Goal: Book appointment/travel/reservation

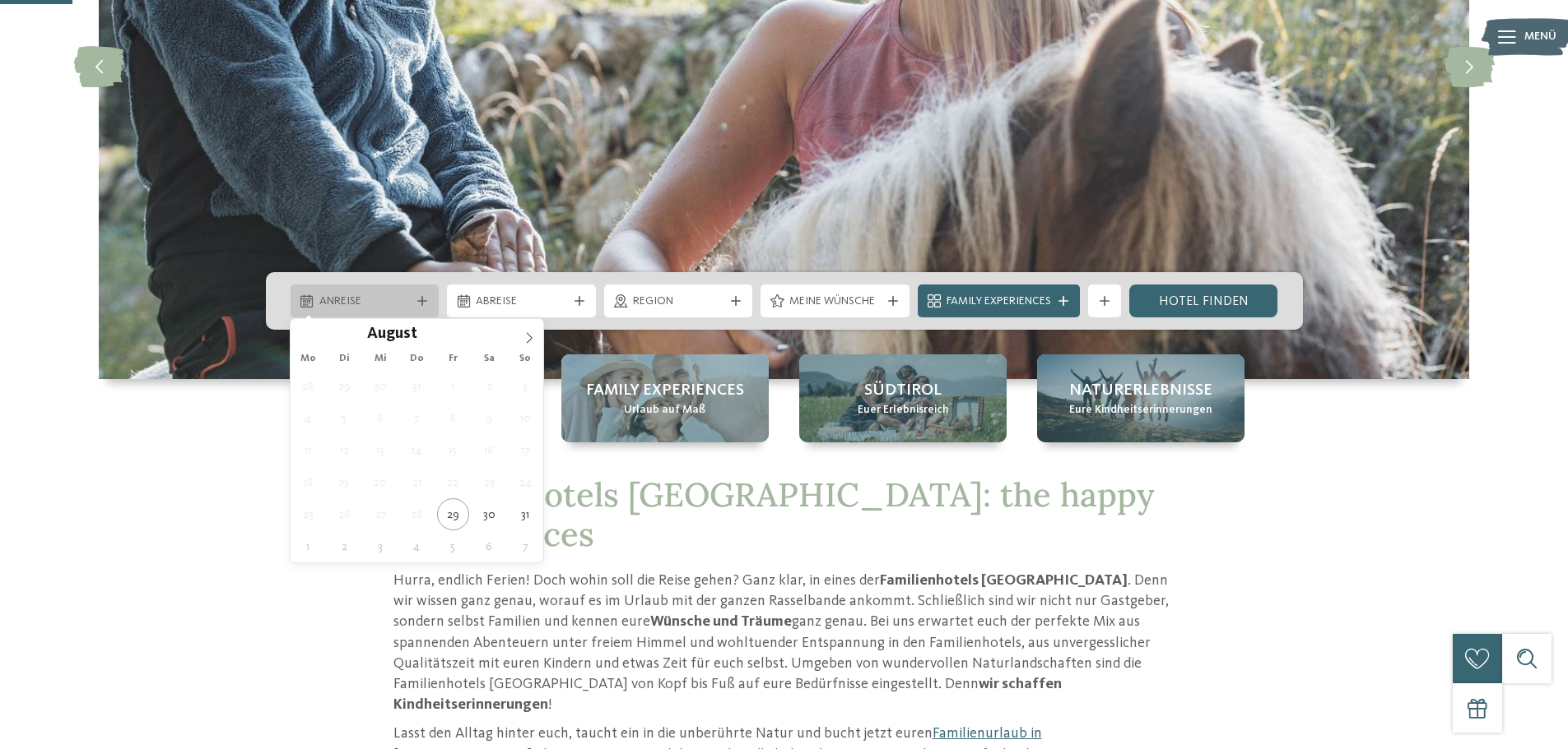
click at [414, 301] on div at bounding box center [423, 301] width 17 height 10
click at [520, 340] on span at bounding box center [529, 333] width 28 height 28
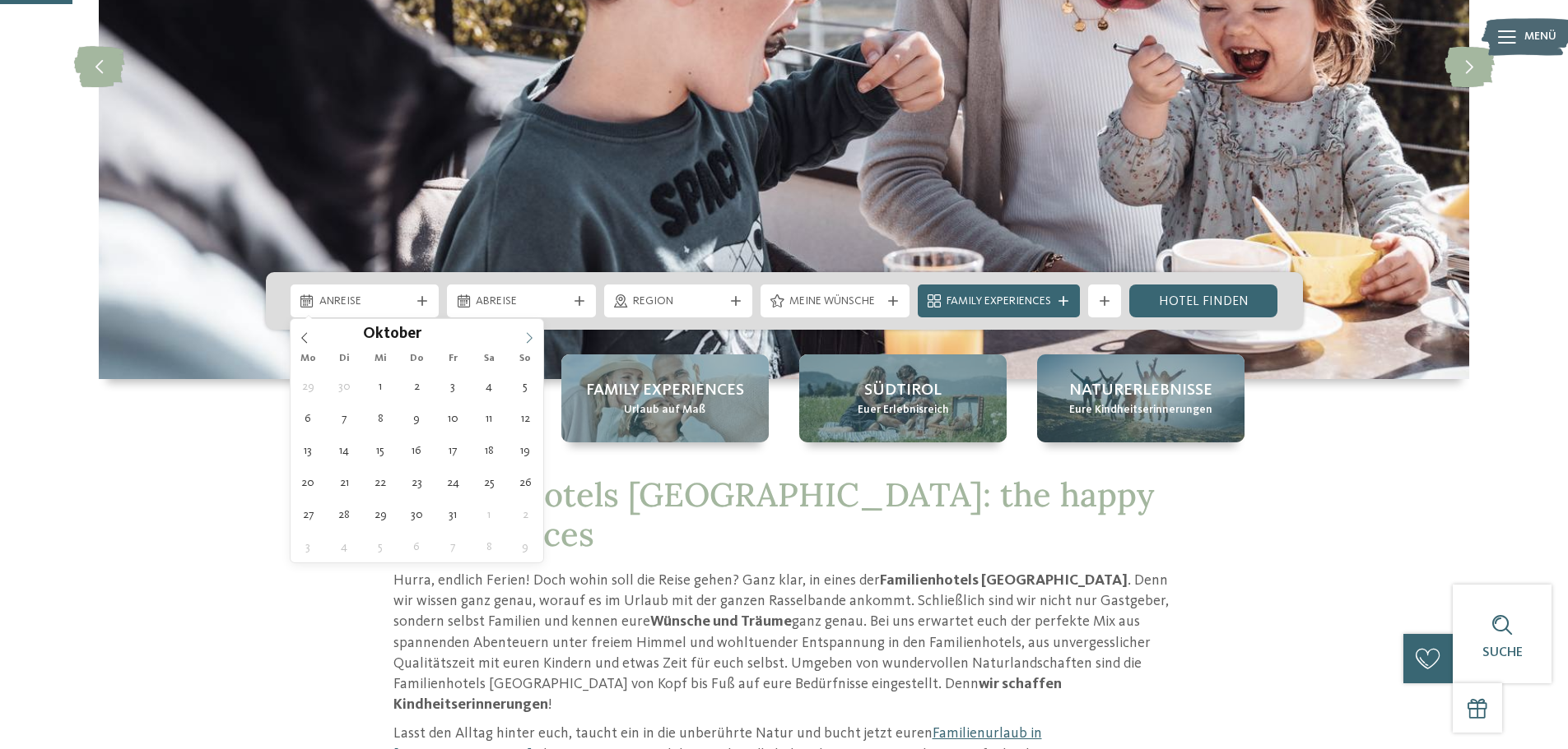
click at [532, 330] on span at bounding box center [529, 333] width 28 height 28
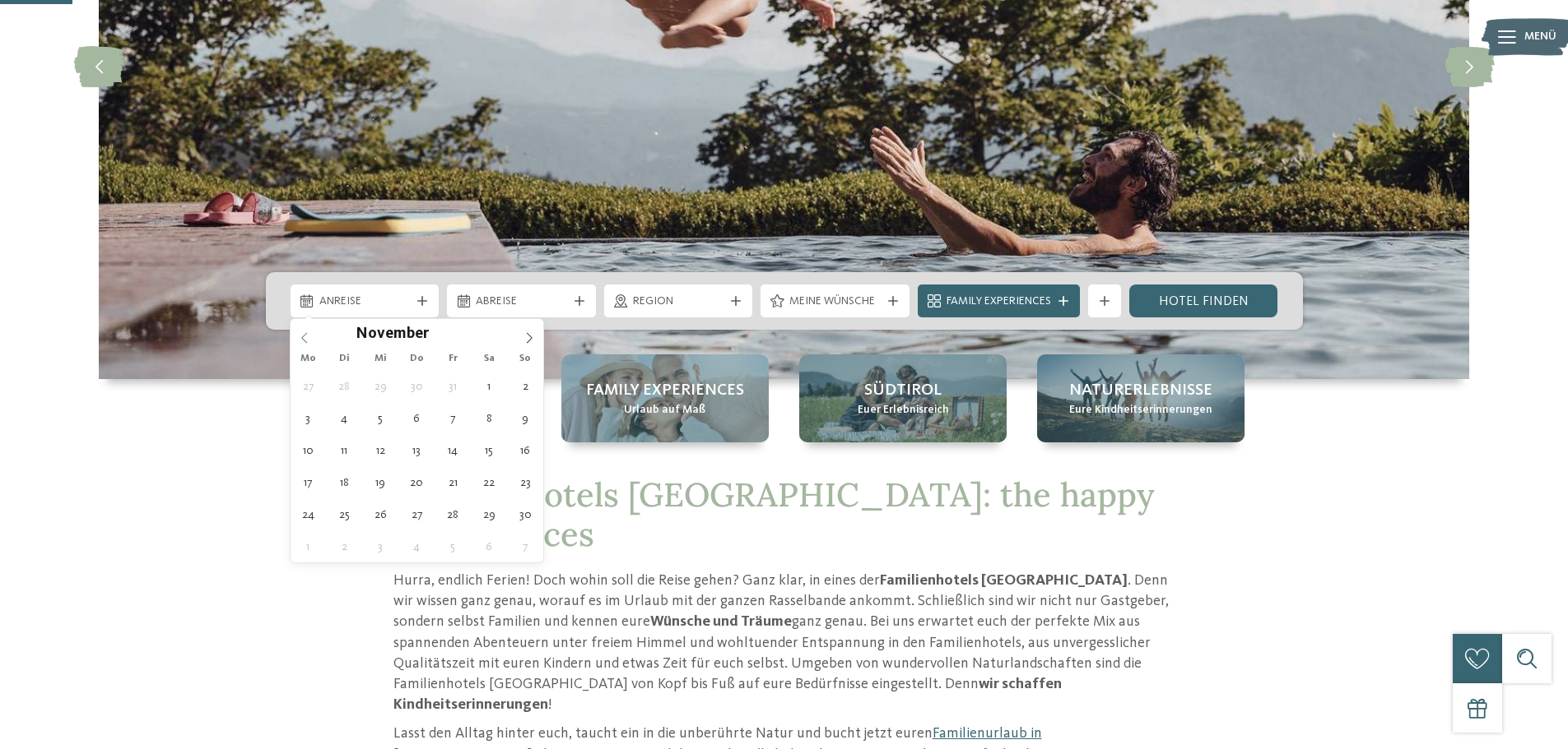
click at [307, 339] on icon at bounding box center [304, 338] width 12 height 12
type div "[DATE]"
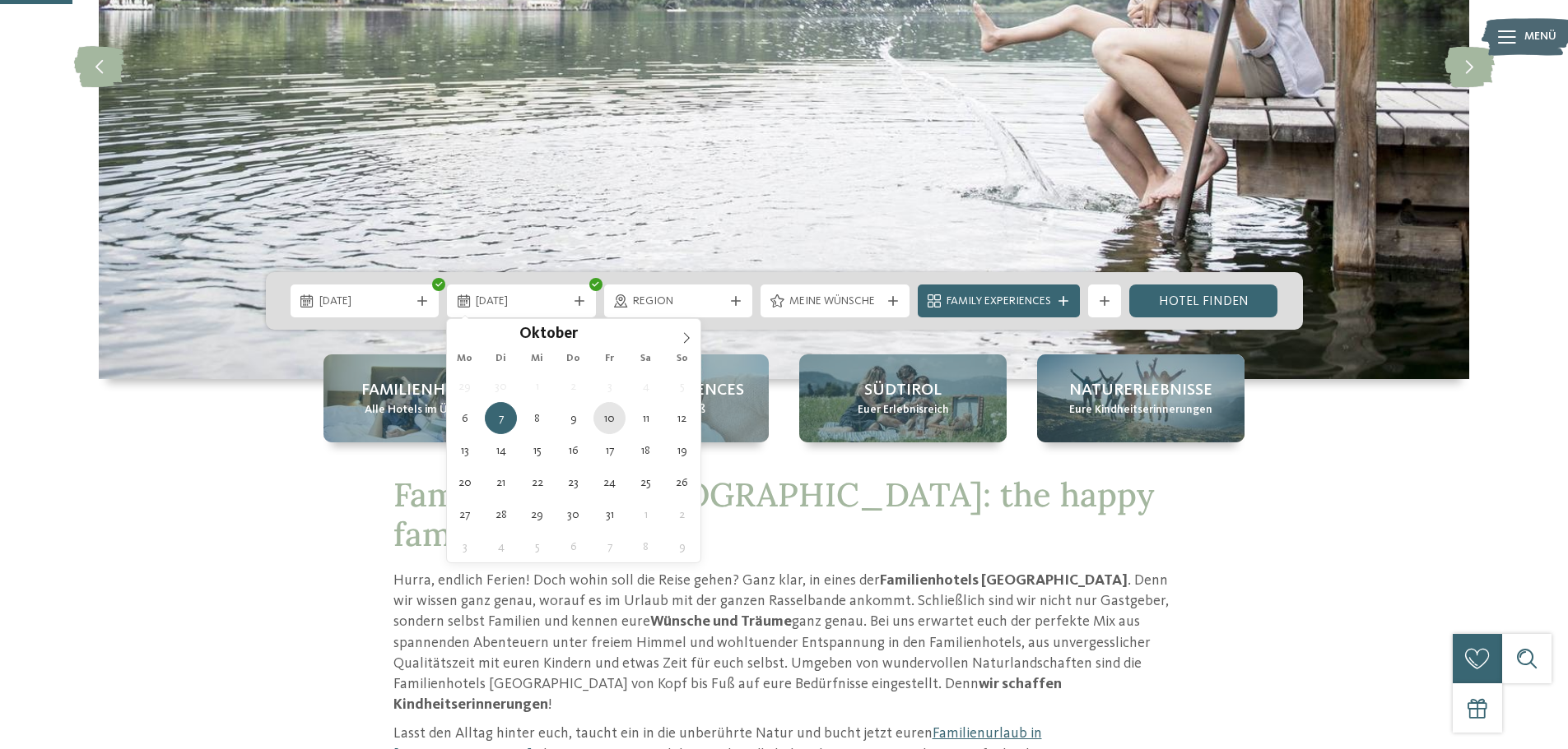
type div "[DATE]"
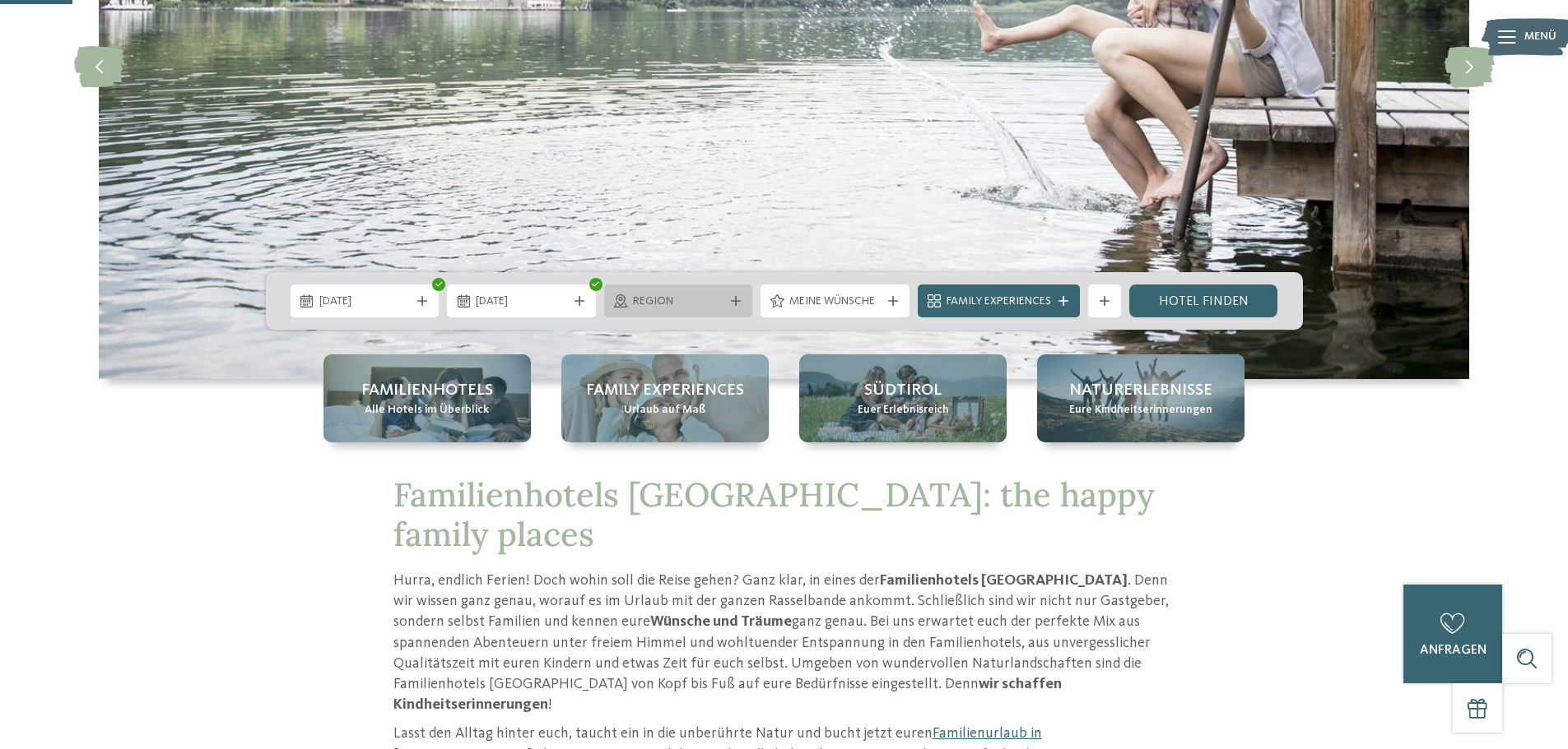
click at [743, 302] on div at bounding box center [736, 301] width 17 height 10
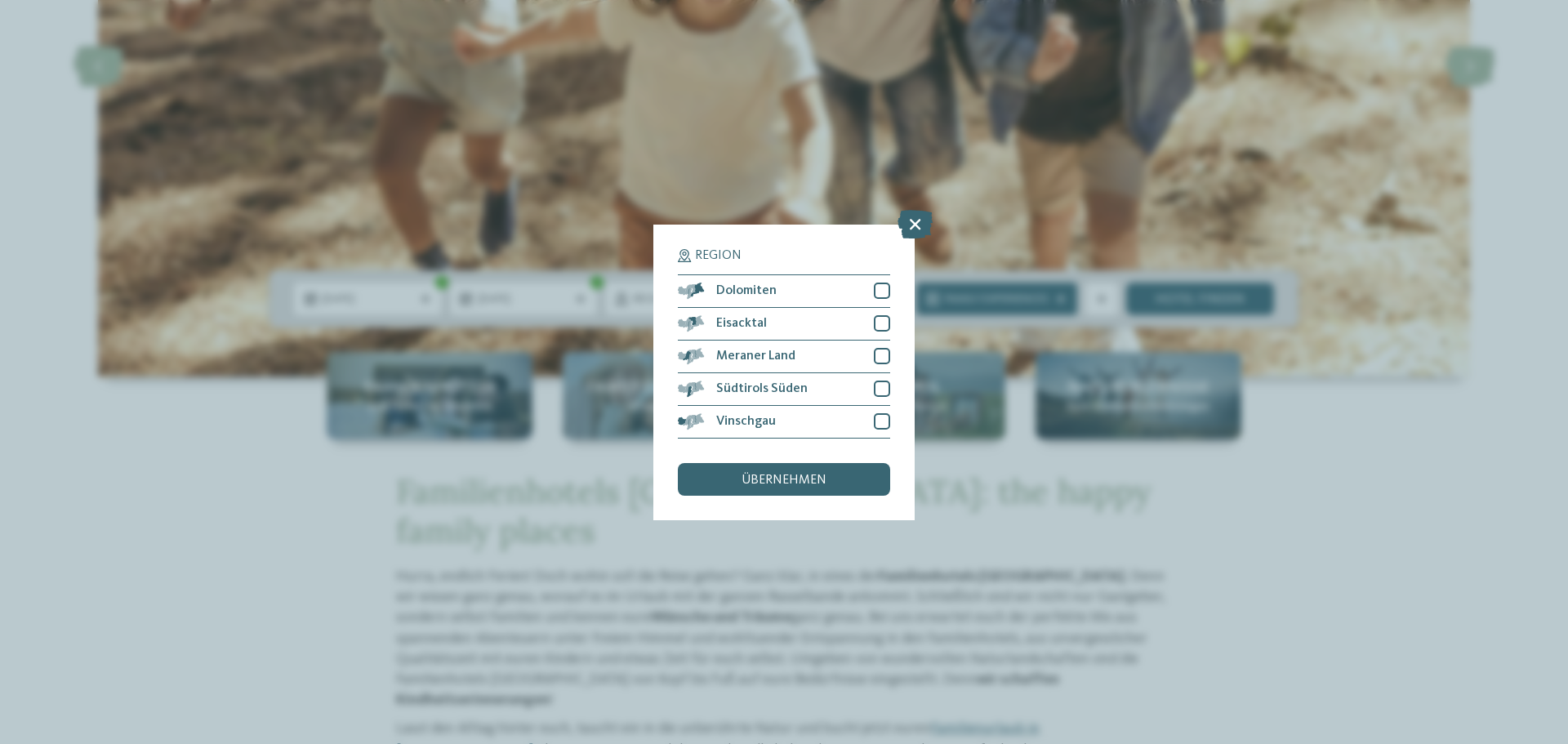
click at [762, 257] on h5 "Region" at bounding box center [784, 256] width 213 height 13
click at [919, 222] on icon at bounding box center [915, 223] width 35 height 29
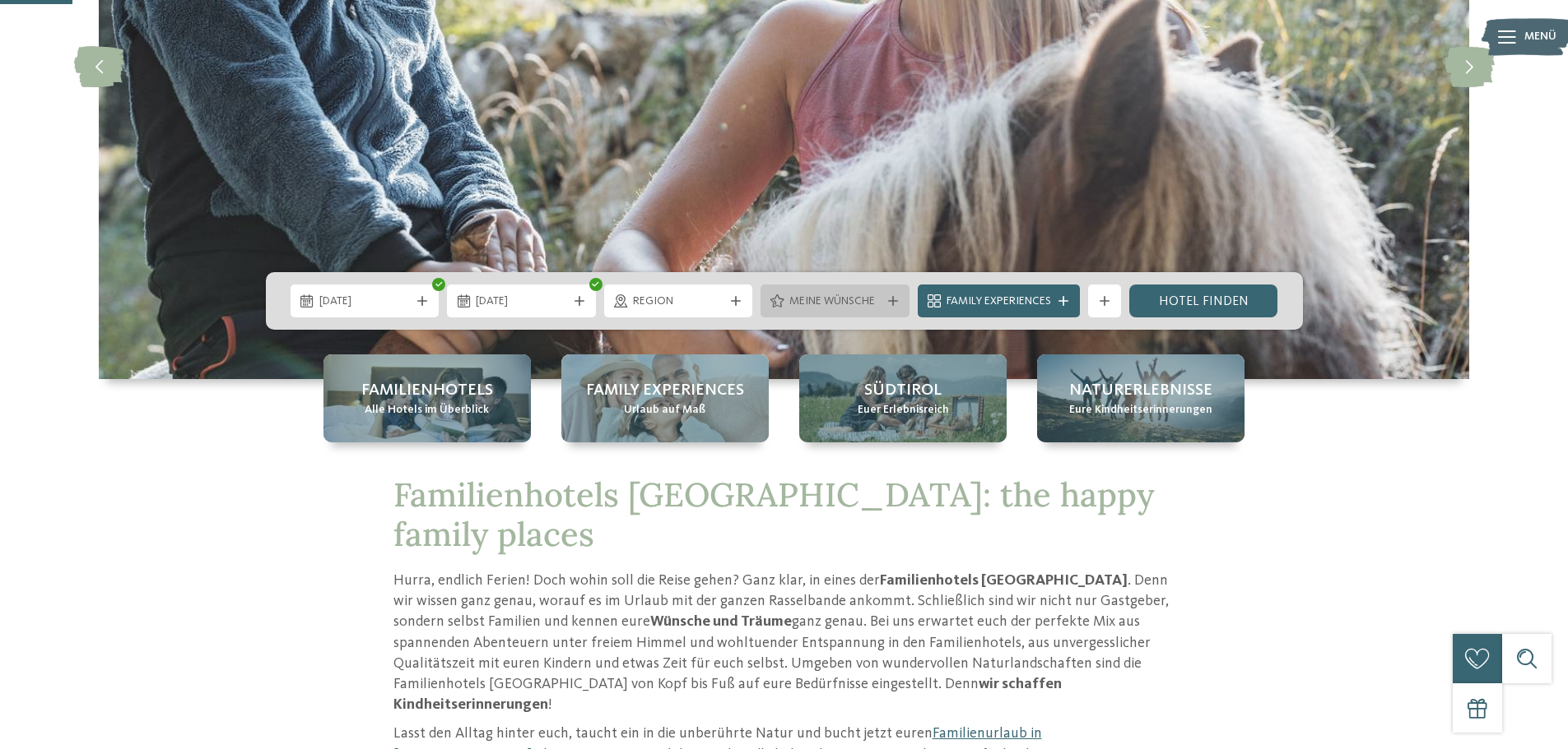
click at [787, 297] on div "Meine Wünsche" at bounding box center [834, 301] width 99 height 18
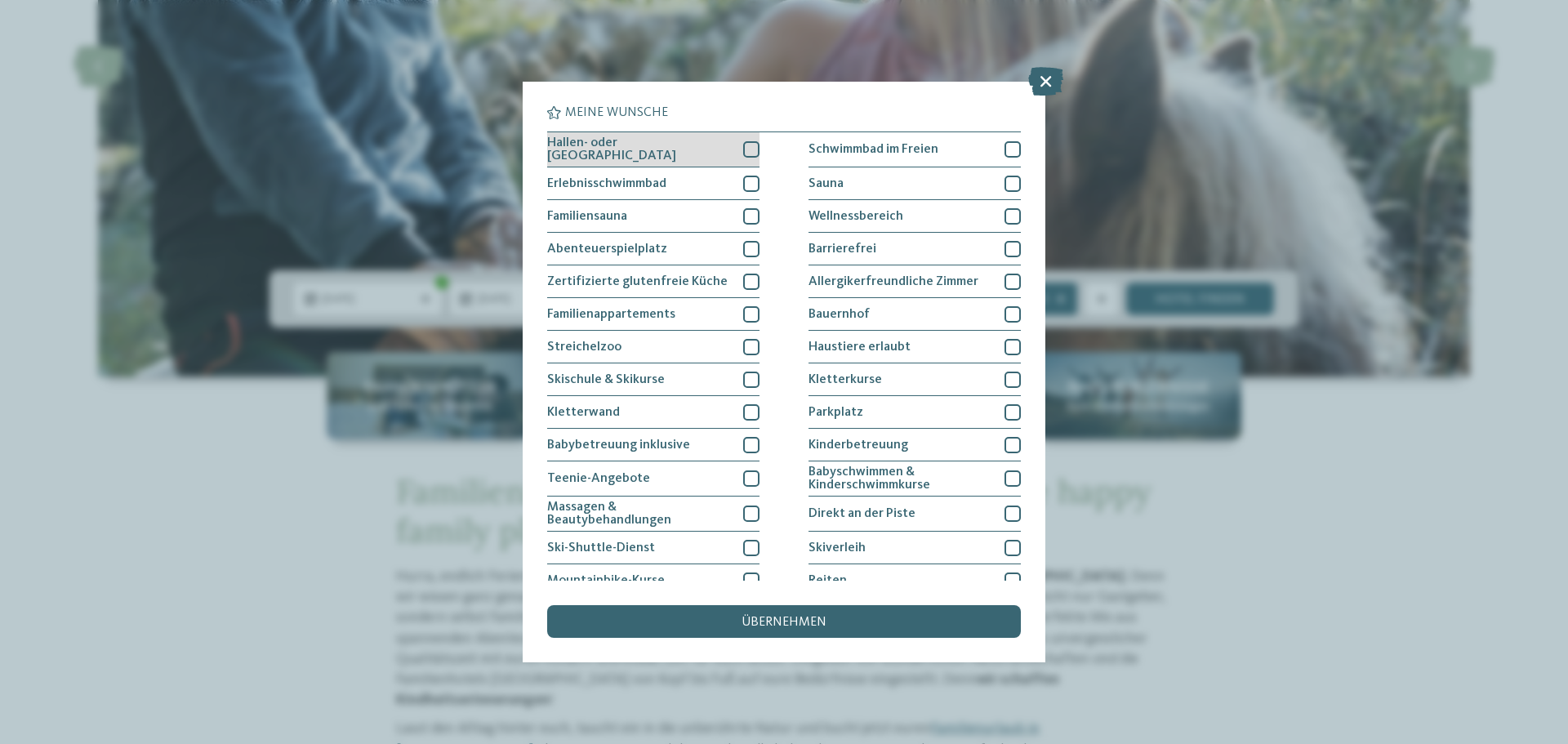
click at [747, 152] on div at bounding box center [751, 150] width 17 height 17
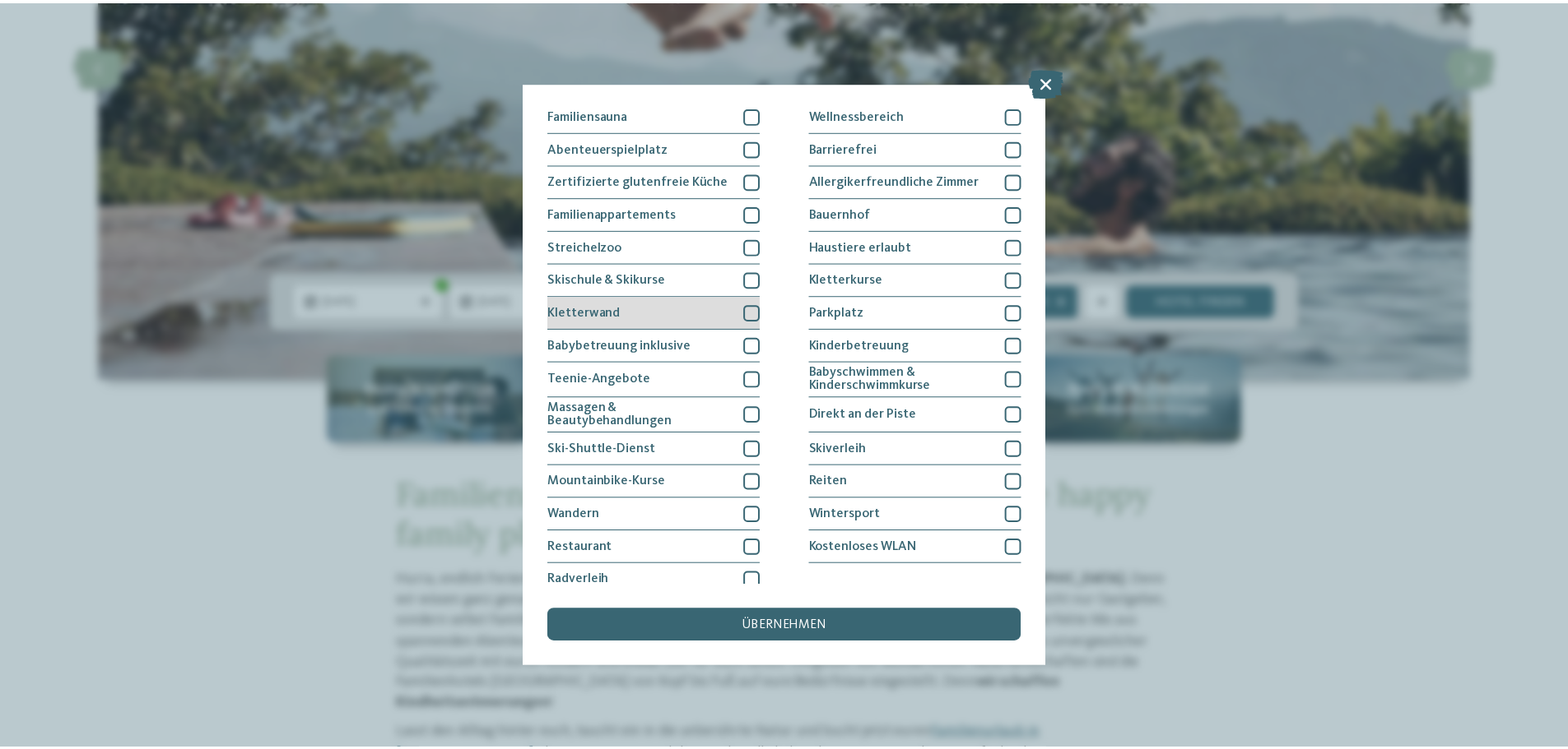
scroll to position [112, 0]
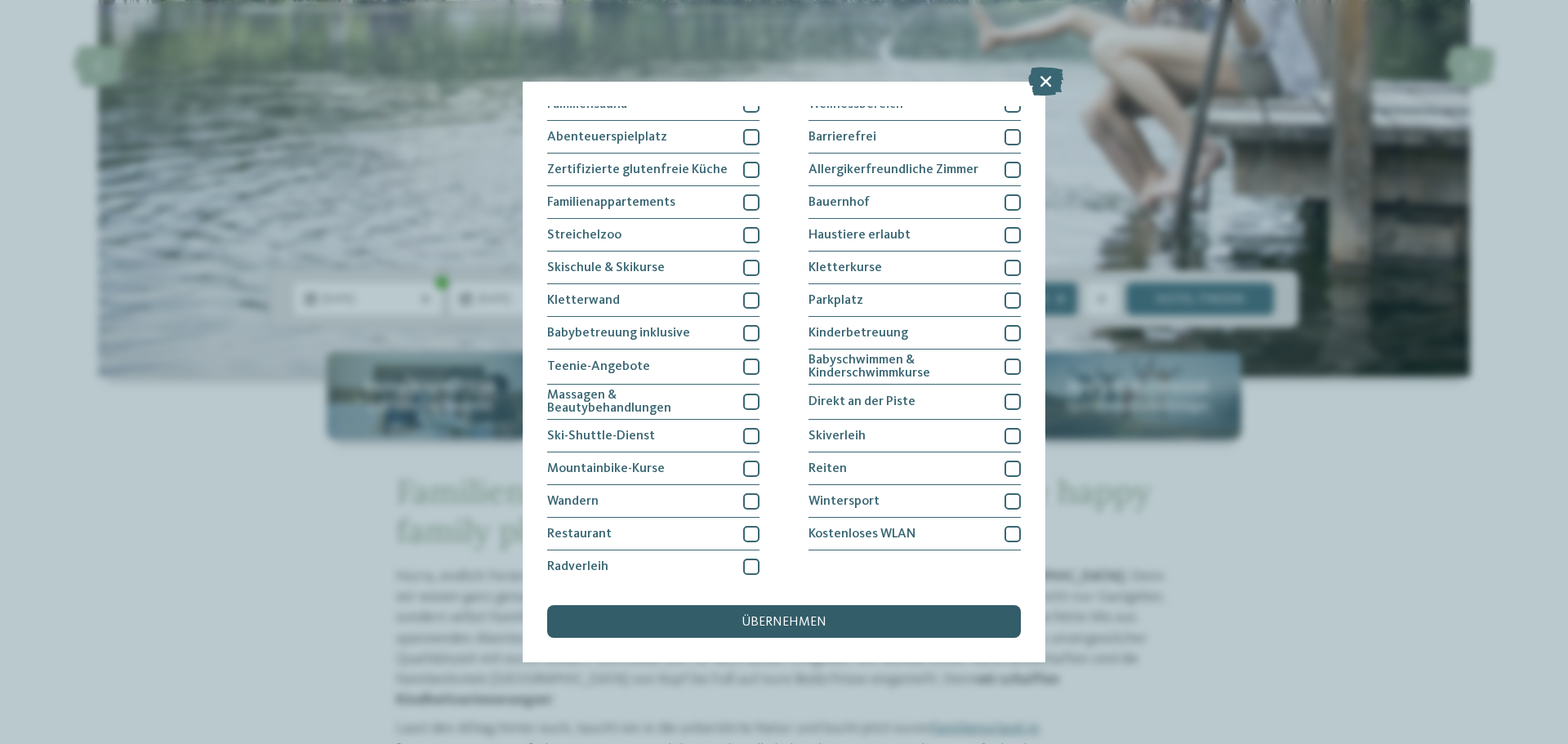
click at [874, 628] on div "übernehmen" at bounding box center [784, 622] width 474 height 32
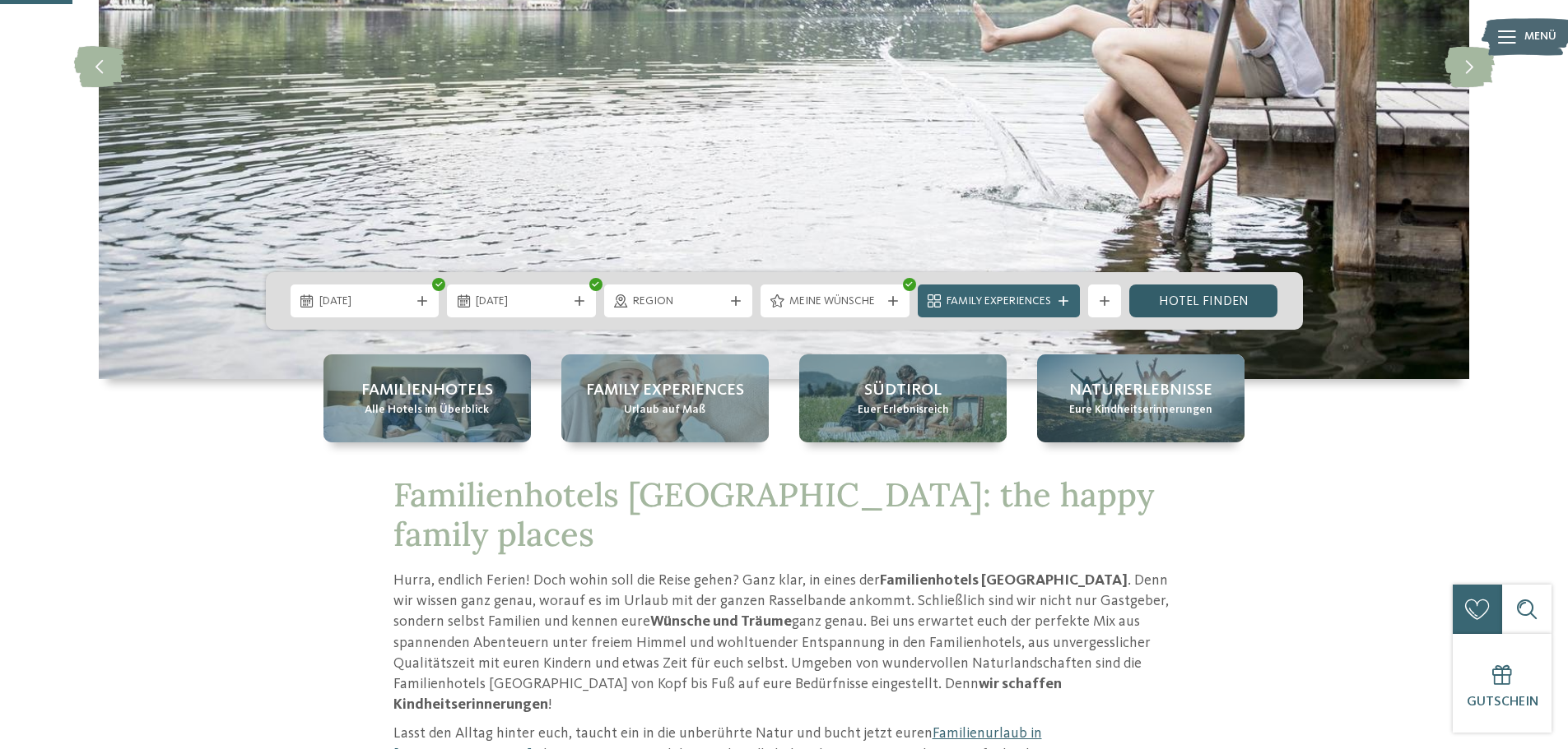
drag, startPoint x: 1182, startPoint y: 312, endPoint x: 1156, endPoint y: 317, distance: 26.5
click at [1182, 312] on link "Hotel finden" at bounding box center [1203, 301] width 149 height 32
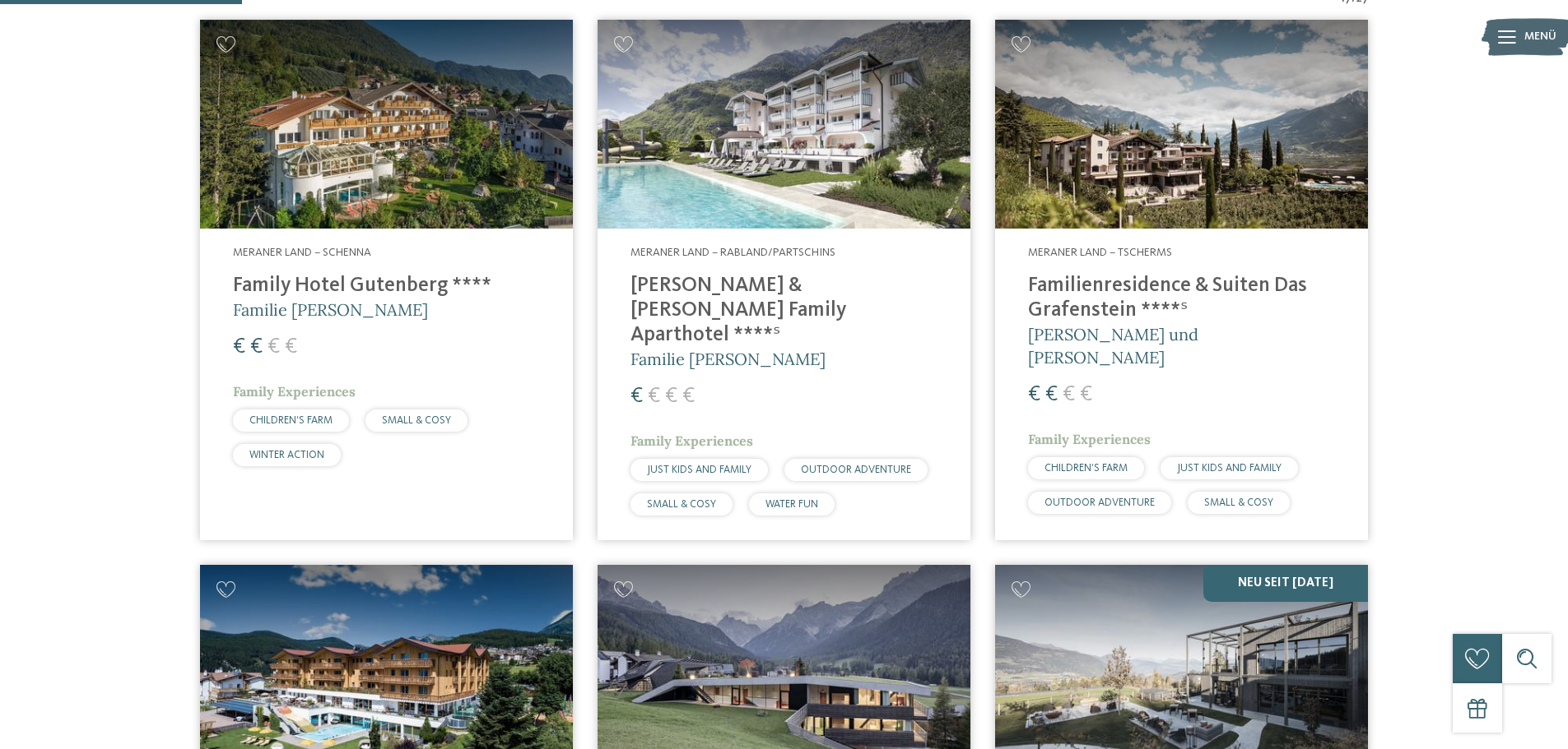
scroll to position [622, 0]
click at [1220, 296] on h4 "Familienresidence & Suiten Das Grafenstein ****ˢ" at bounding box center [1181, 299] width 307 height 49
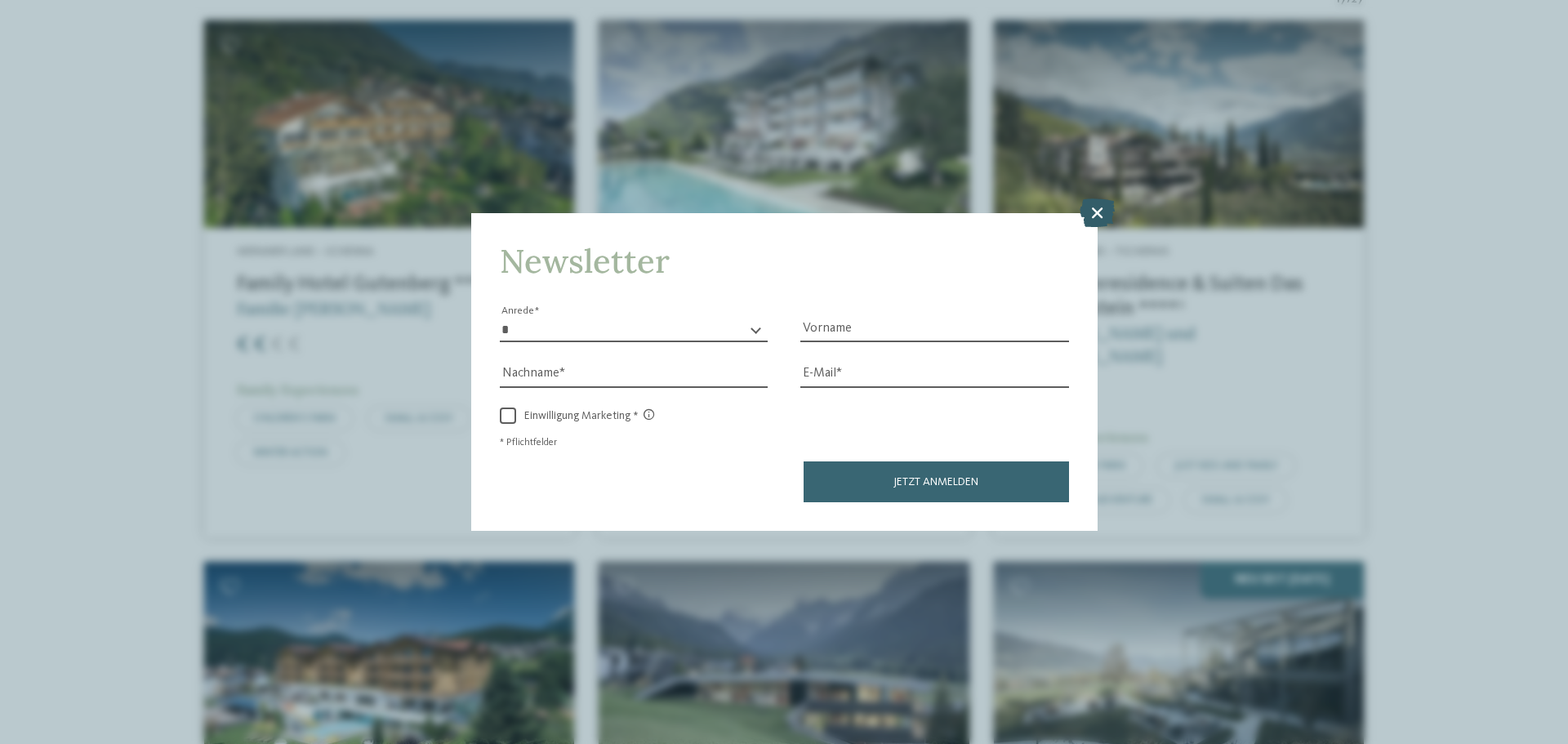
click at [1088, 217] on icon at bounding box center [1097, 213] width 35 height 29
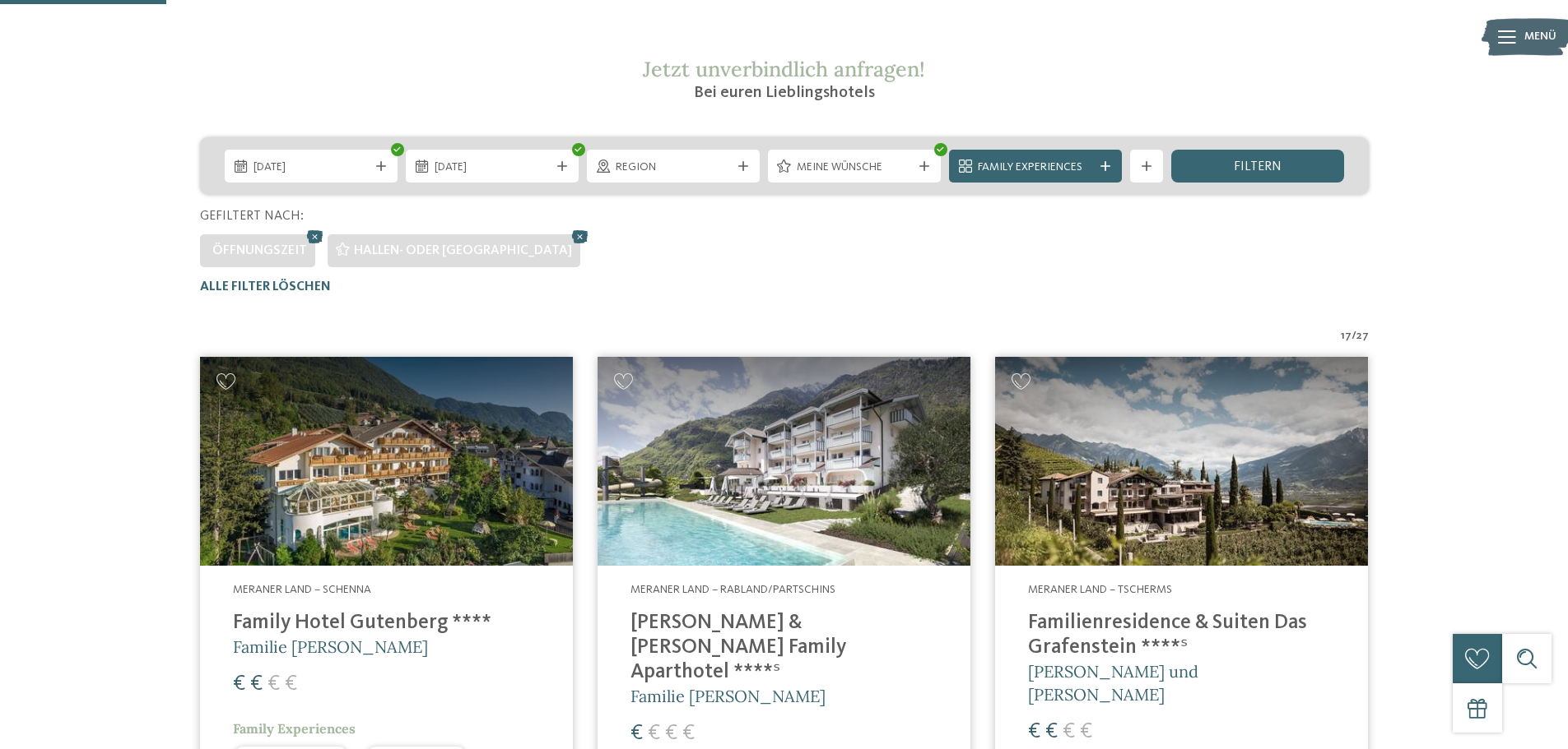
scroll to position [46, 0]
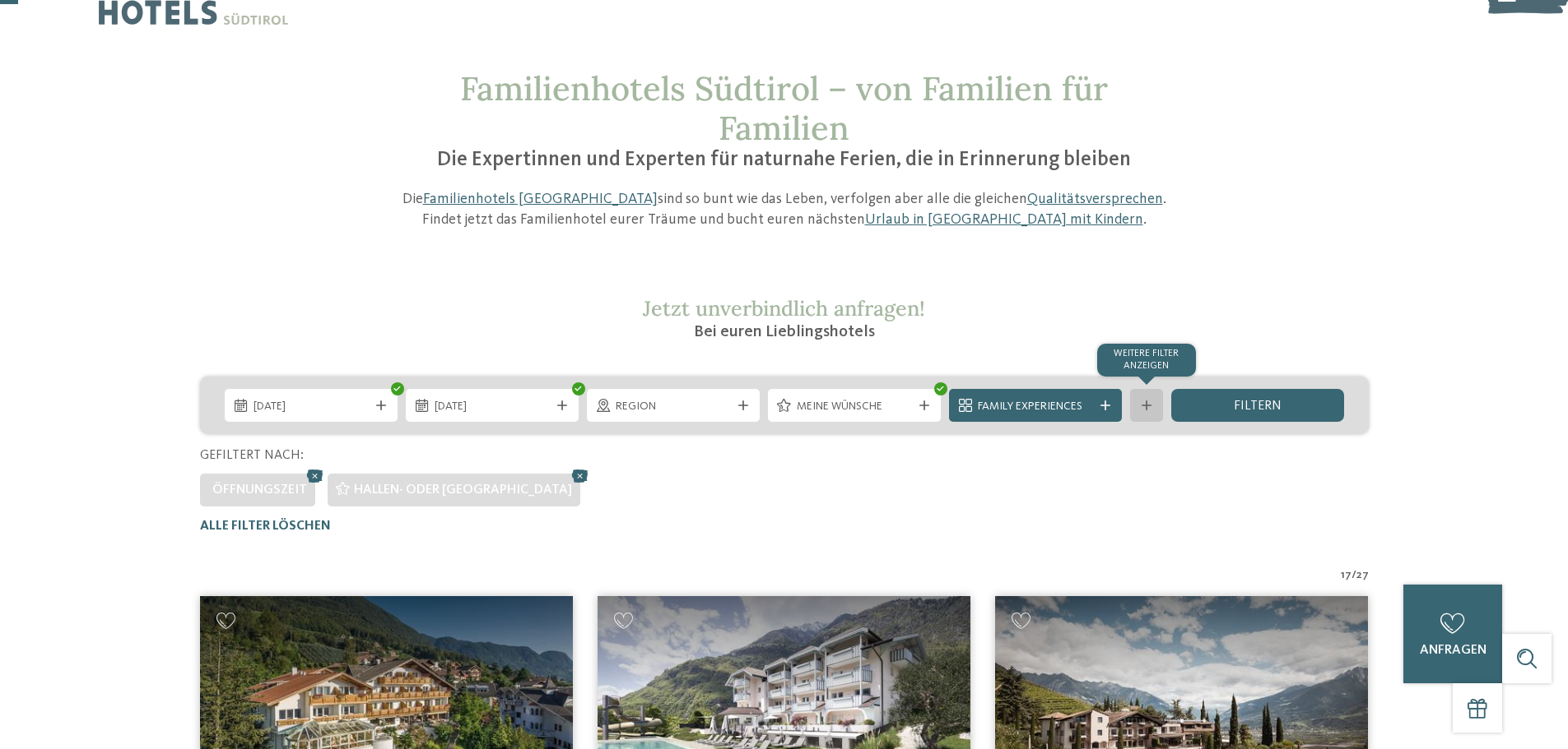
click at [1140, 414] on div "Weitere Filter anzeigen" at bounding box center [1145, 405] width 33 height 32
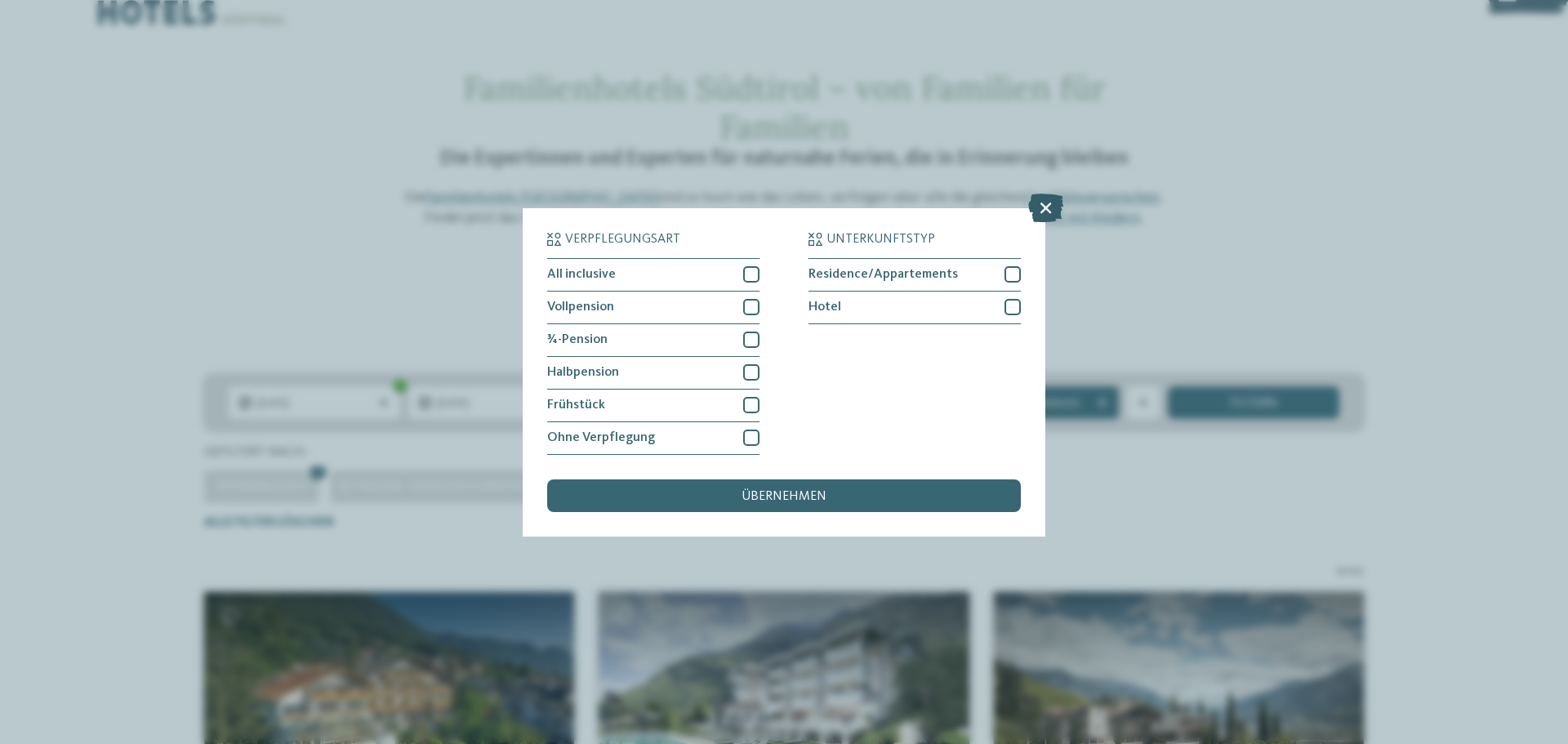
click at [1050, 209] on icon at bounding box center [1046, 207] width 35 height 29
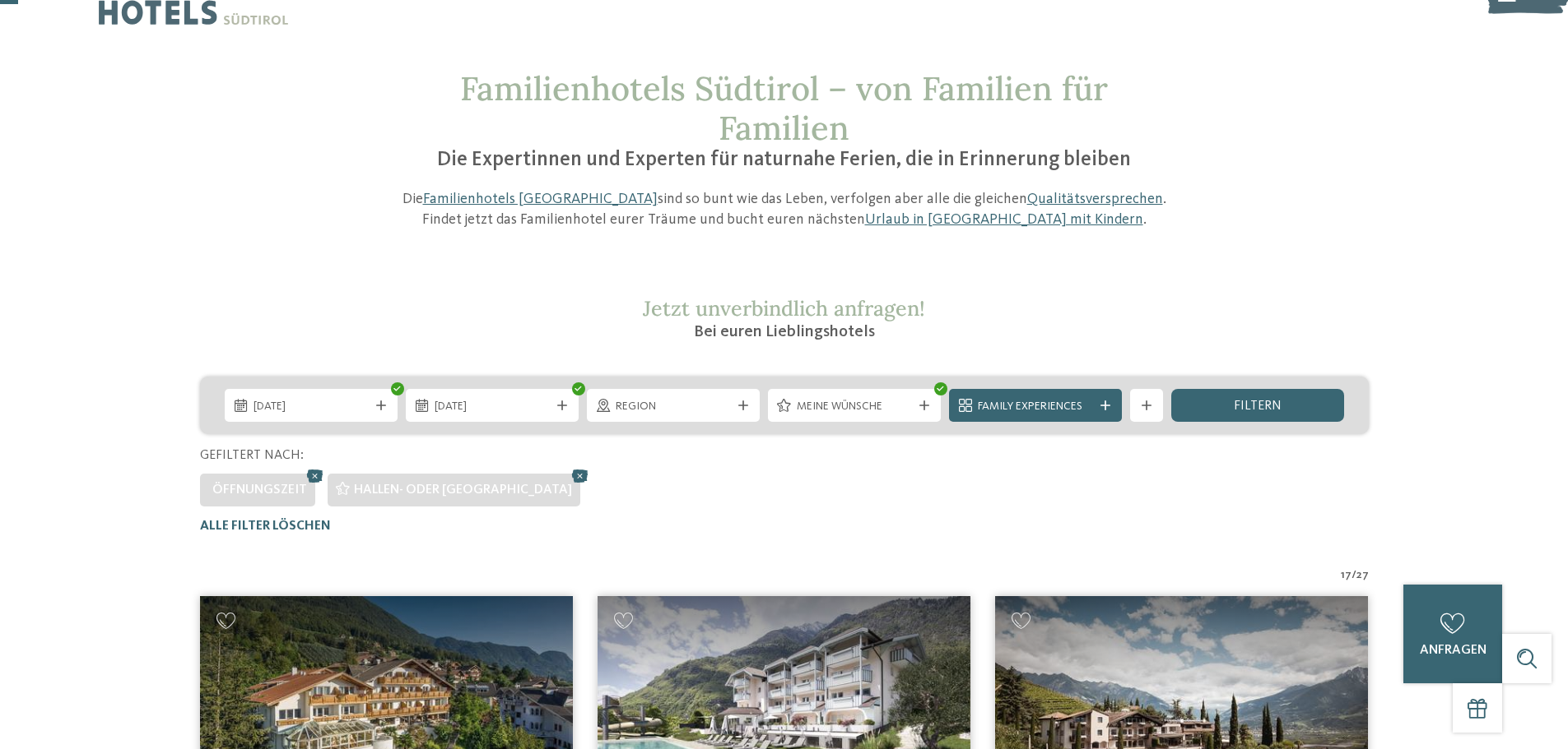
click at [832, 407] on span "Meine Wünsche" at bounding box center [854, 407] width 115 height 17
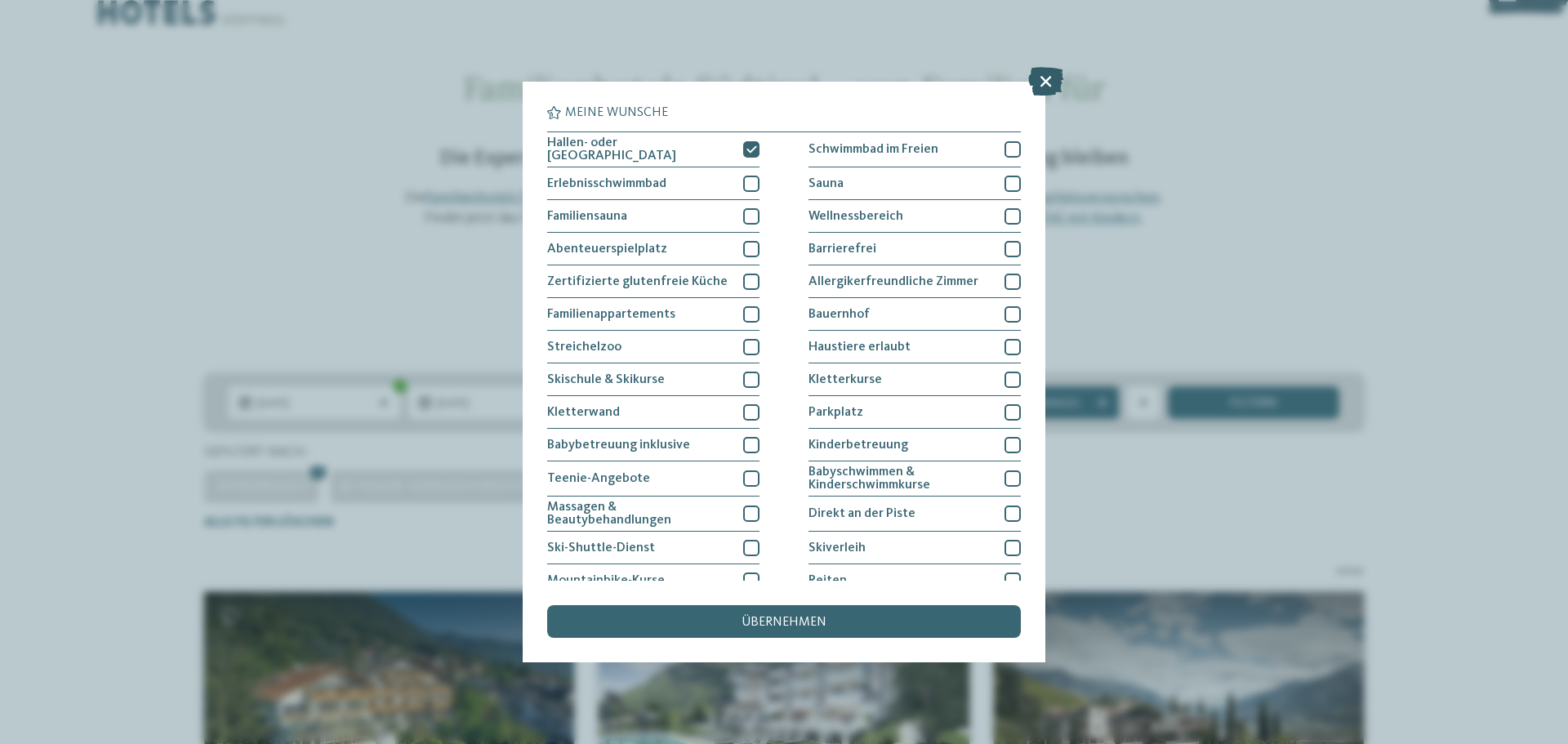
click at [1052, 82] on icon at bounding box center [1046, 81] width 35 height 29
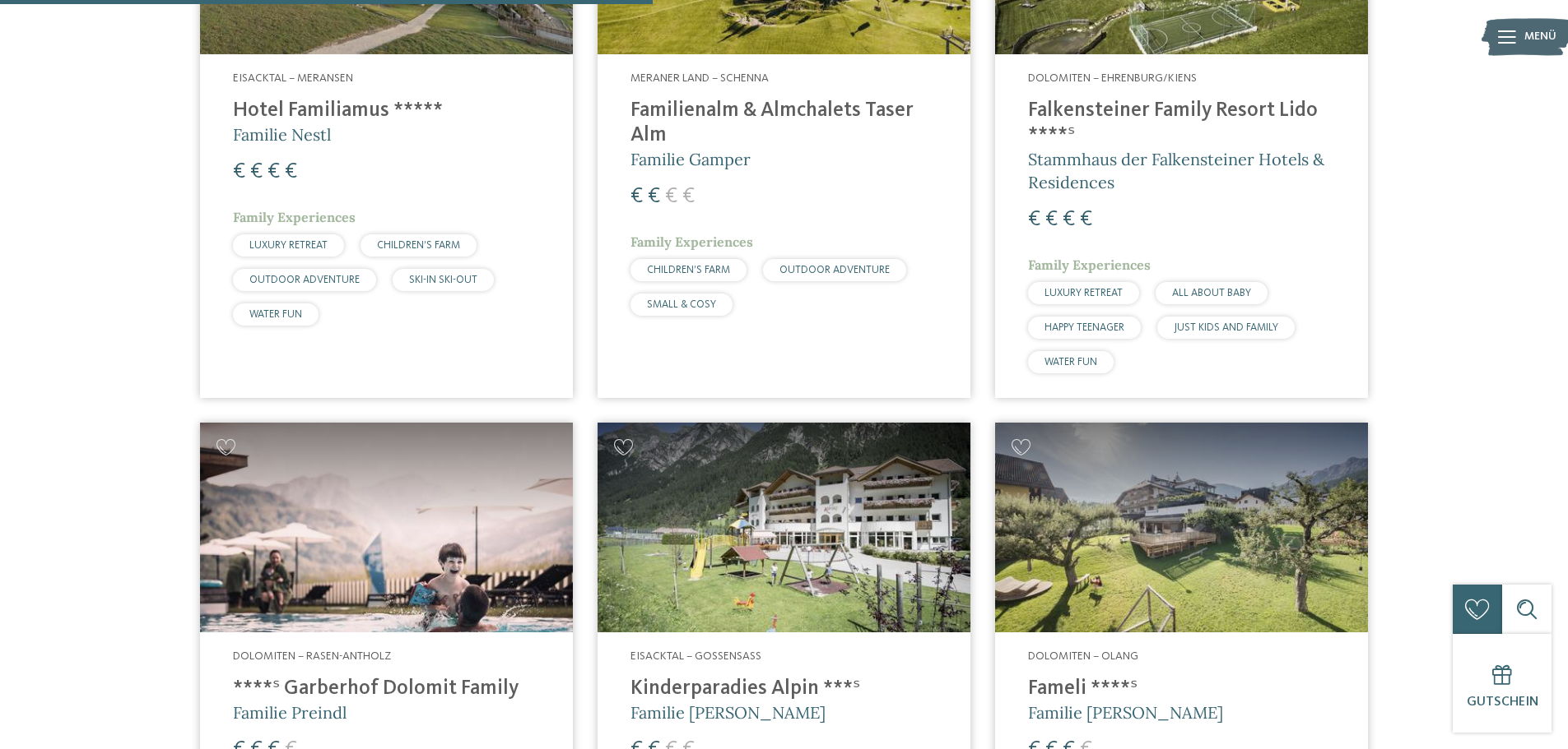
scroll to position [1609, 0]
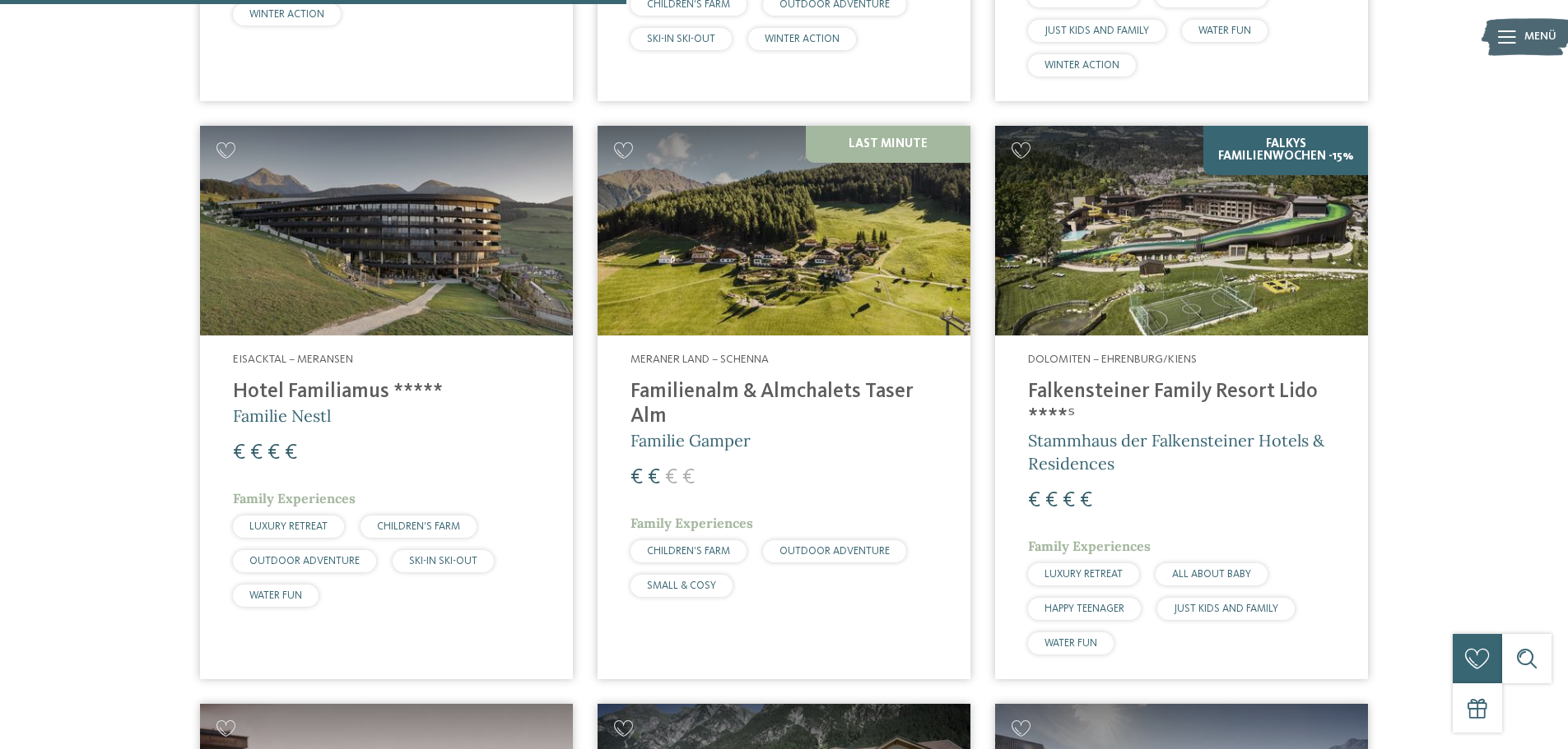
click at [876, 386] on h4 "Familienalm & Almchalets Taser Alm" at bounding box center [784, 404] width 307 height 49
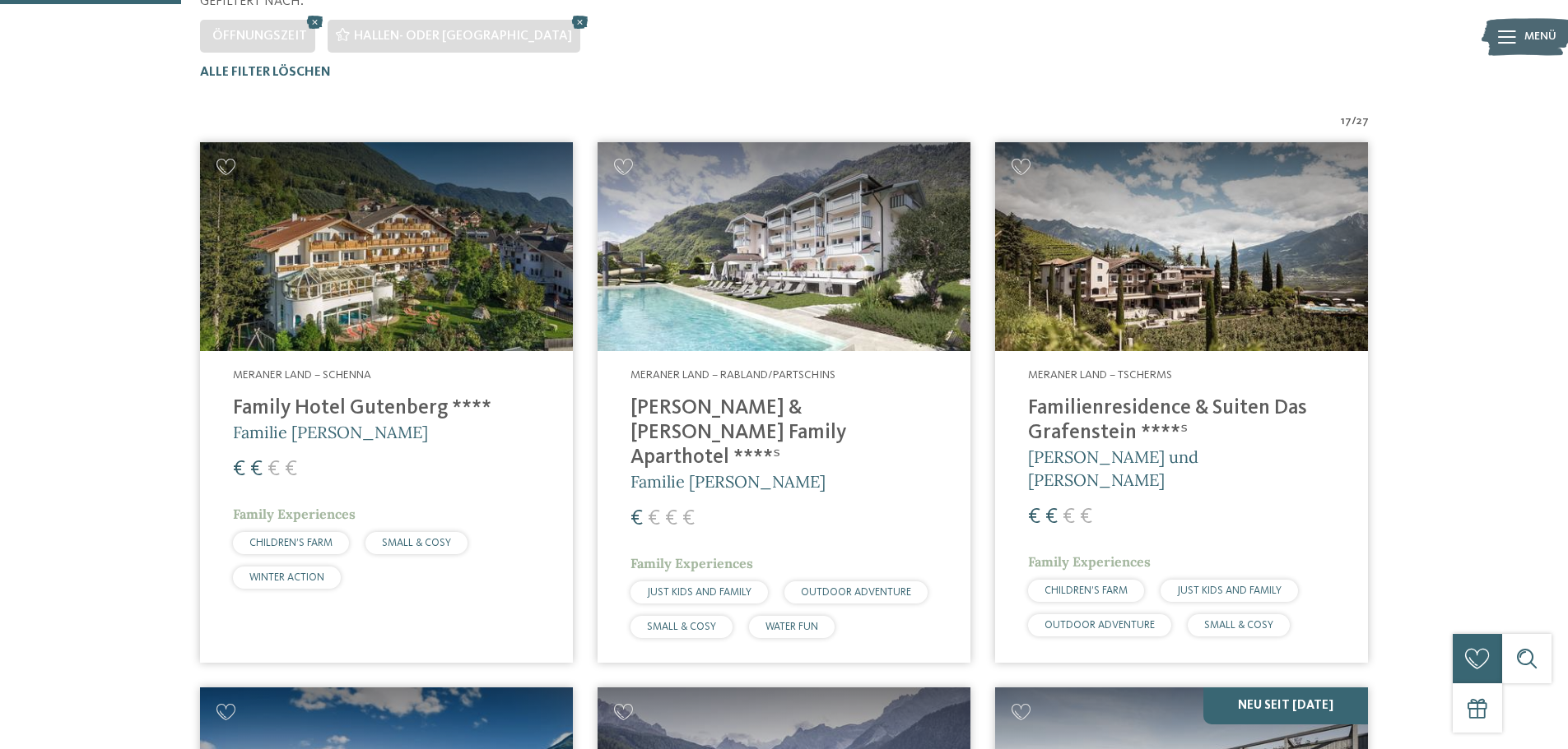
scroll to position [540, 0]
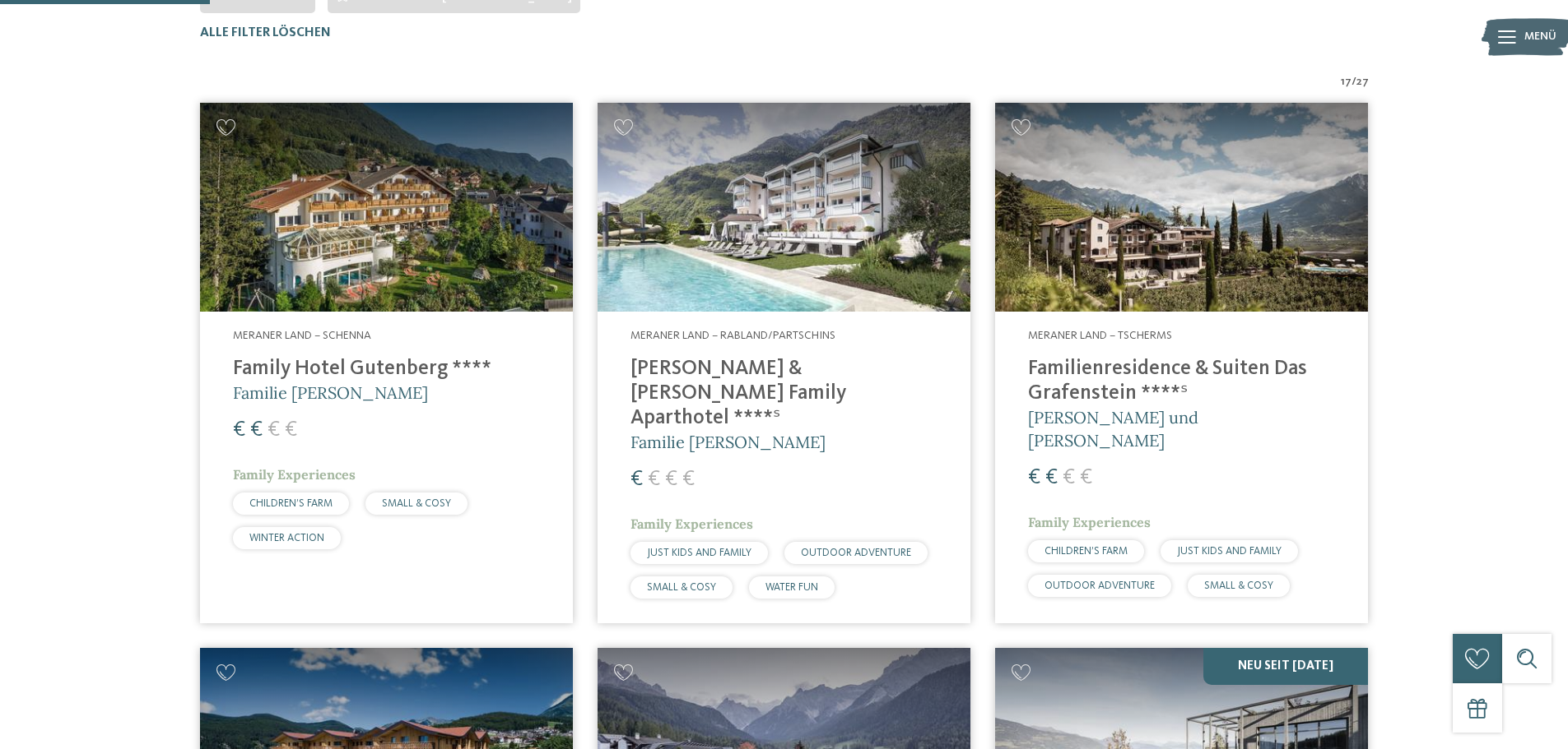
click at [913, 278] on img at bounding box center [784, 207] width 373 height 210
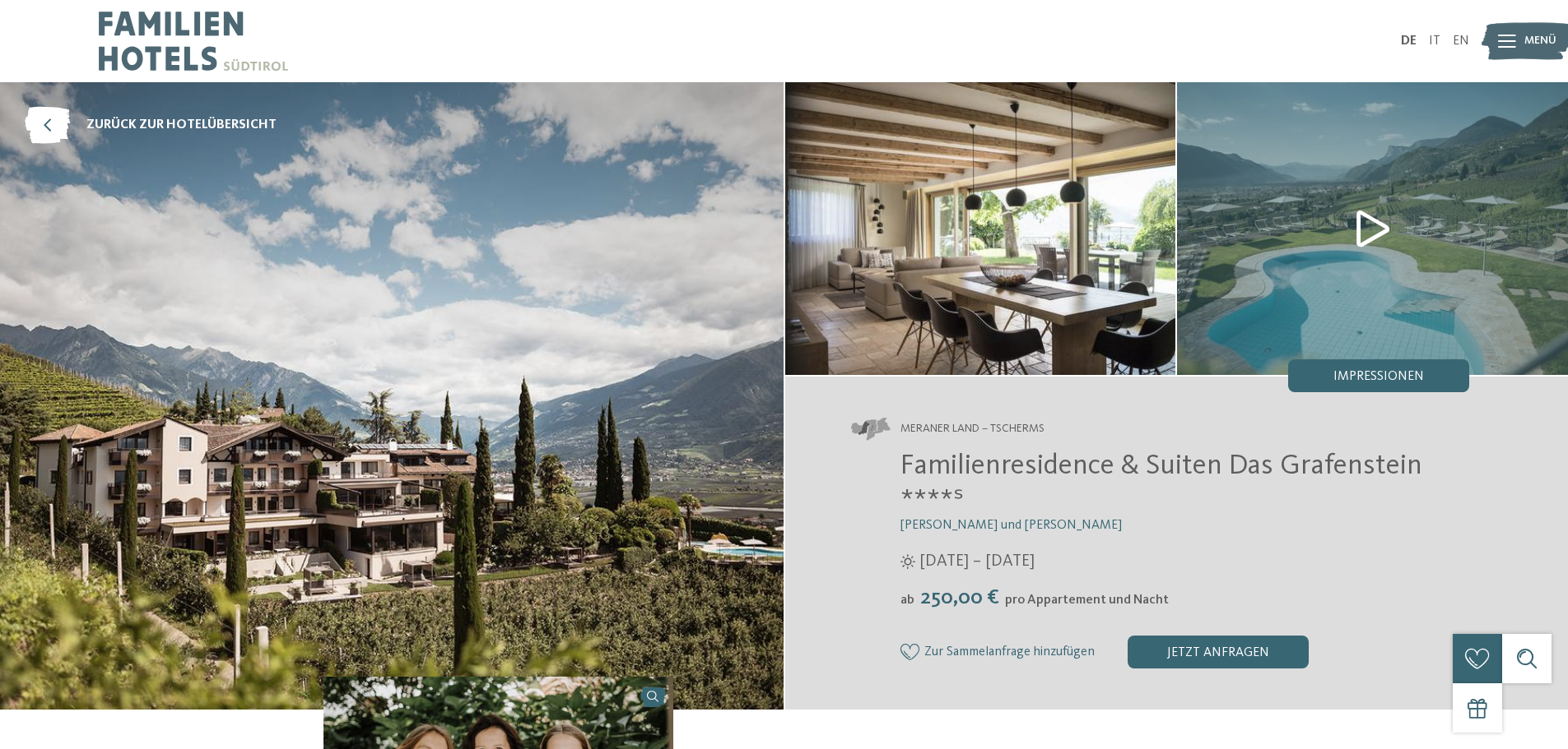
click at [1372, 237] on img at bounding box center [1372, 228] width 391 height 292
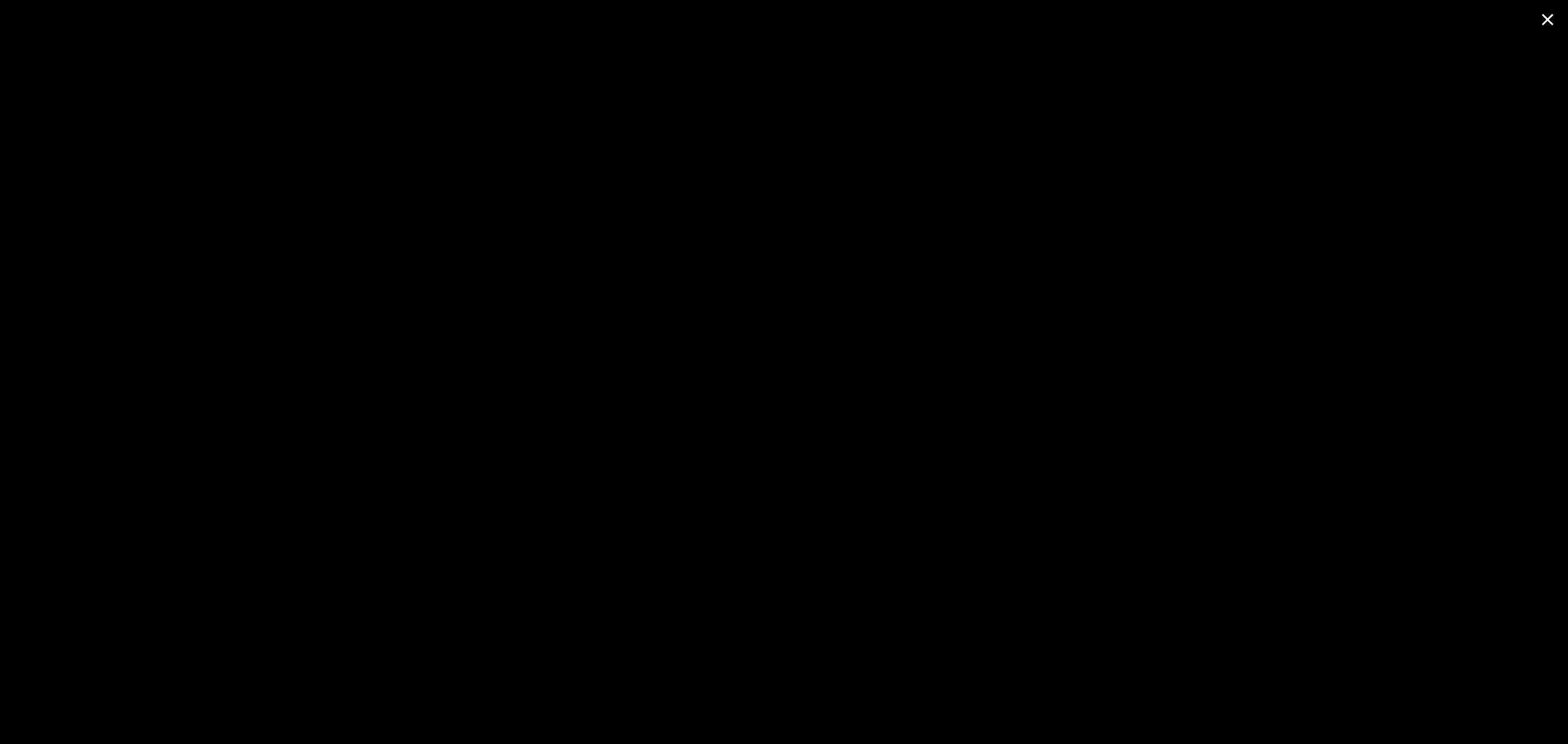
click at [1554, 29] on span at bounding box center [1547, 19] width 41 height 38
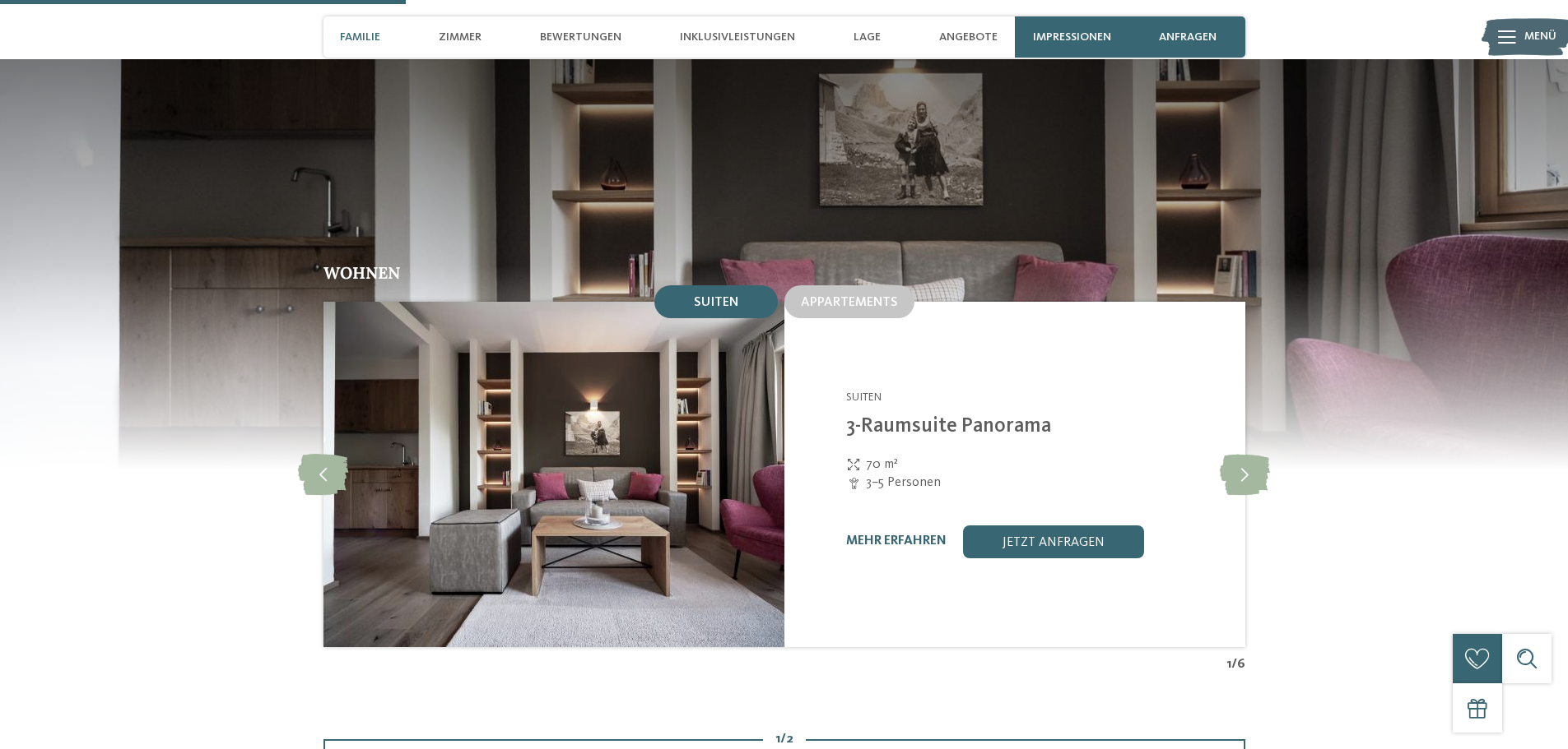
scroll to position [1563, 0]
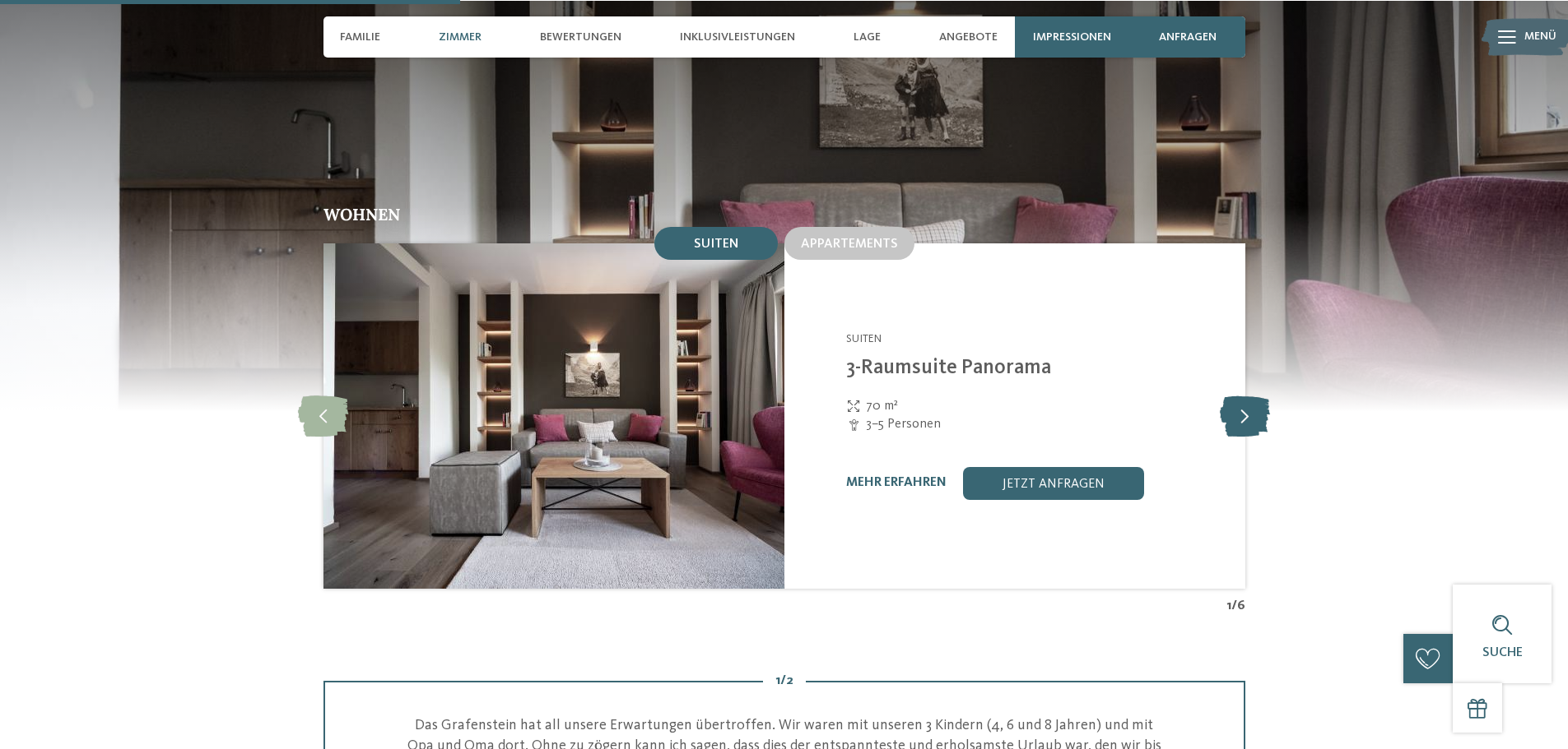
click at [1257, 396] on icon at bounding box center [1245, 416] width 50 height 41
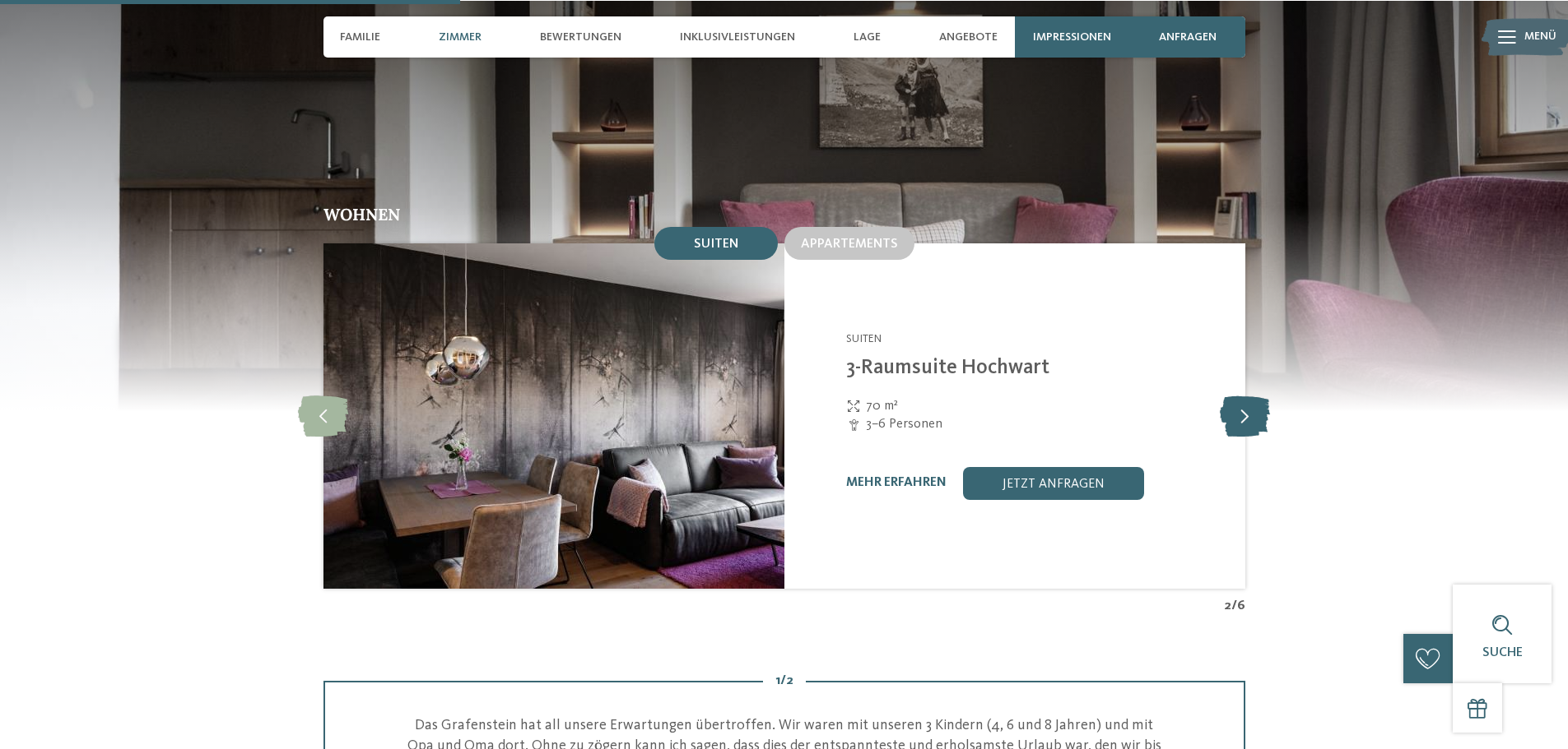
click at [1257, 396] on icon at bounding box center [1245, 416] width 50 height 41
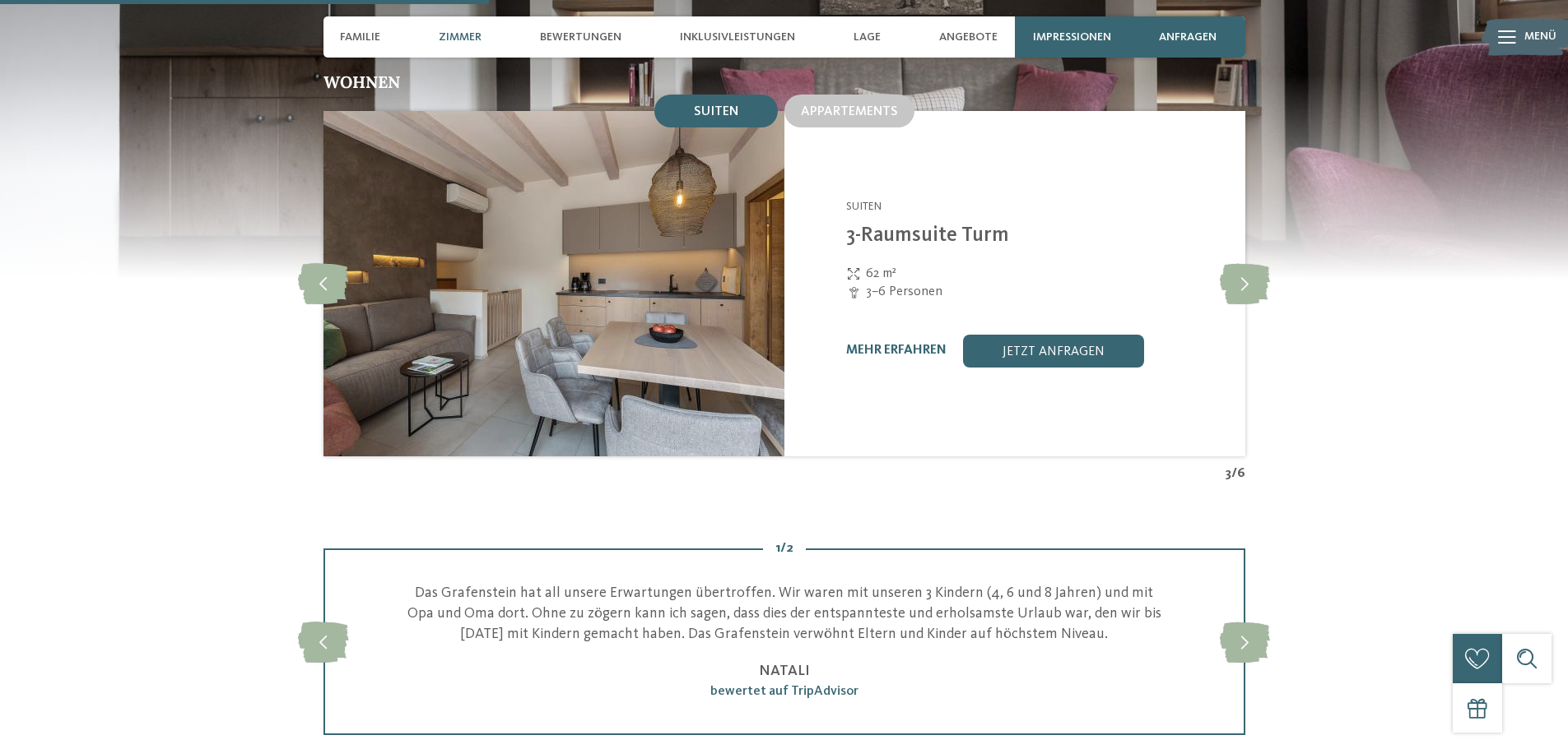
scroll to position [1645, 0]
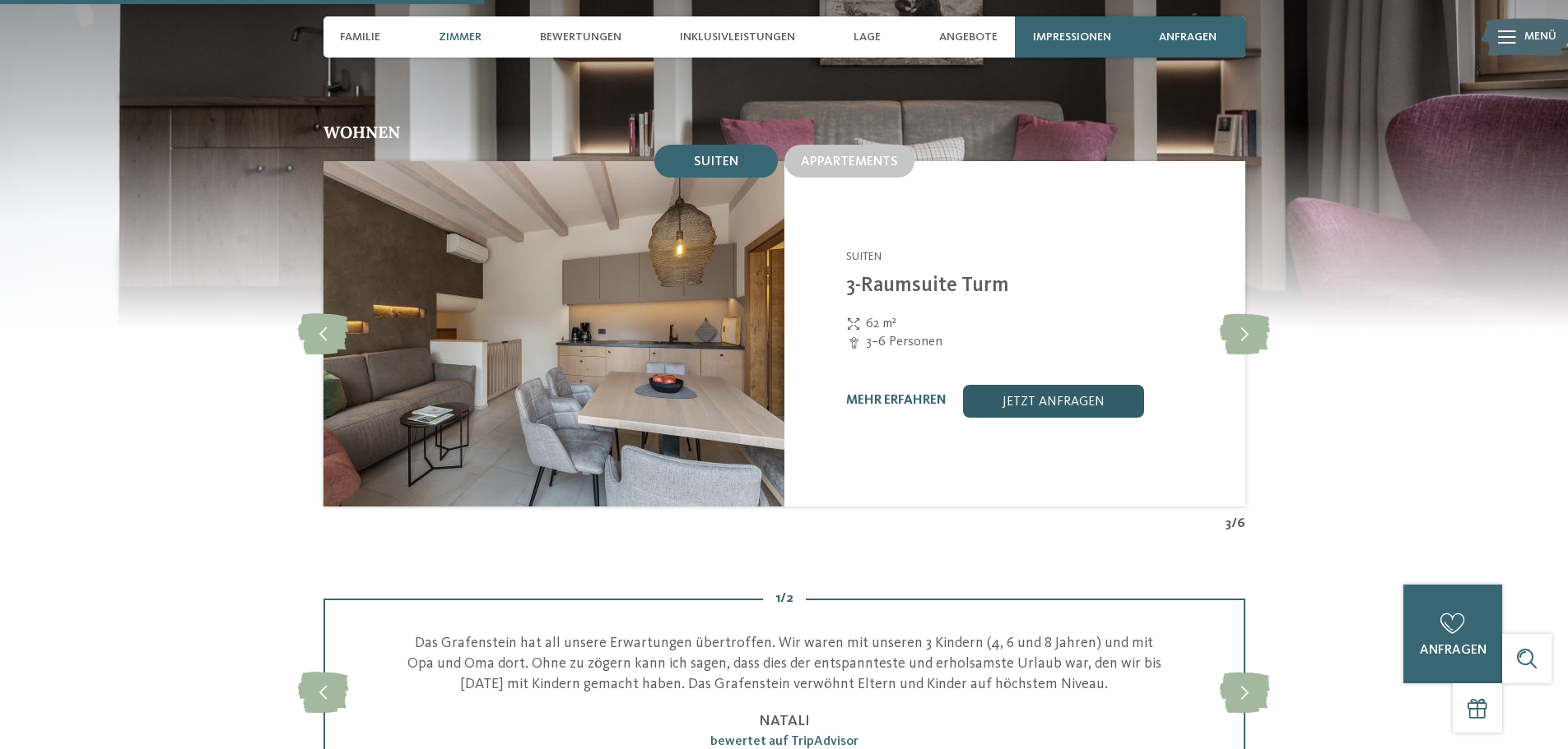
click at [1076, 385] on link "jetzt anfragen" at bounding box center [1053, 401] width 181 height 32
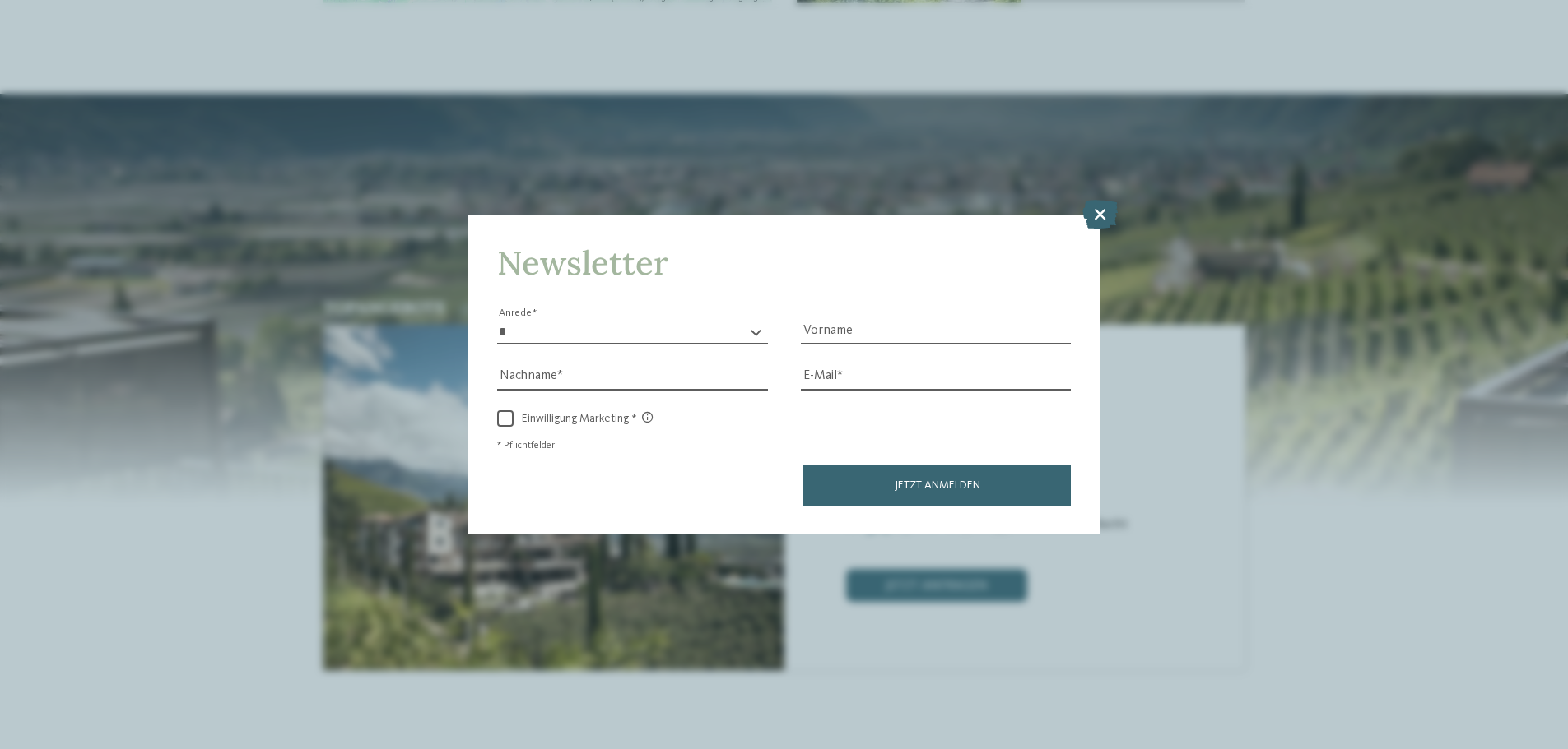
scroll to position [3216, 0]
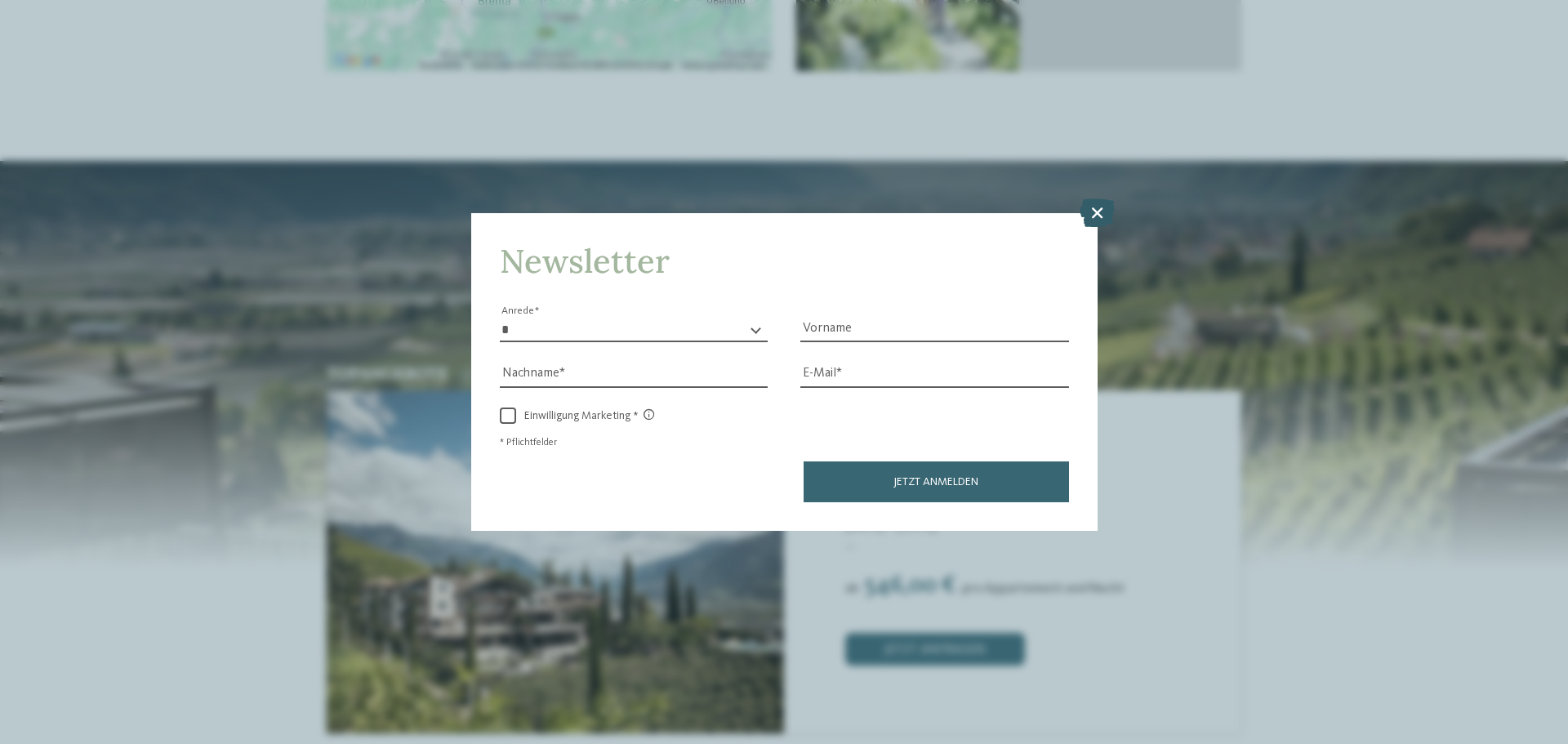
click at [1089, 213] on icon at bounding box center [1097, 213] width 35 height 29
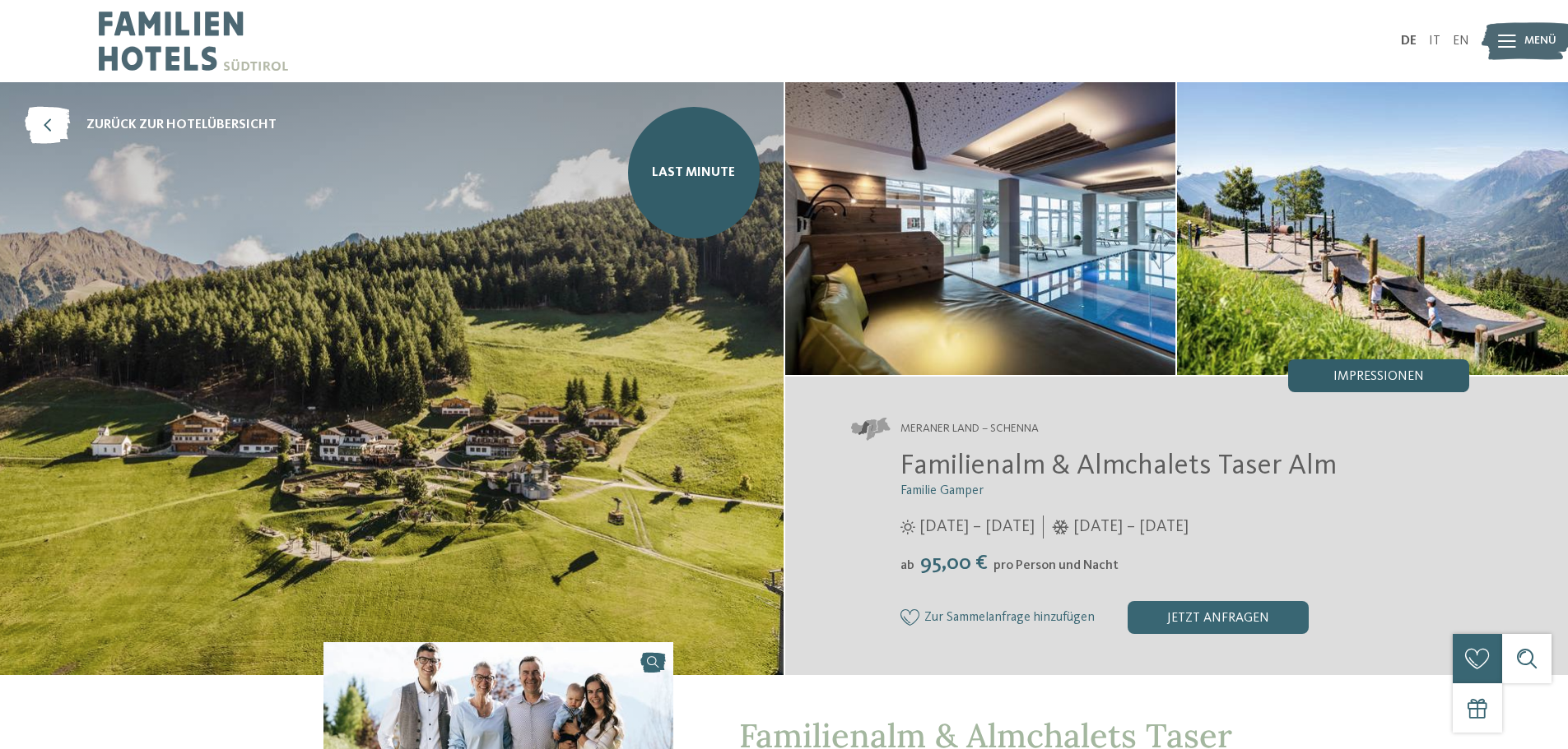
click at [1352, 382] on span "Impressionen" at bounding box center [1378, 377] width 91 height 13
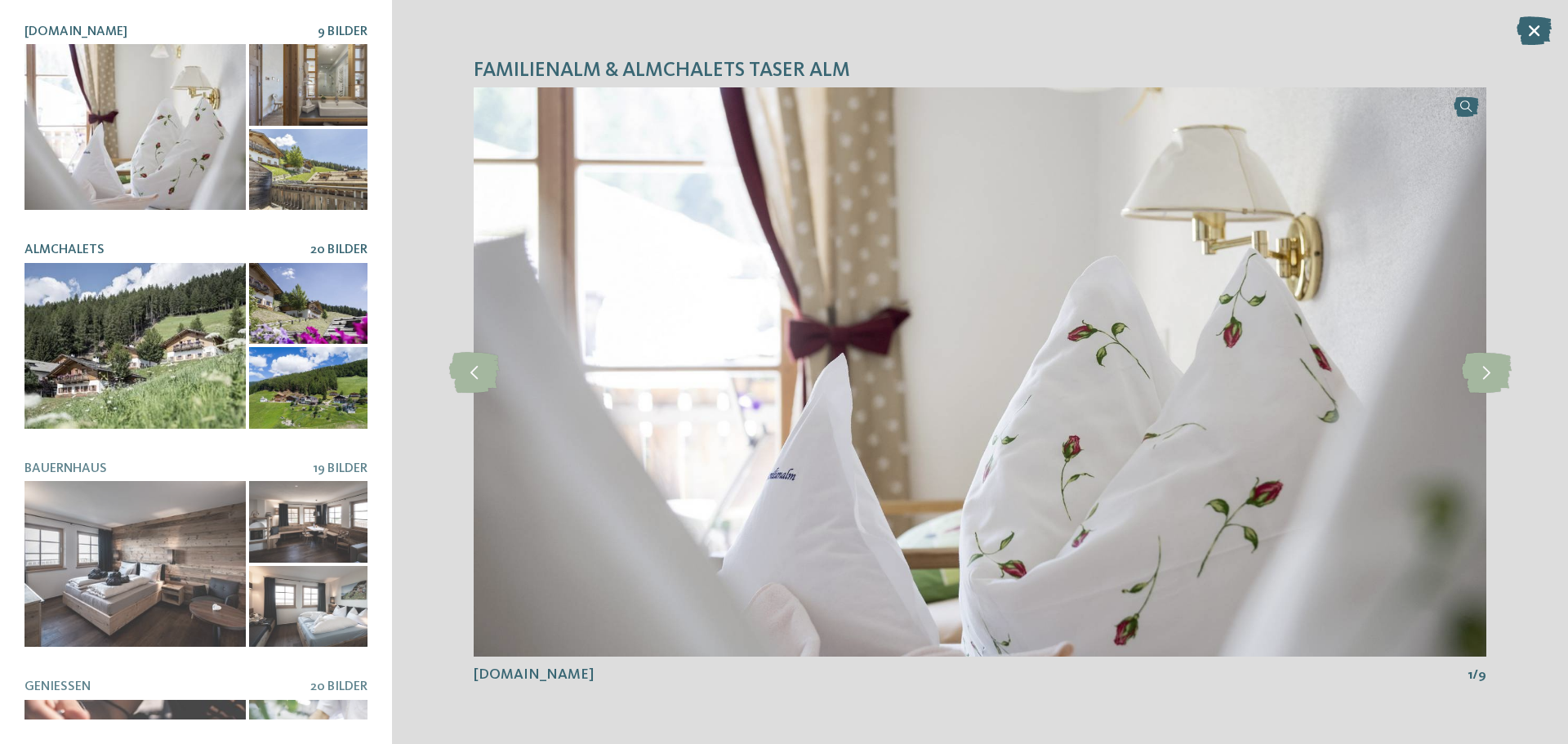
click at [180, 366] on div at bounding box center [136, 346] width 222 height 166
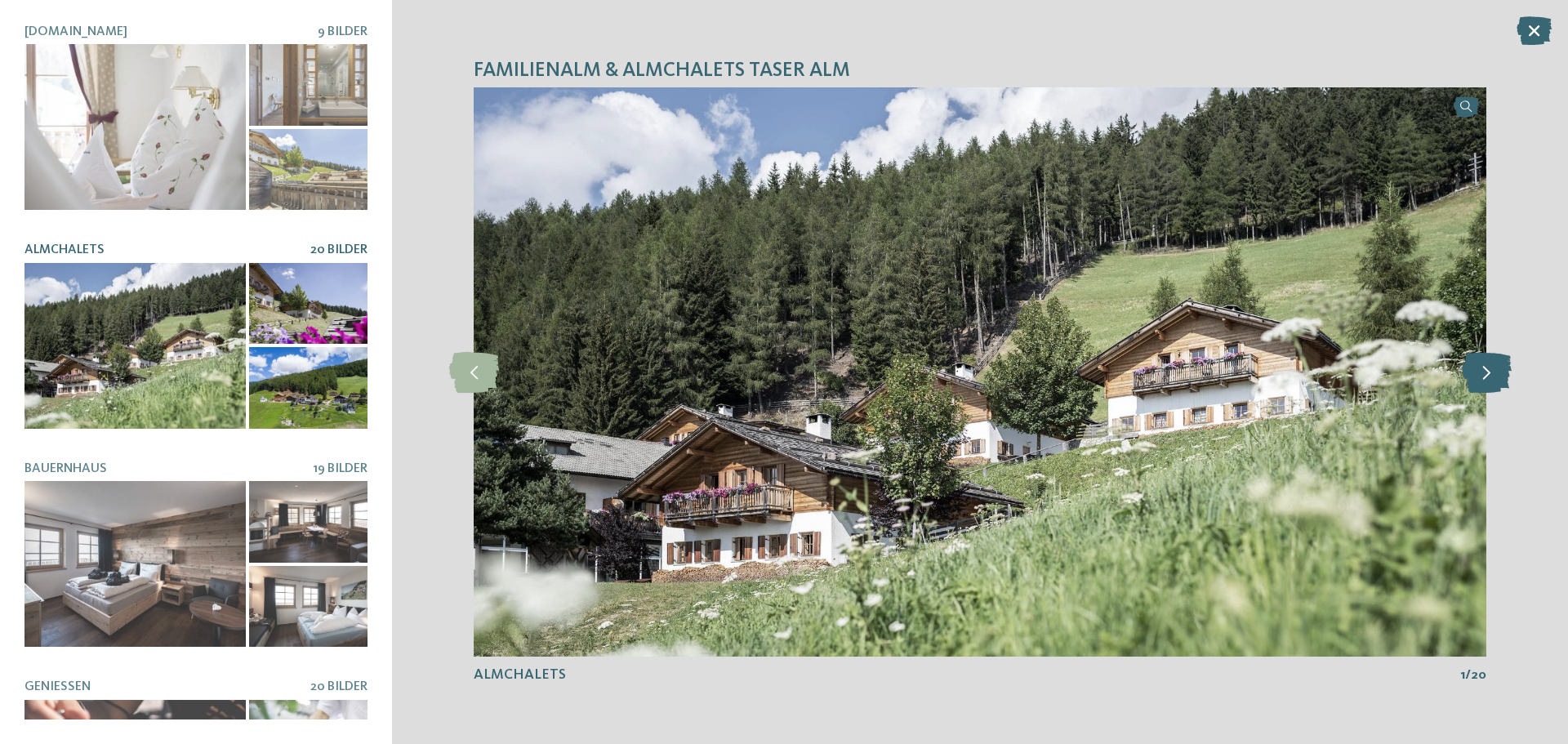
click at [1497, 379] on icon at bounding box center [1487, 372] width 50 height 41
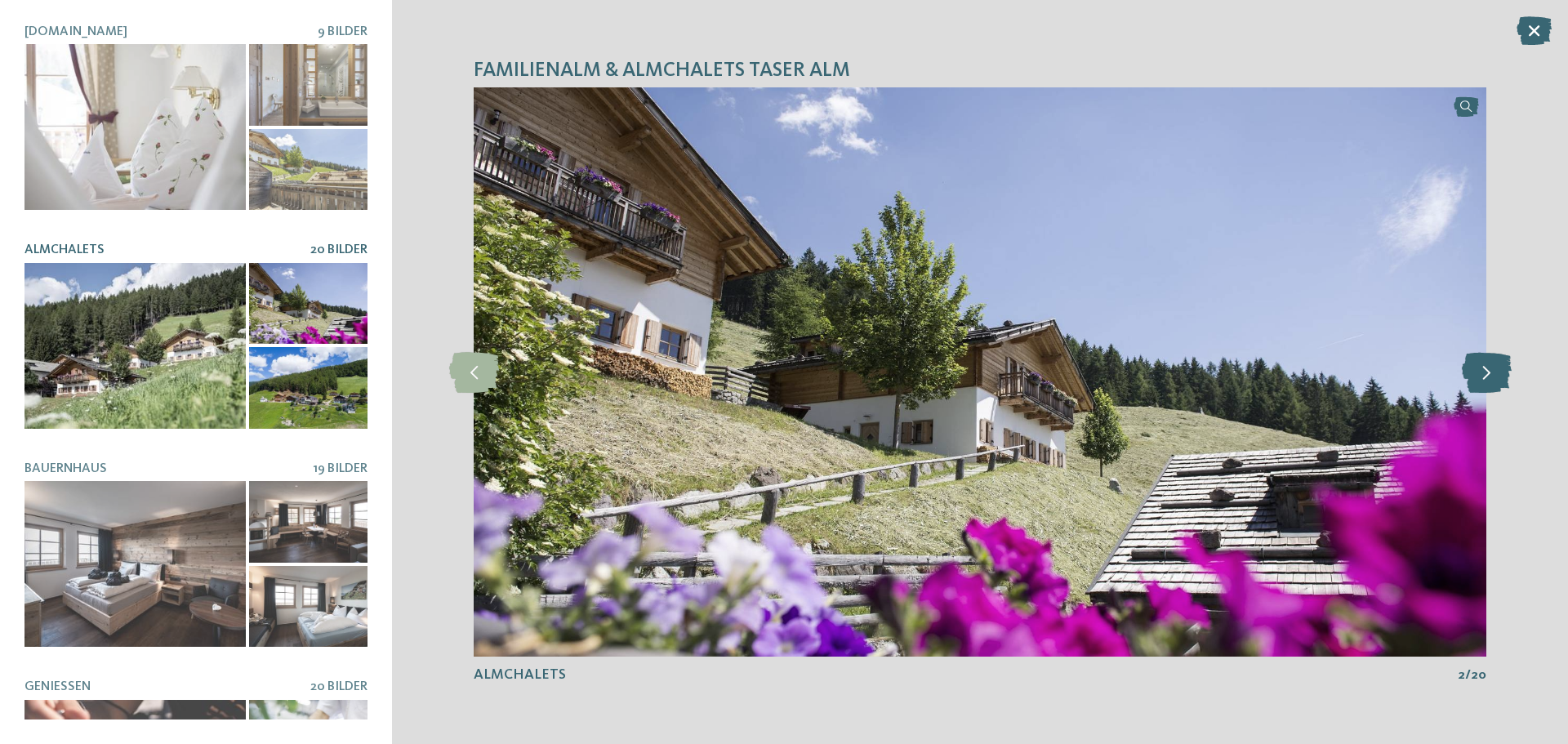
click at [1497, 379] on icon at bounding box center [1487, 372] width 50 height 41
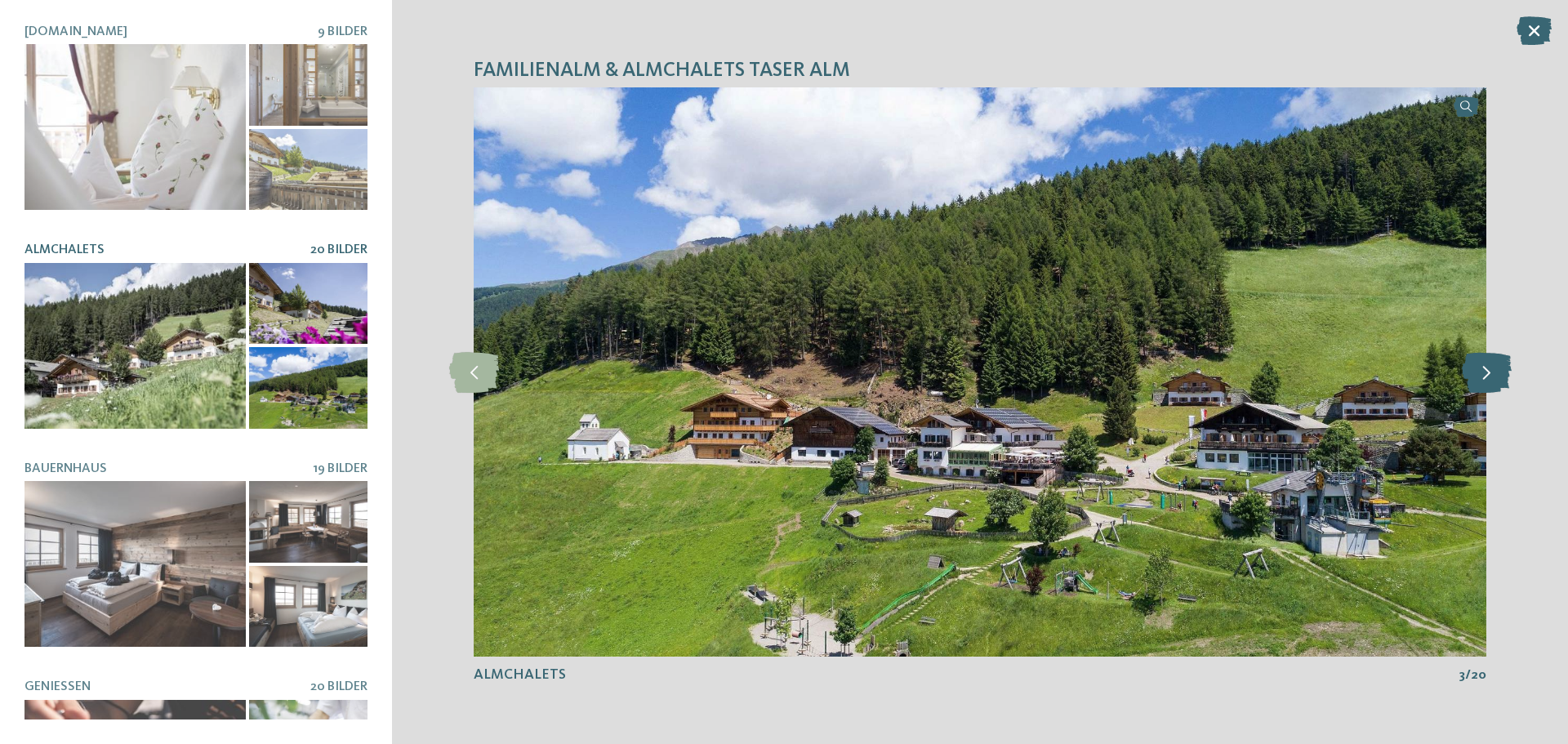
click at [1497, 379] on icon at bounding box center [1487, 372] width 50 height 41
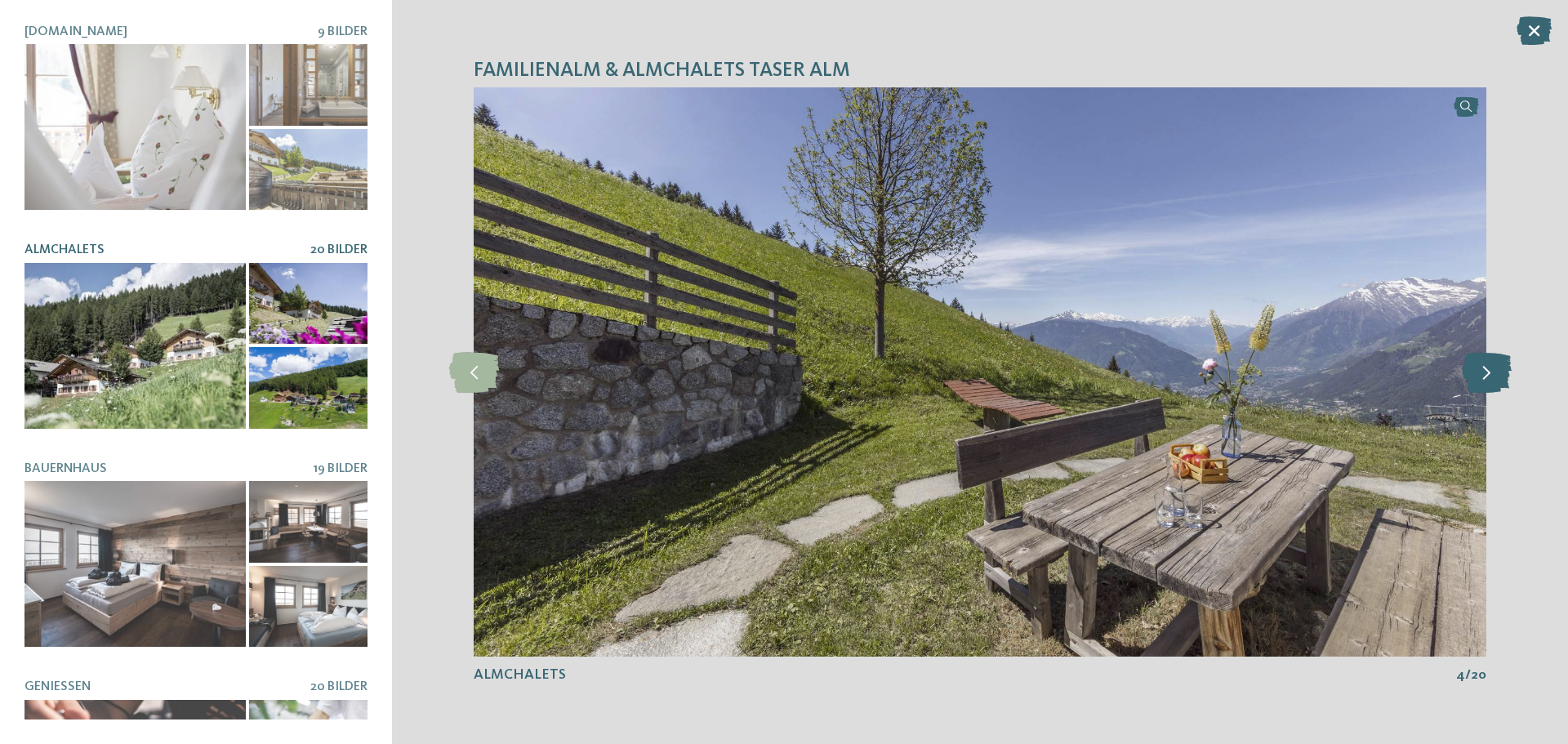
click at [1497, 379] on icon at bounding box center [1487, 372] width 50 height 41
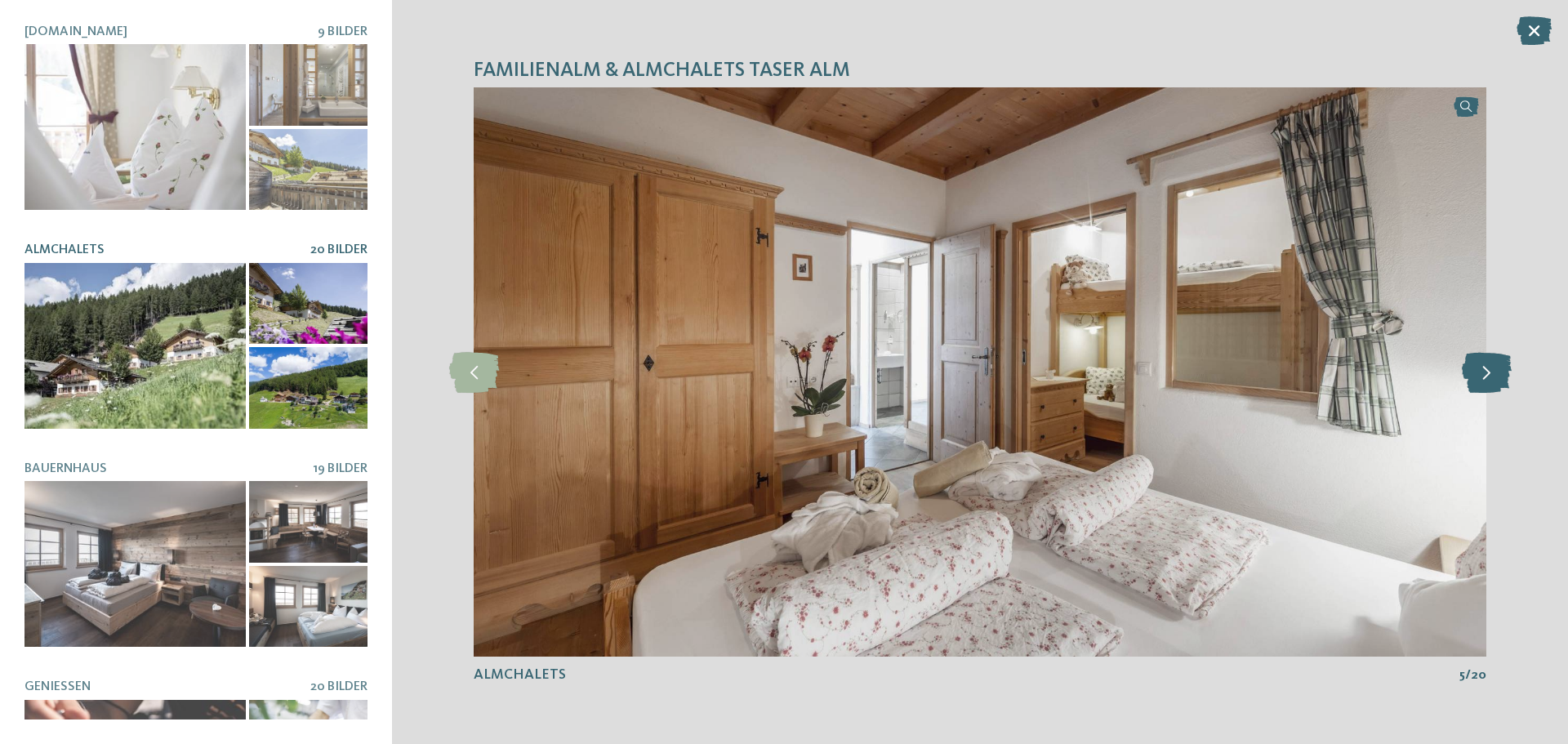
click at [1497, 379] on icon at bounding box center [1487, 372] width 50 height 41
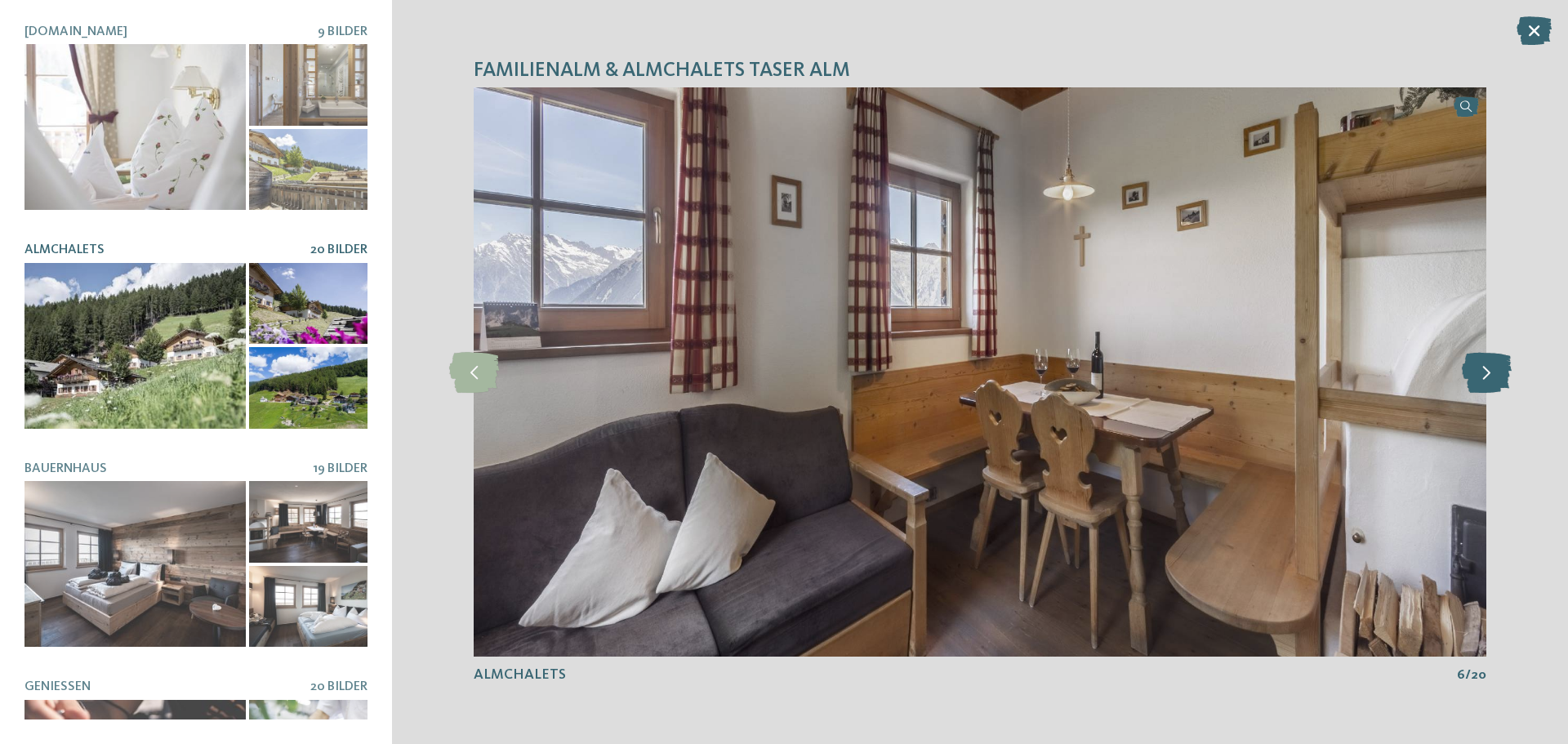
click at [1497, 379] on icon at bounding box center [1487, 372] width 50 height 41
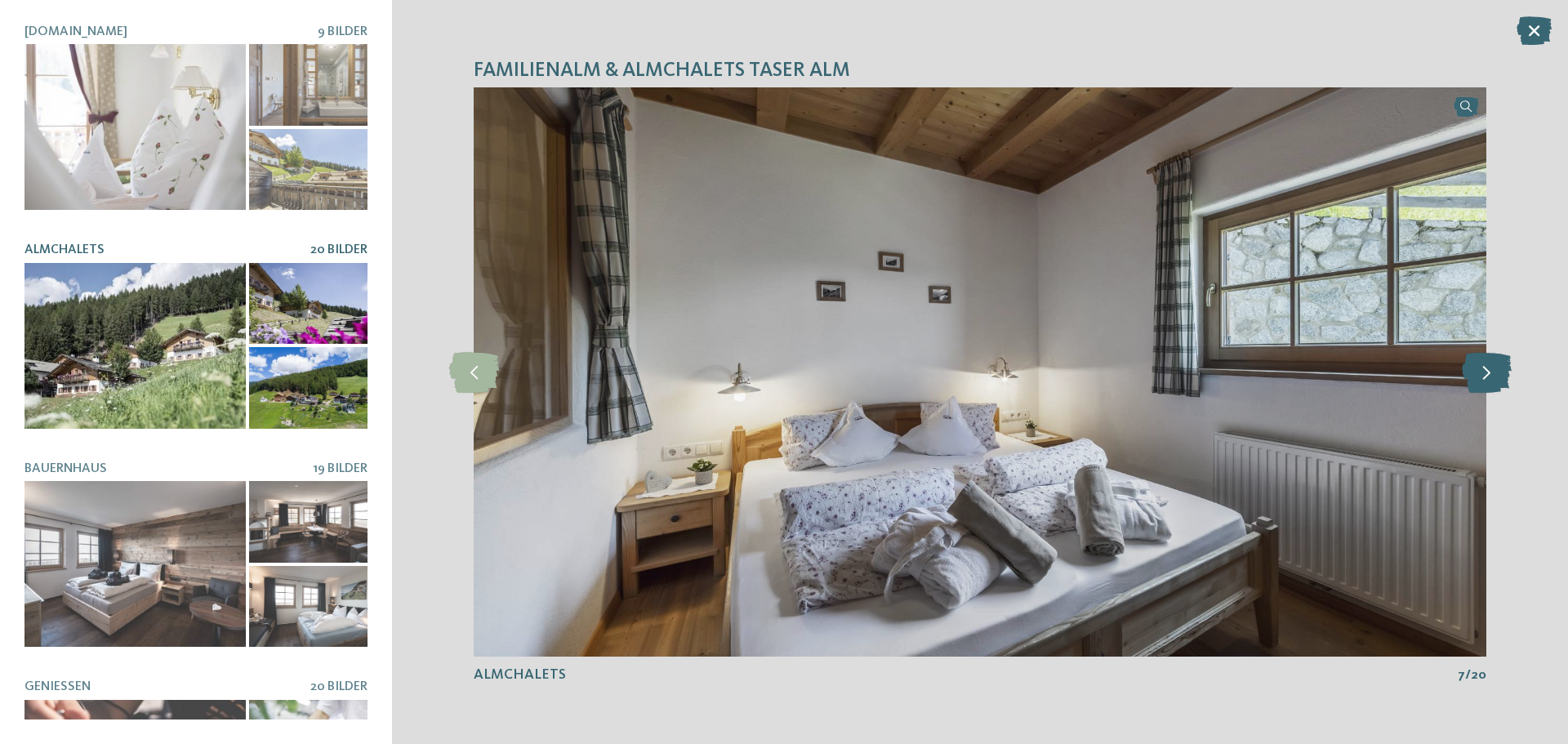
click at [1497, 379] on icon at bounding box center [1487, 372] width 50 height 41
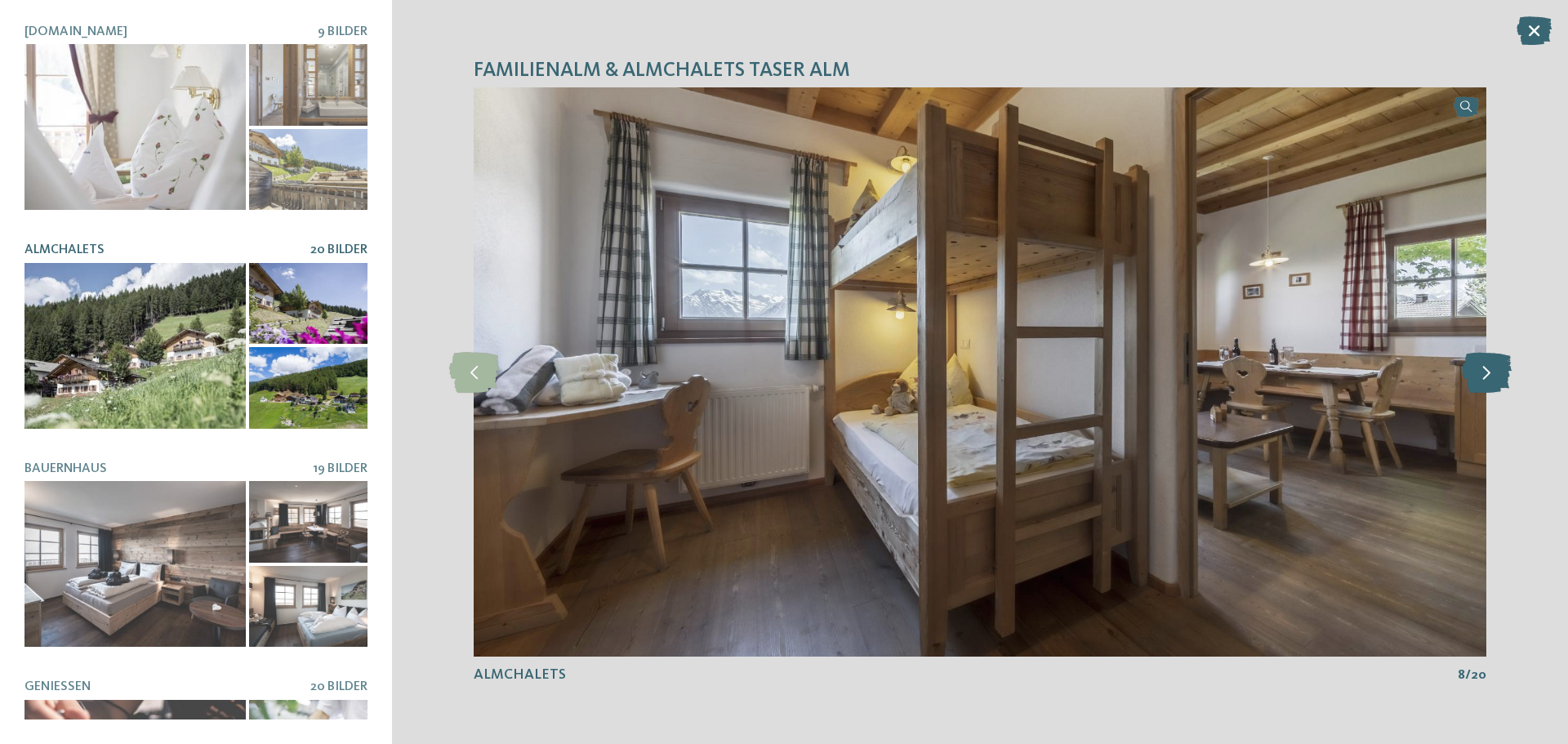
click at [1497, 379] on icon at bounding box center [1487, 372] width 50 height 41
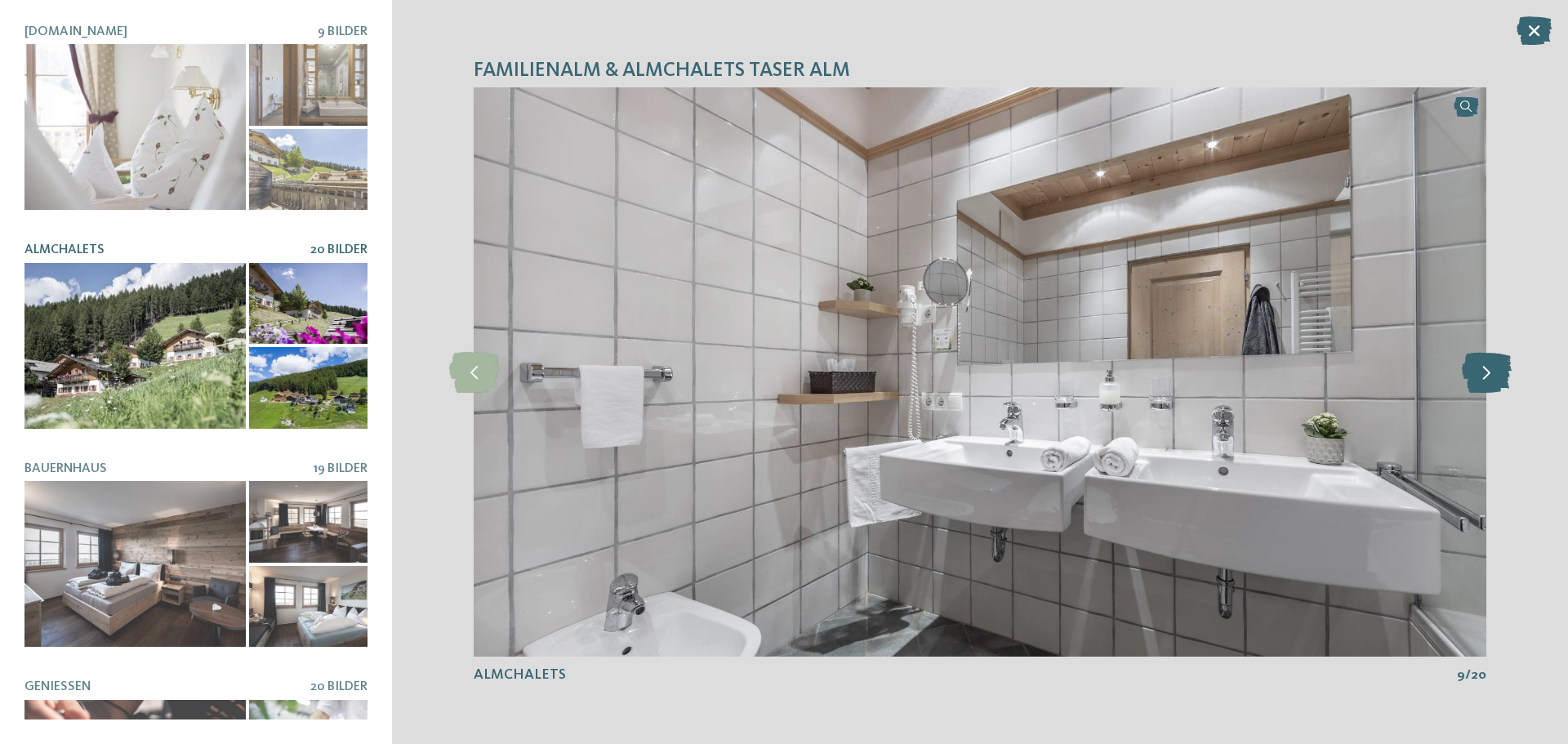
click at [1497, 379] on icon at bounding box center [1487, 372] width 50 height 41
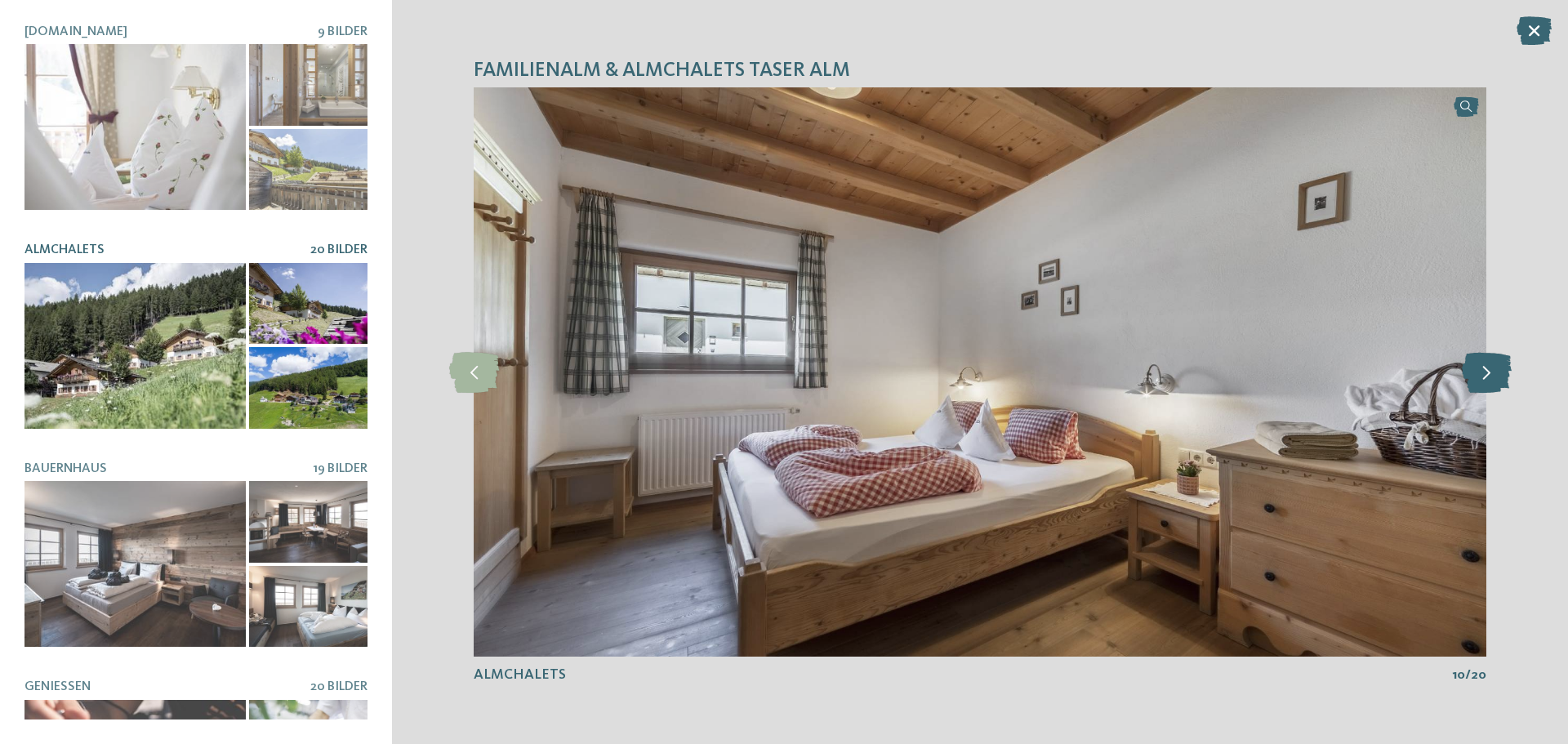
click at [1497, 379] on icon at bounding box center [1487, 372] width 50 height 41
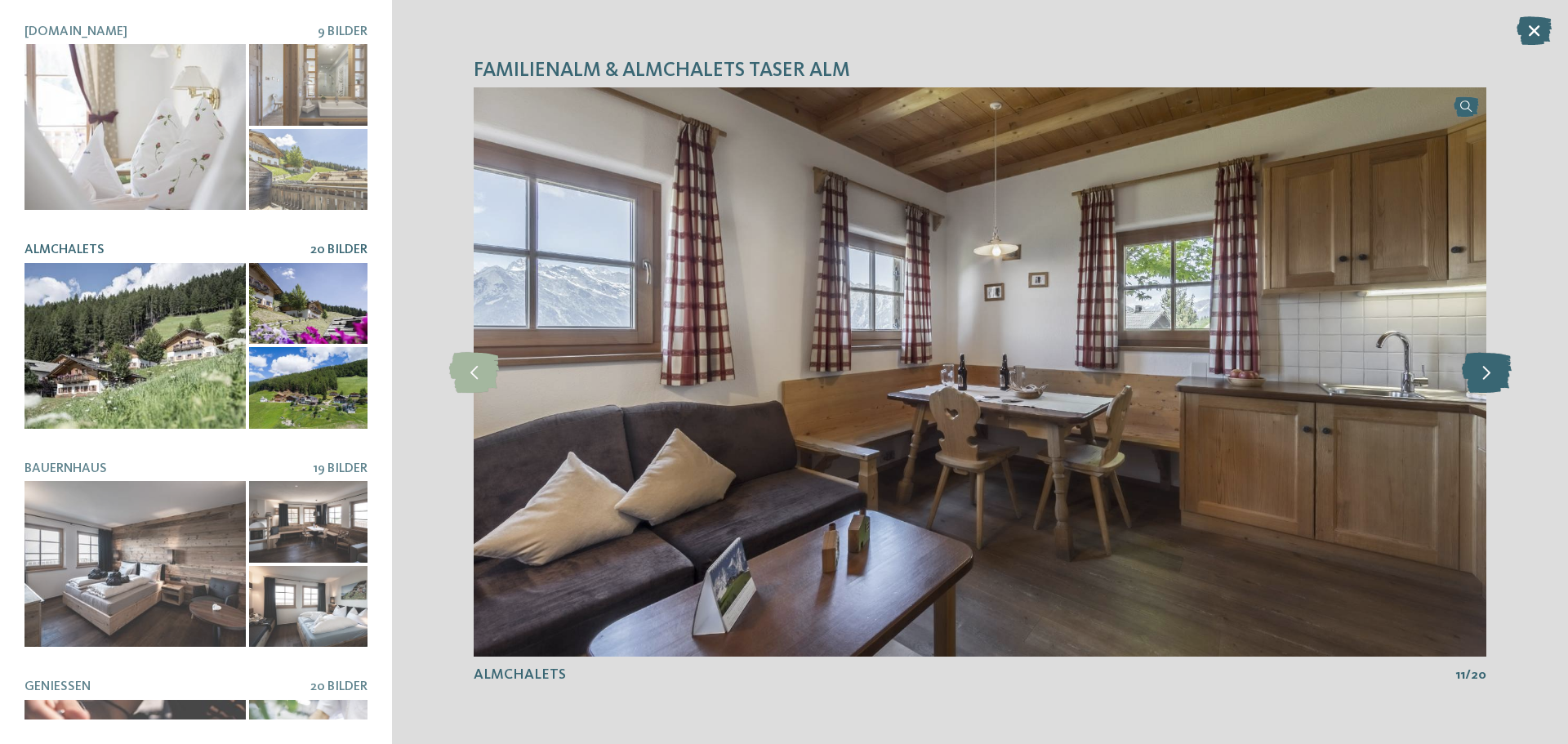
click at [1497, 379] on icon at bounding box center [1487, 372] width 50 height 41
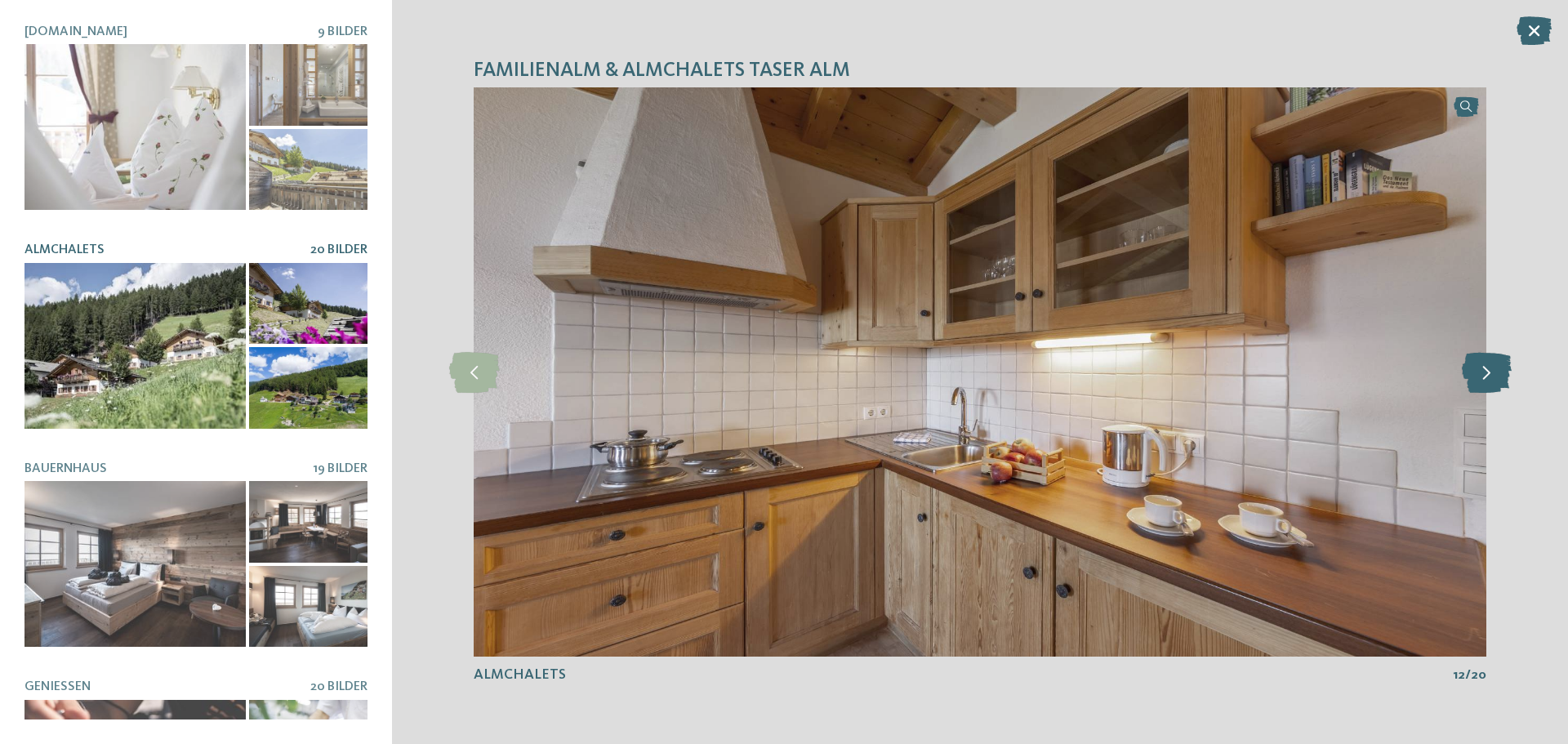
click at [1497, 379] on icon at bounding box center [1487, 372] width 50 height 41
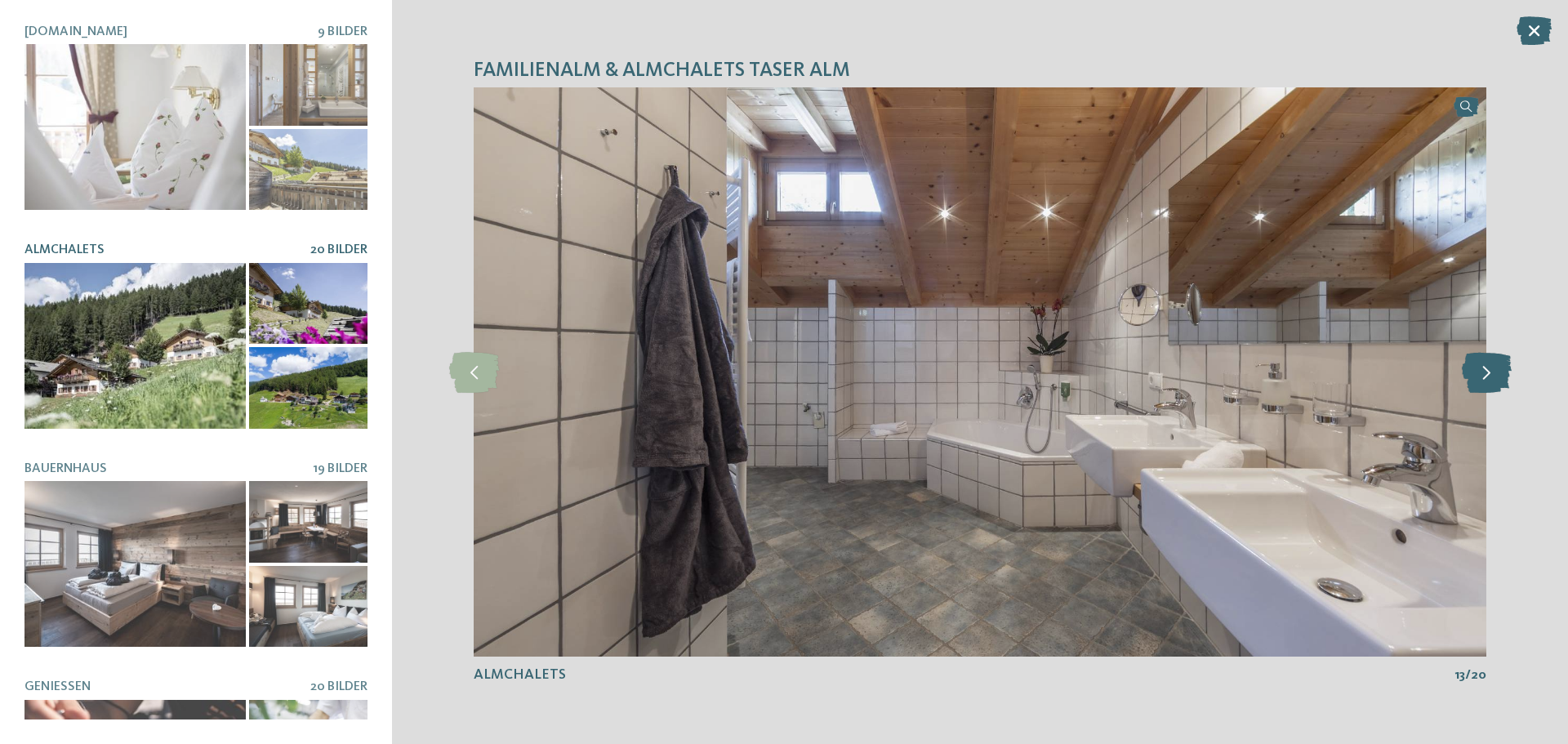
click at [1497, 379] on icon at bounding box center [1487, 372] width 50 height 41
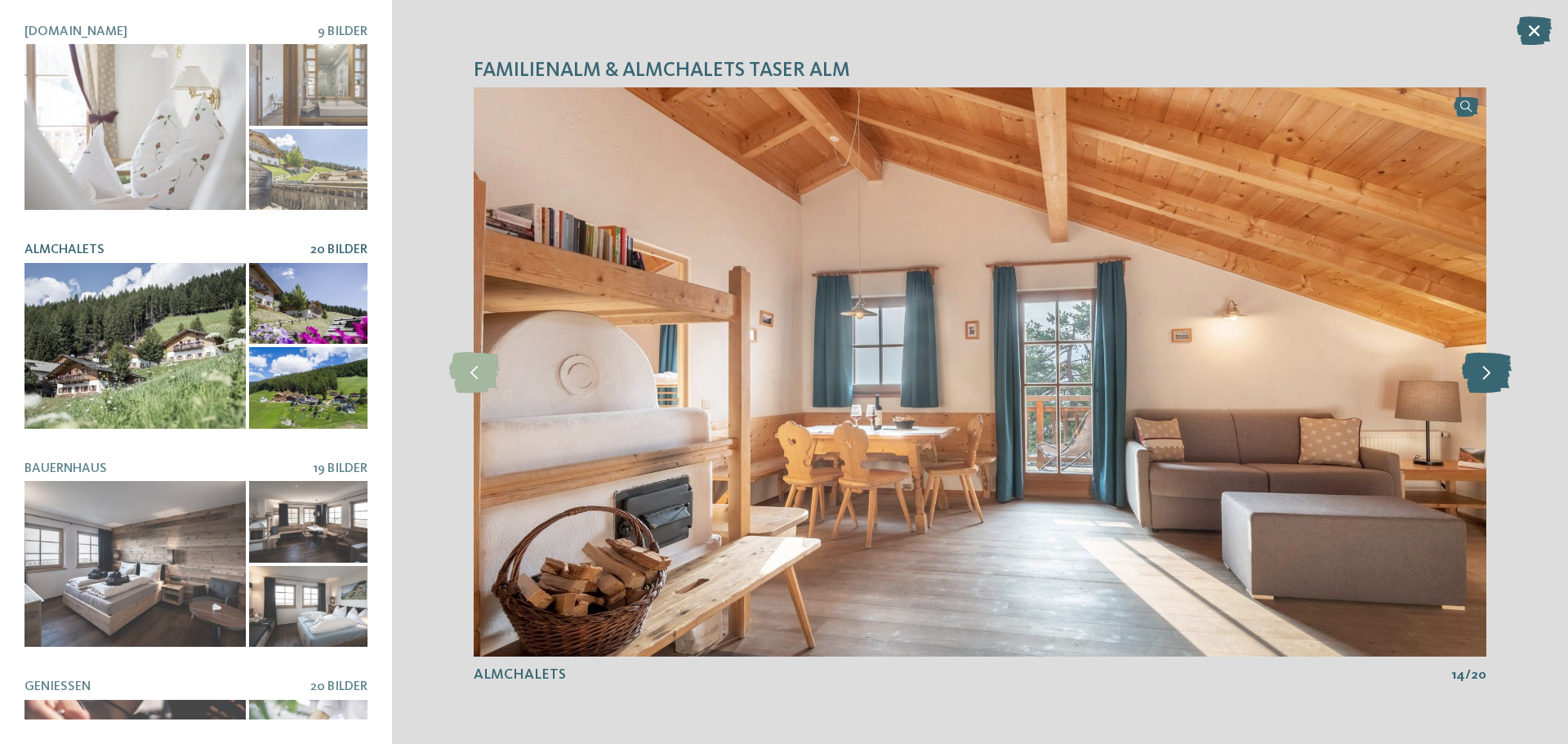
click at [1497, 379] on icon at bounding box center [1487, 372] width 50 height 41
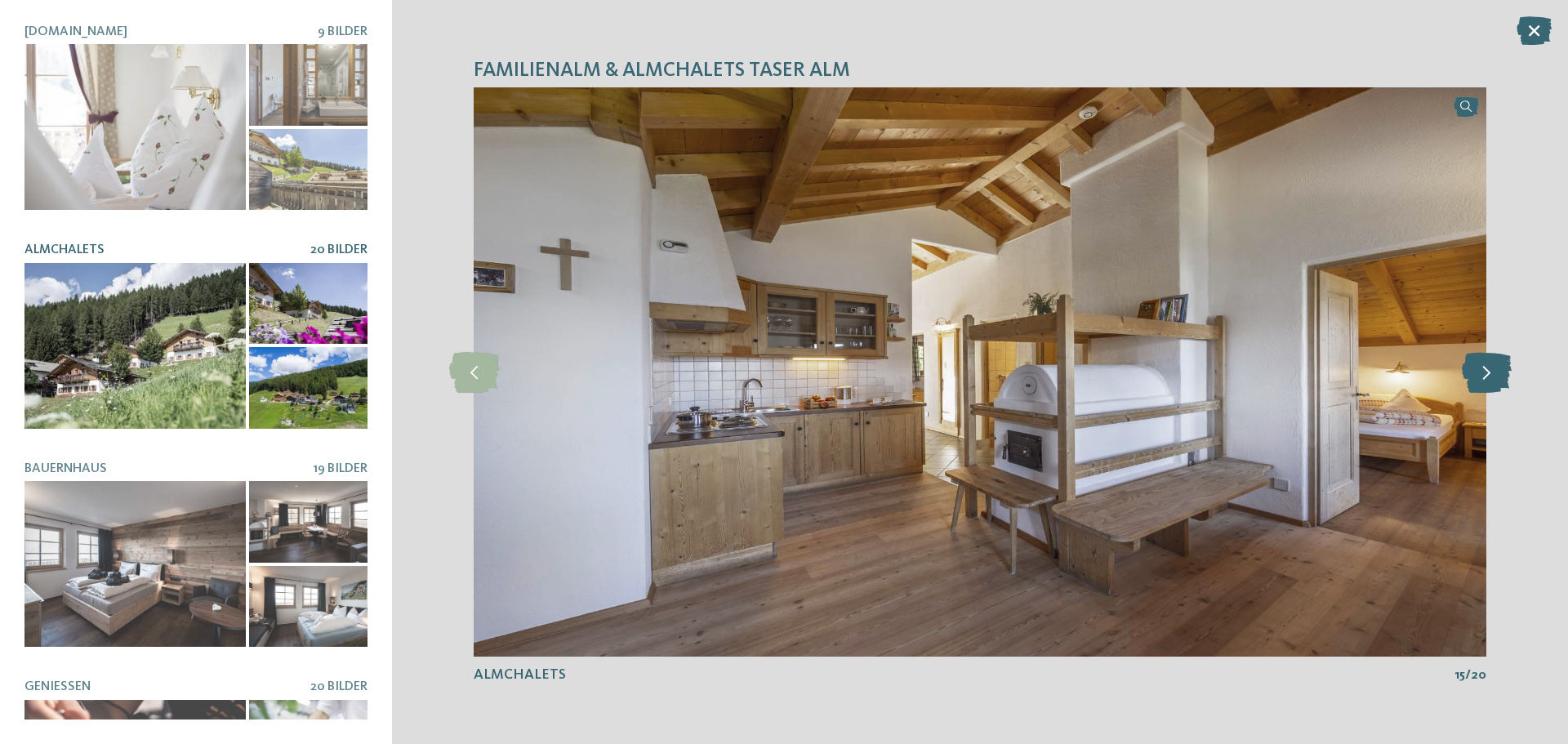
click at [1497, 379] on icon at bounding box center [1487, 372] width 50 height 41
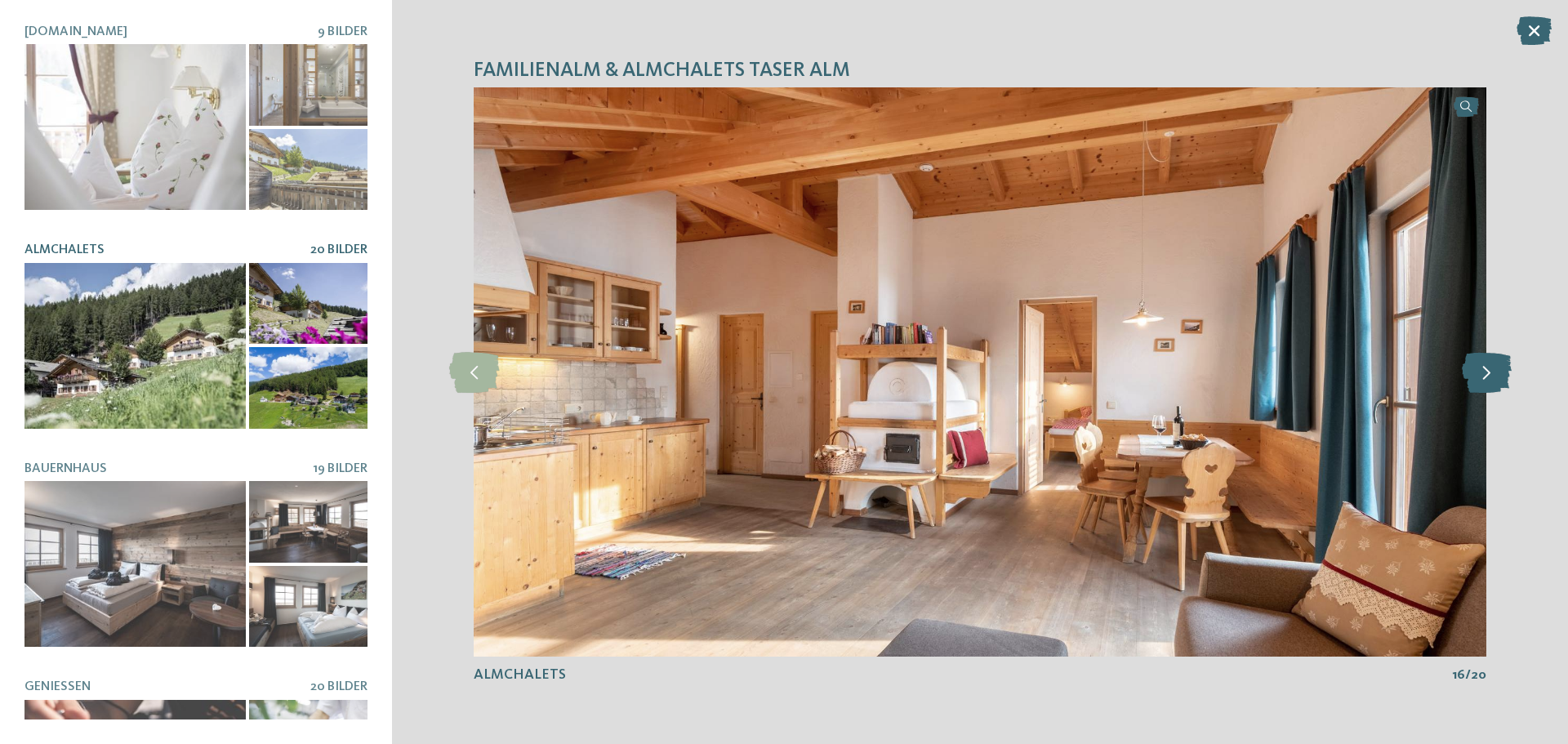
click at [1497, 379] on icon at bounding box center [1487, 372] width 50 height 41
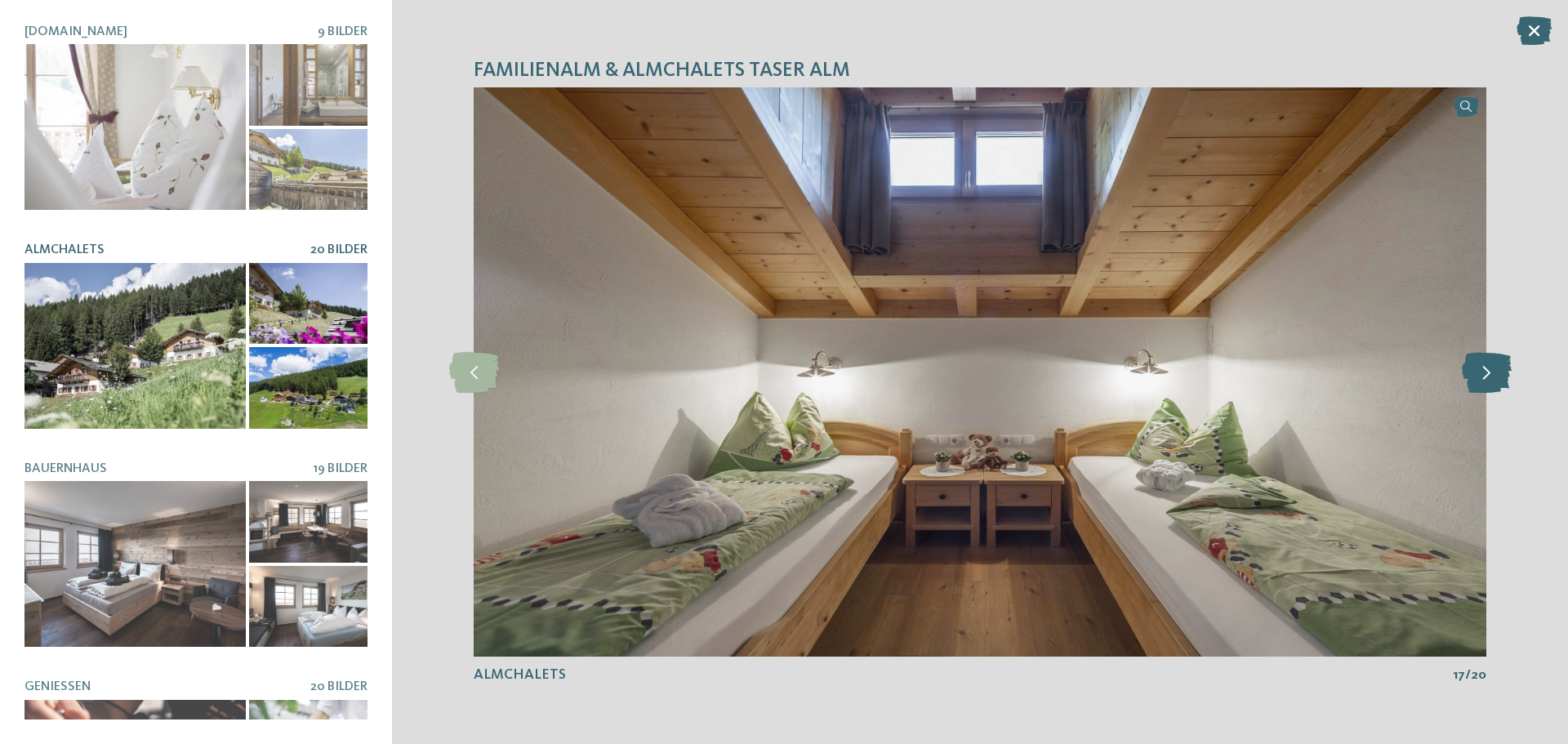
click at [1497, 379] on icon at bounding box center [1487, 372] width 50 height 41
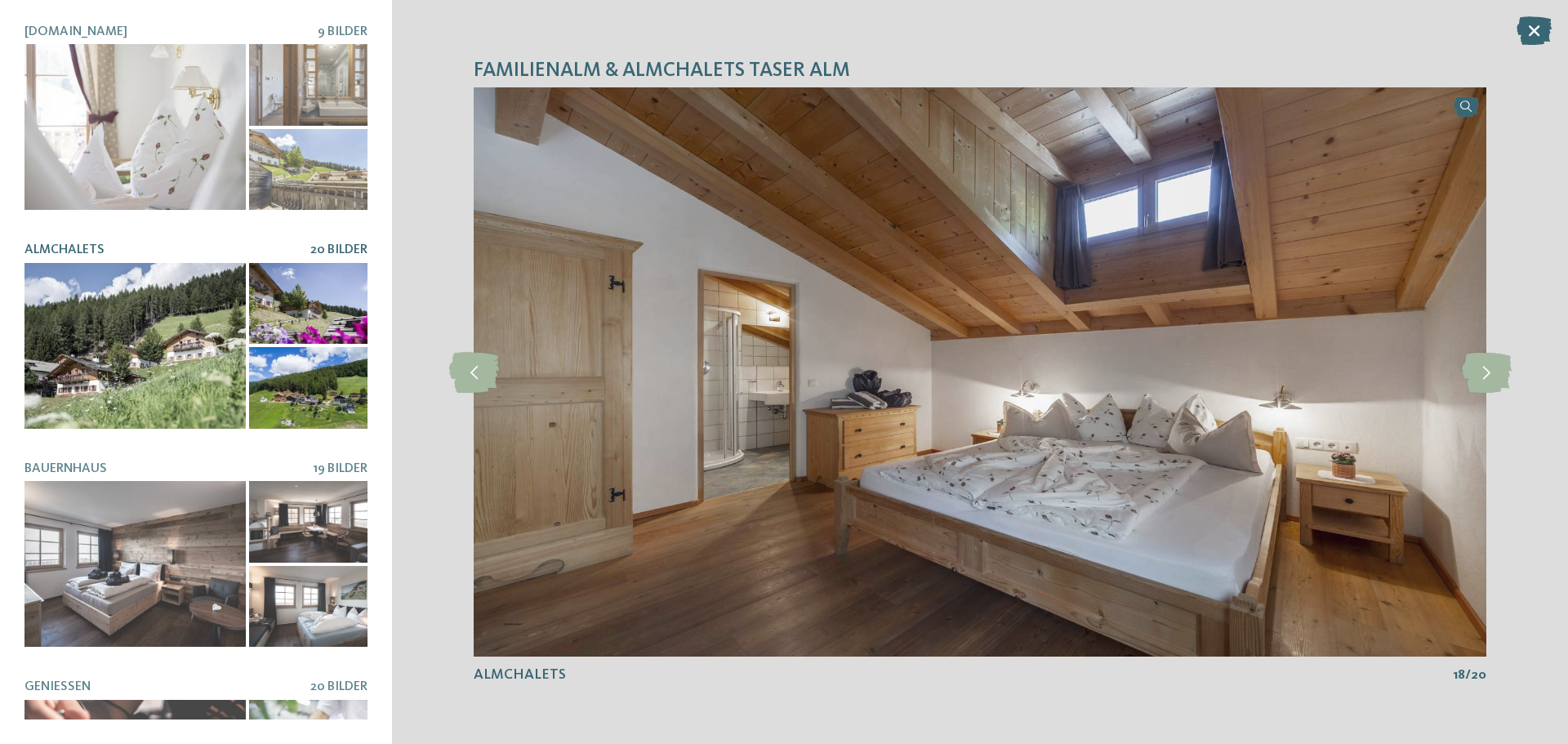
click at [1532, 38] on icon at bounding box center [1534, 31] width 35 height 29
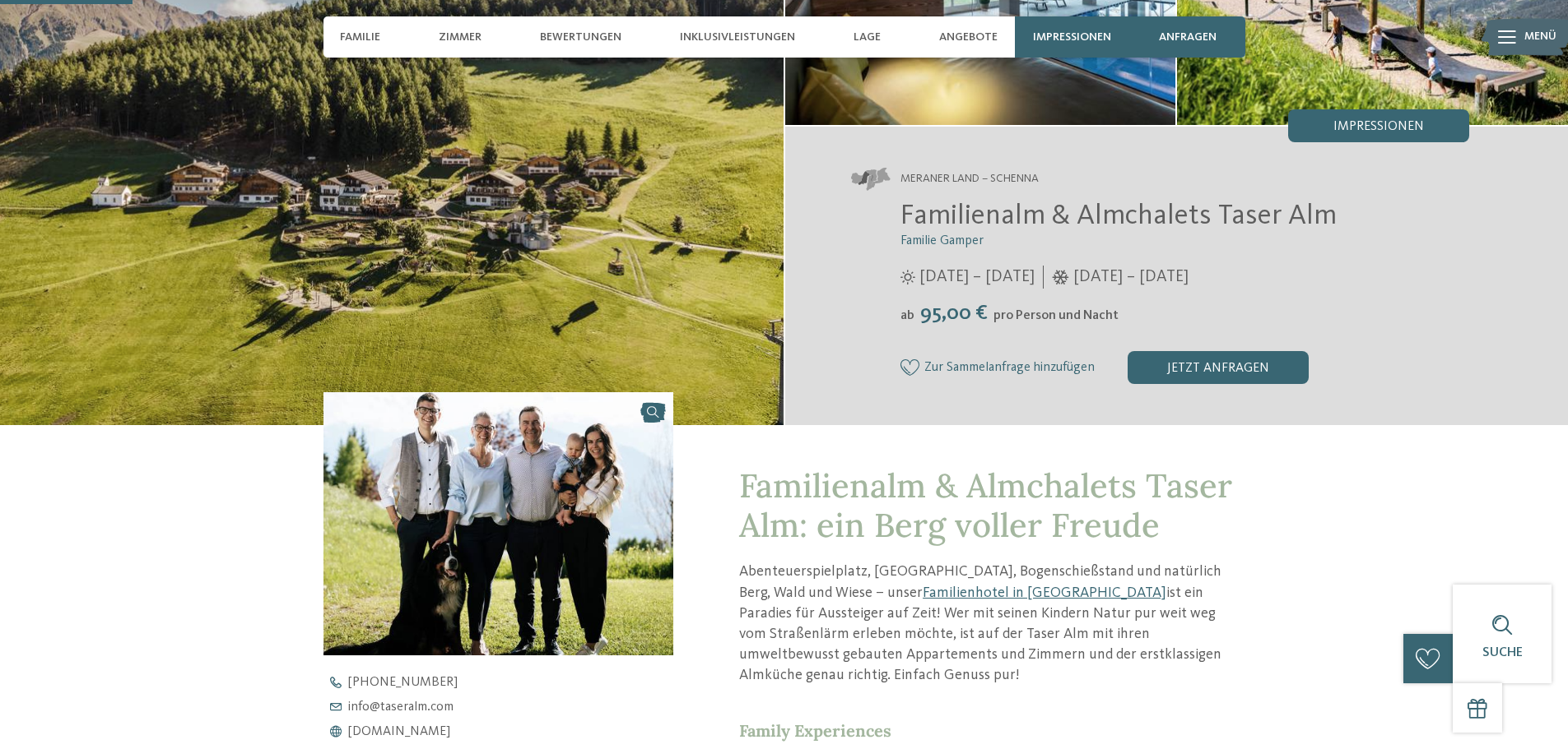
scroll to position [247, 0]
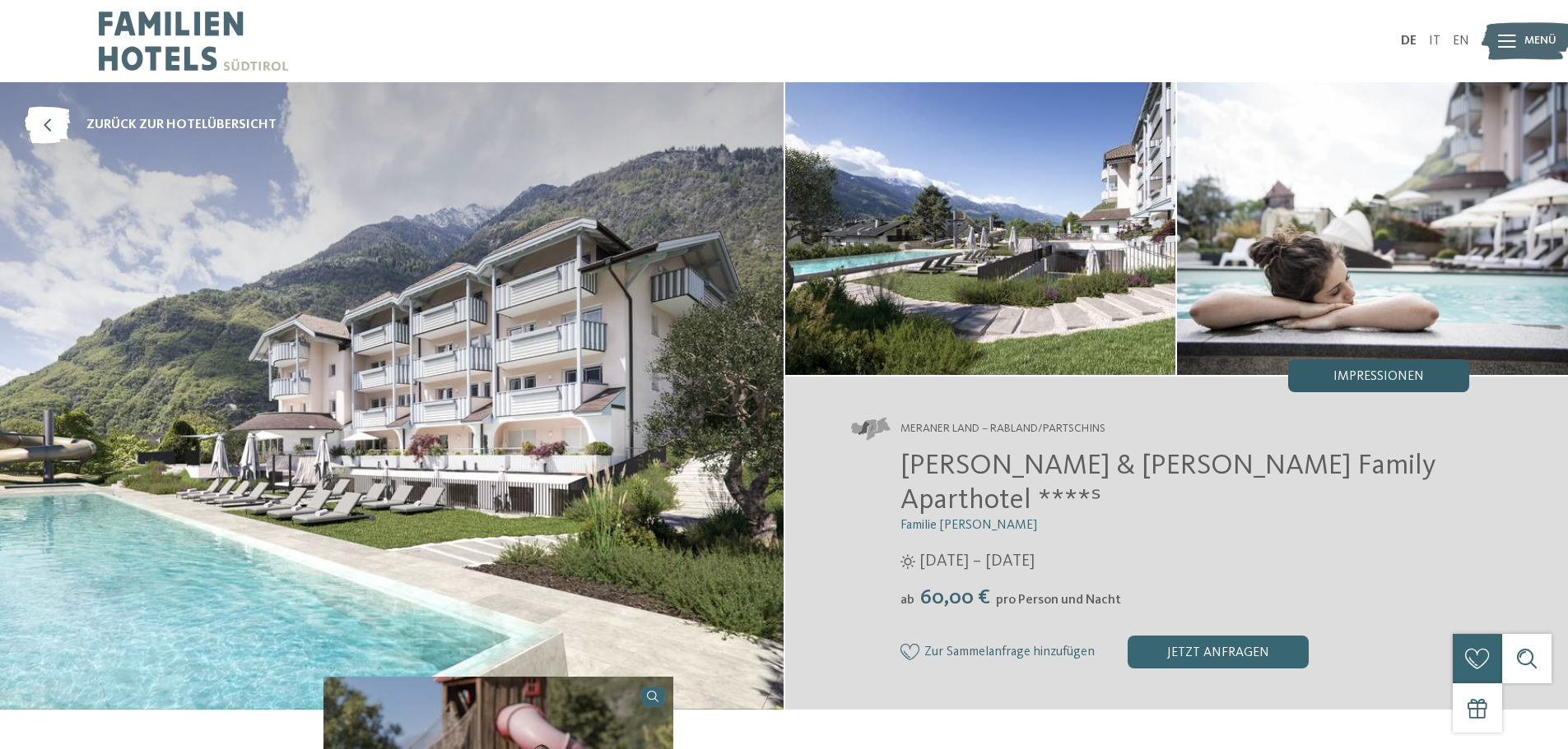
click at [1402, 379] on span "Impressionen" at bounding box center [1378, 377] width 91 height 13
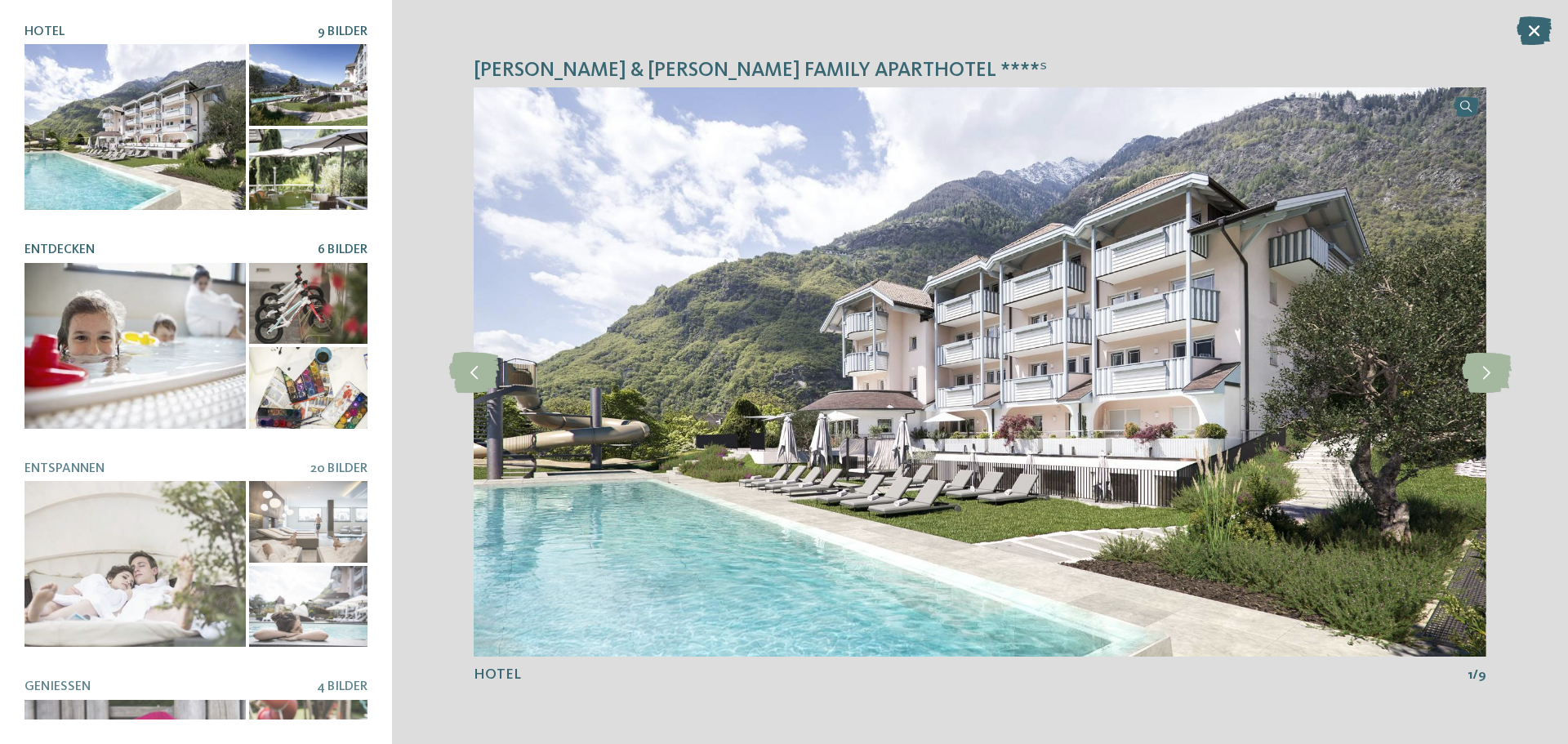
click at [194, 366] on div at bounding box center [136, 346] width 222 height 166
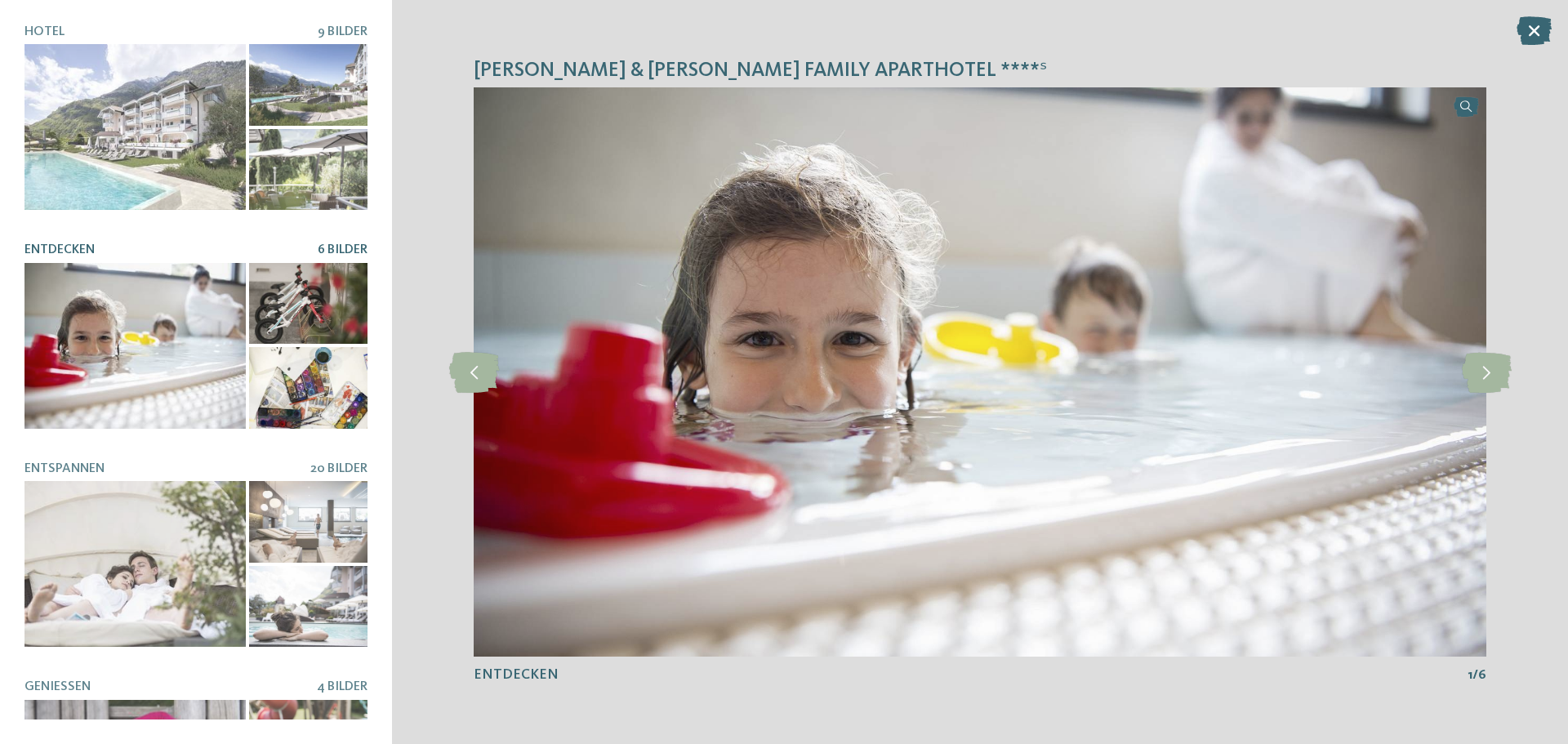
click at [333, 355] on div at bounding box center [308, 388] width 118 height 82
click at [1511, 373] on icon at bounding box center [1487, 372] width 50 height 41
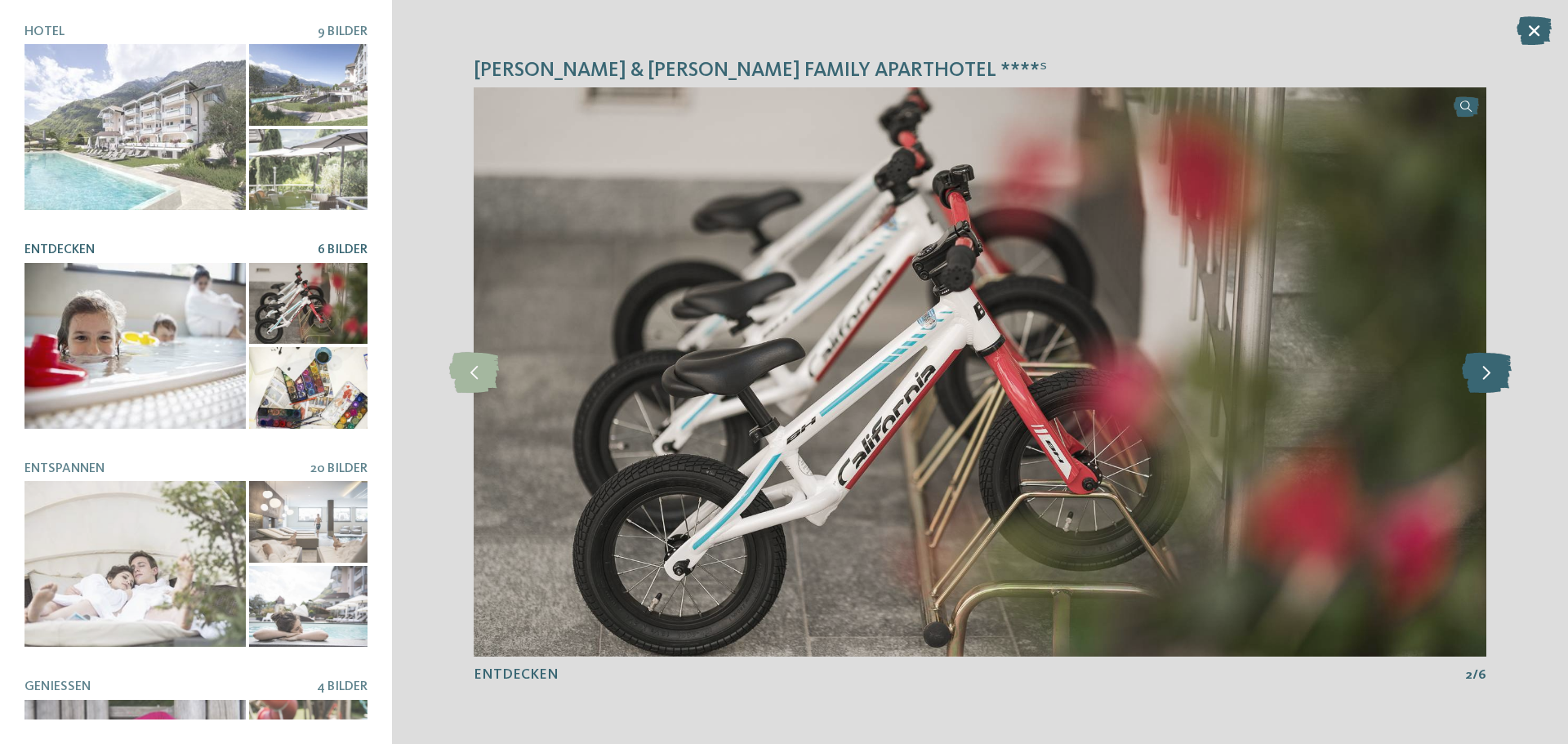
click at [1511, 373] on icon at bounding box center [1487, 372] width 50 height 41
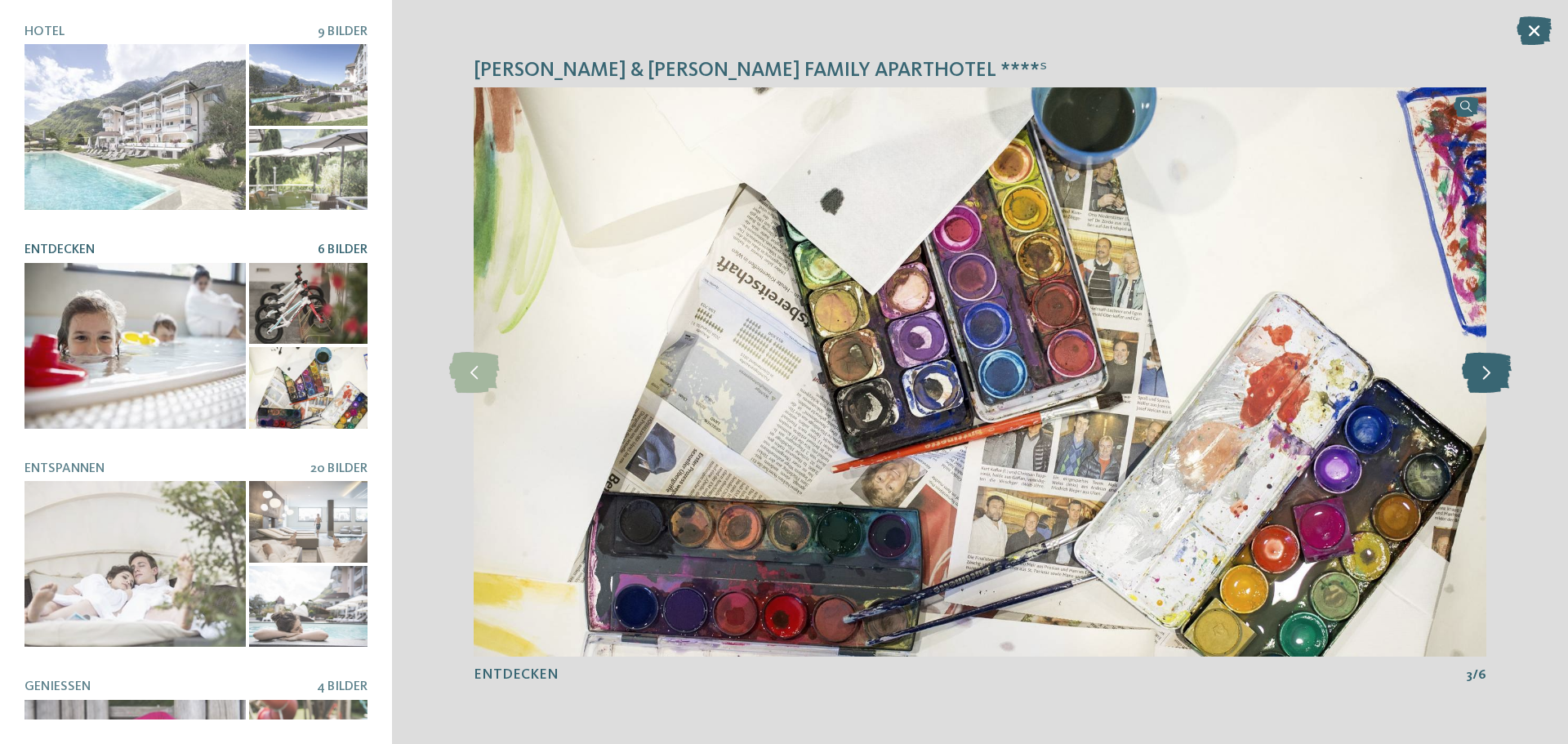
click at [1511, 373] on icon at bounding box center [1487, 372] width 50 height 41
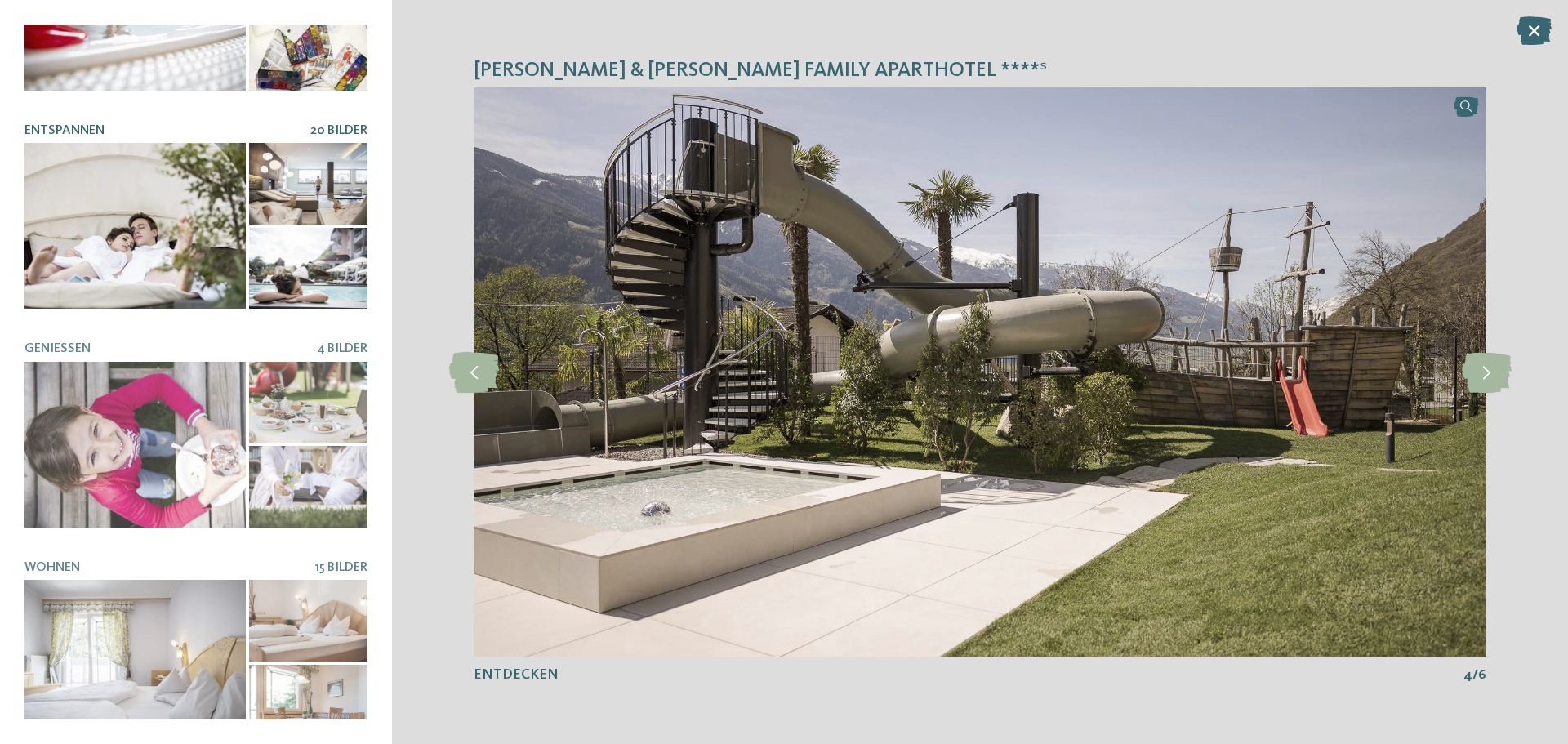
scroll to position [345, 0]
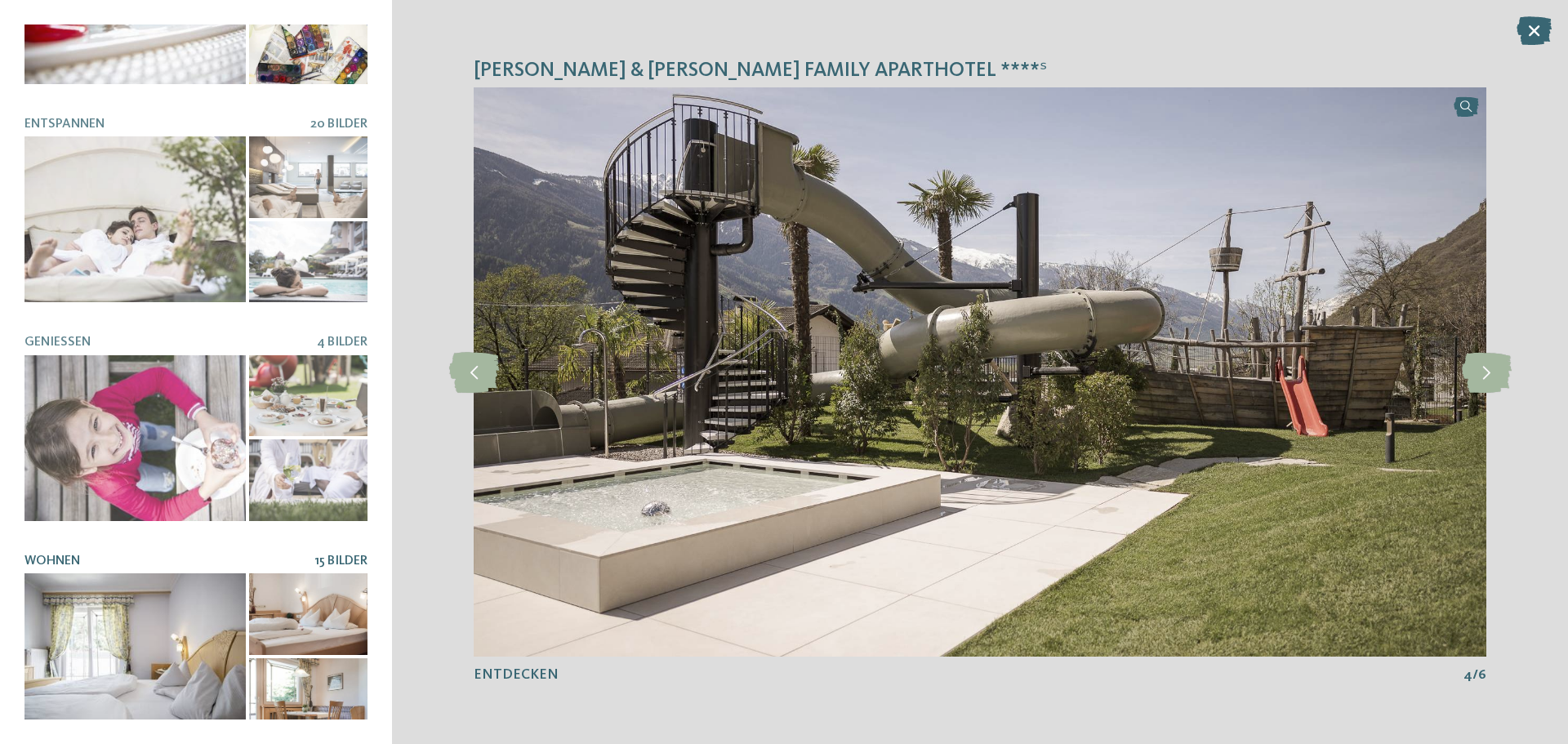
click at [155, 574] on div at bounding box center [136, 656] width 222 height 166
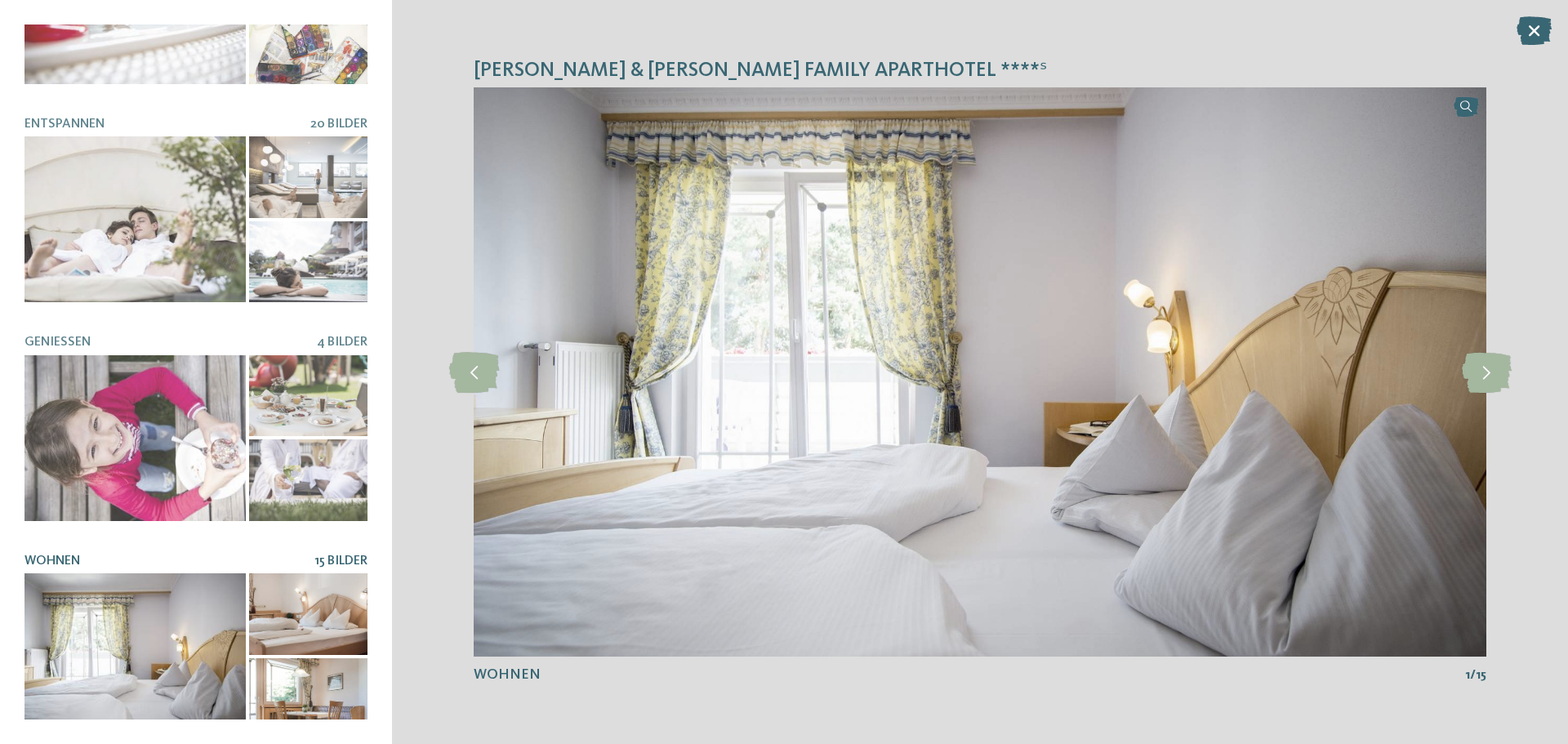
click at [1496, 395] on div "[PERSON_NAME] & [PERSON_NAME] Family Aparthotel ****ˢ slide 1 of 9 1" at bounding box center [981, 372] width 1177 height 744
click at [1494, 384] on icon at bounding box center [1487, 372] width 50 height 41
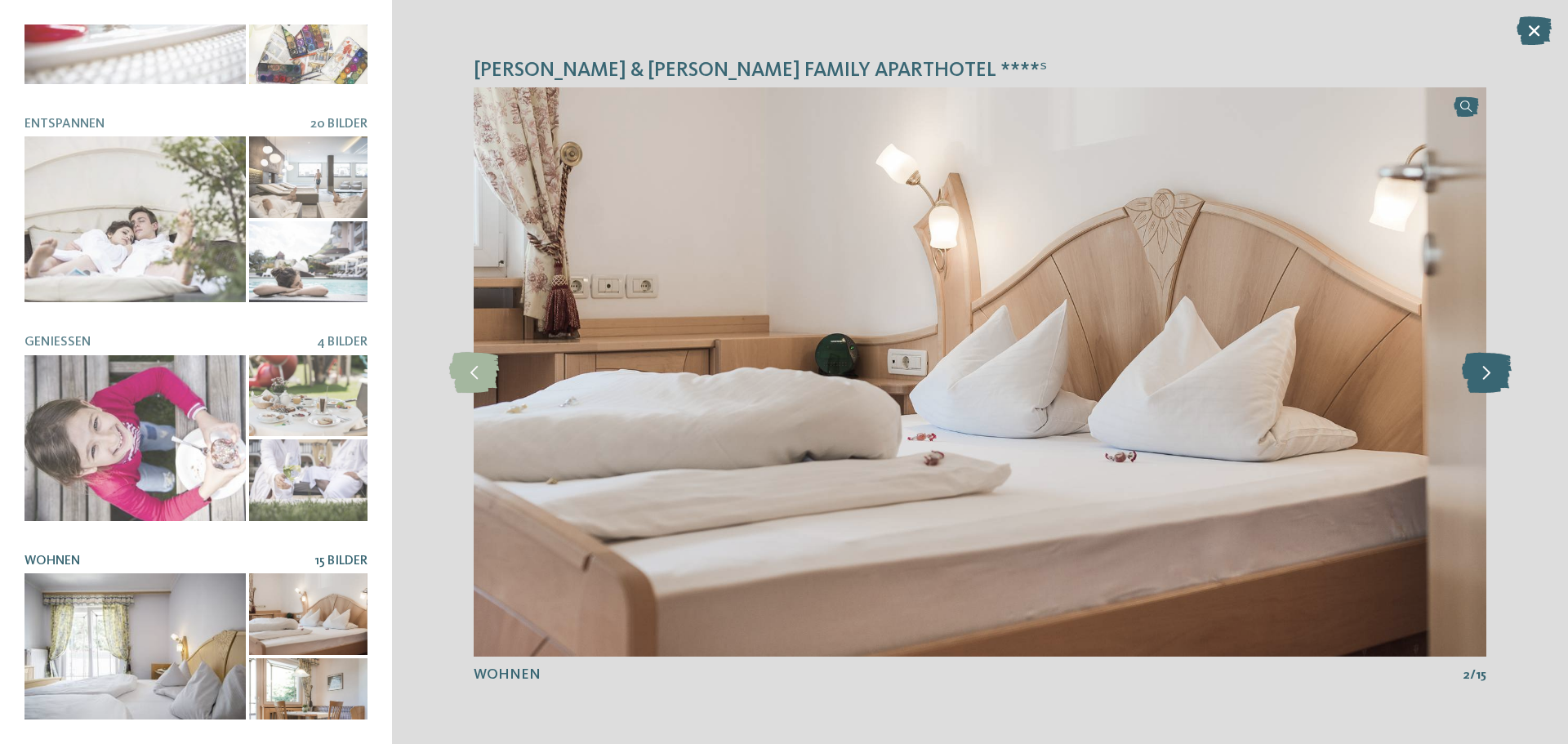
click at [1494, 384] on icon at bounding box center [1487, 372] width 50 height 41
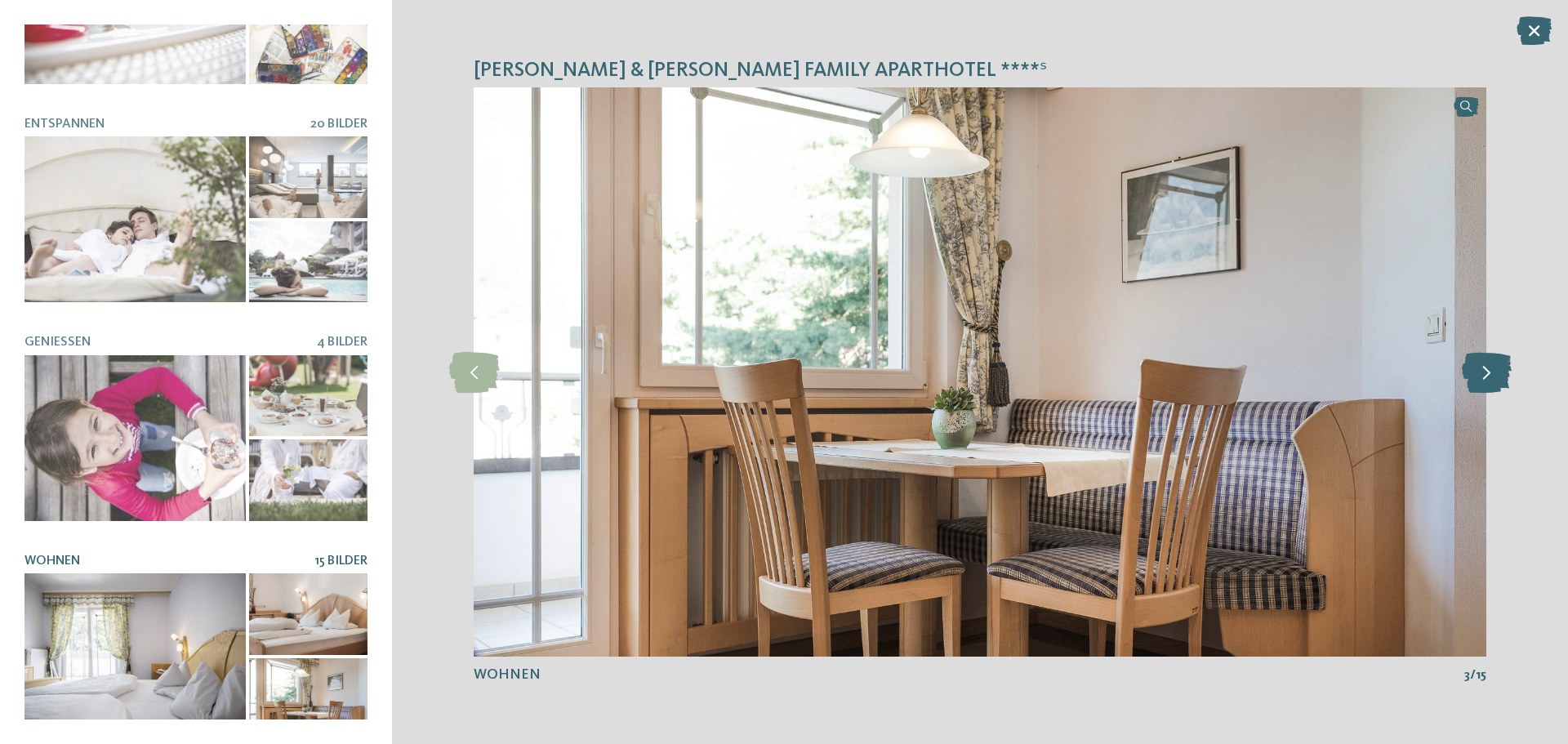
click at [1494, 384] on icon at bounding box center [1487, 372] width 50 height 41
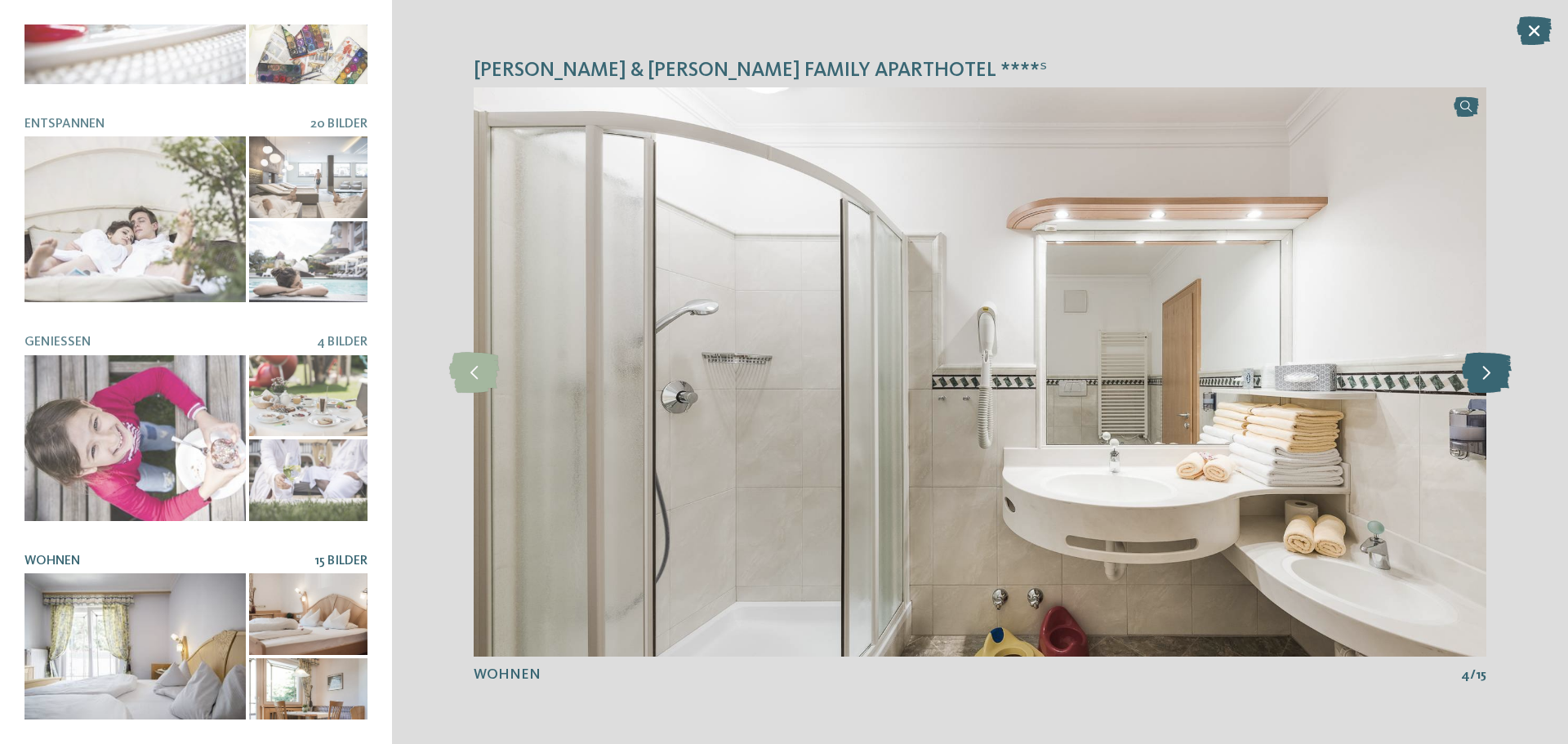
click at [1494, 384] on icon at bounding box center [1487, 372] width 50 height 41
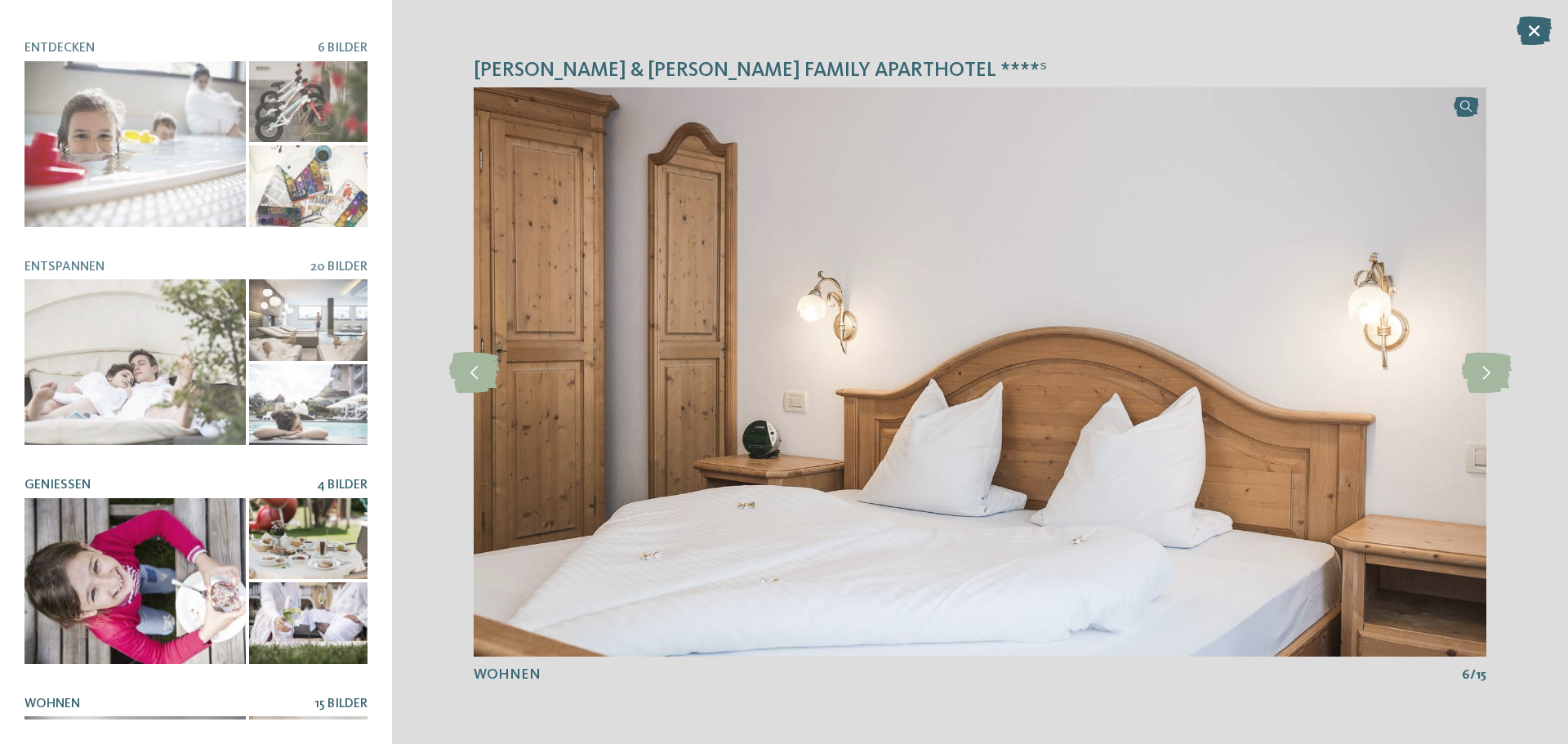
scroll to position [0, 0]
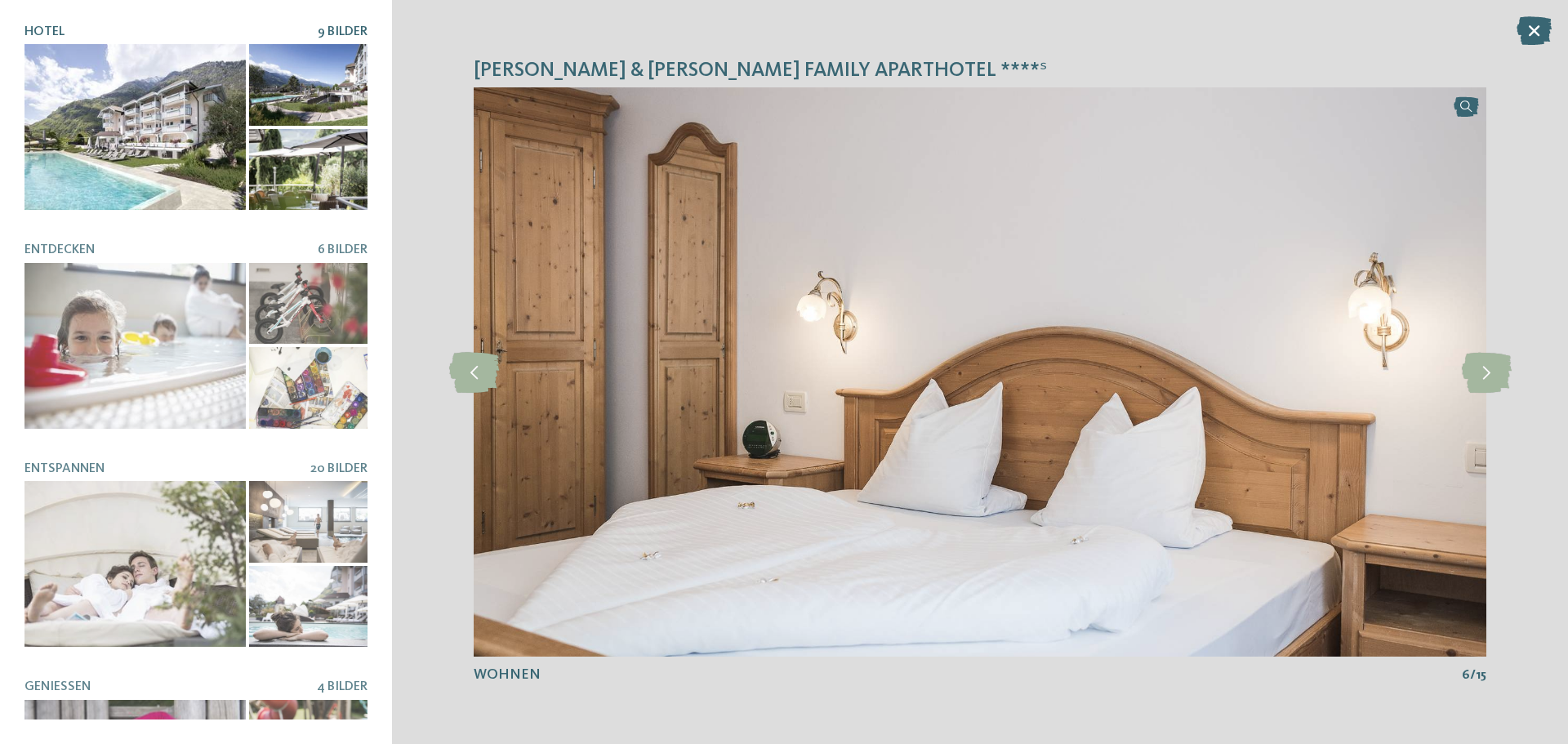
click at [210, 177] on div at bounding box center [136, 127] width 222 height 166
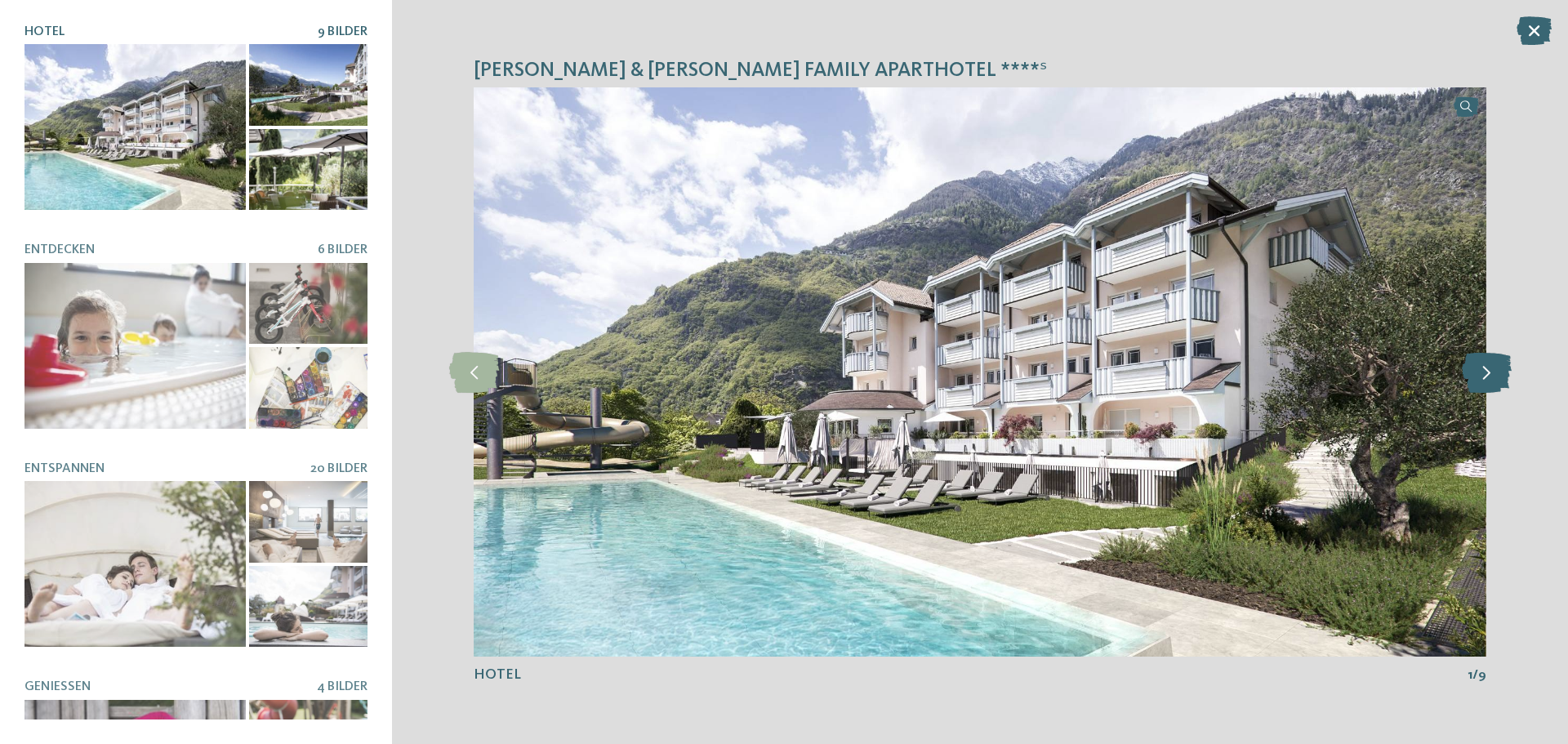
click at [1490, 385] on icon at bounding box center [1487, 372] width 50 height 41
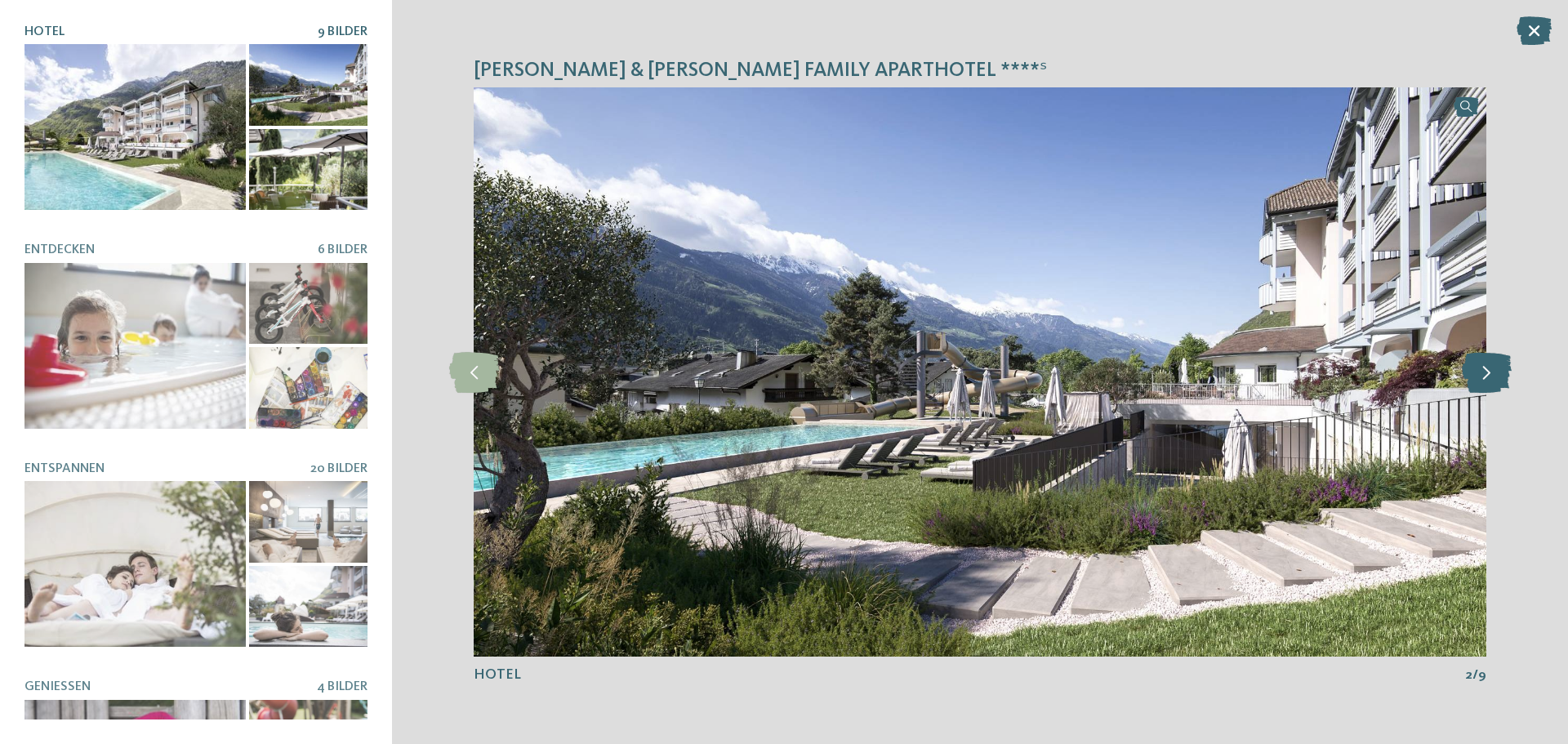
click at [1490, 385] on icon at bounding box center [1487, 372] width 50 height 41
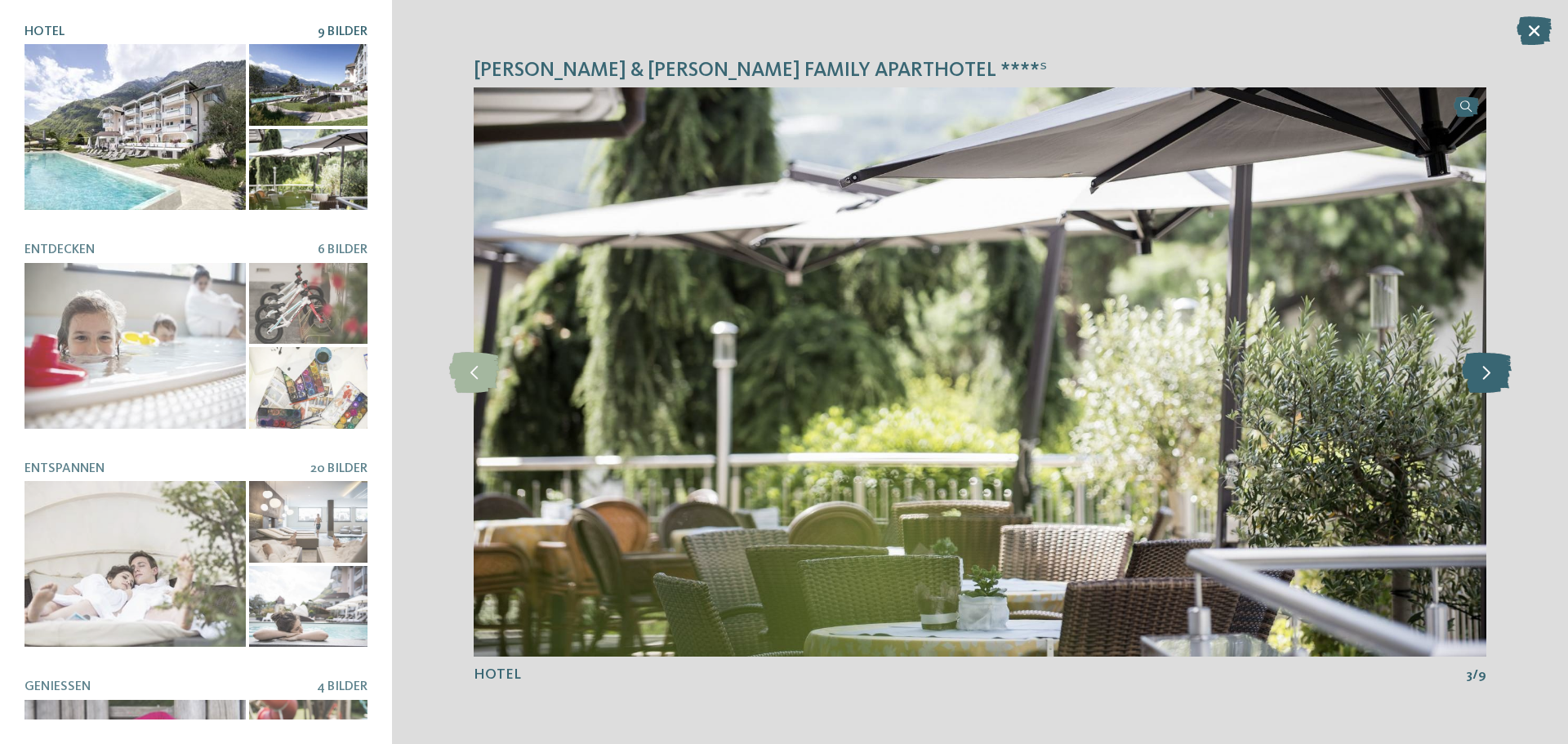
click at [1490, 385] on icon at bounding box center [1487, 372] width 50 height 41
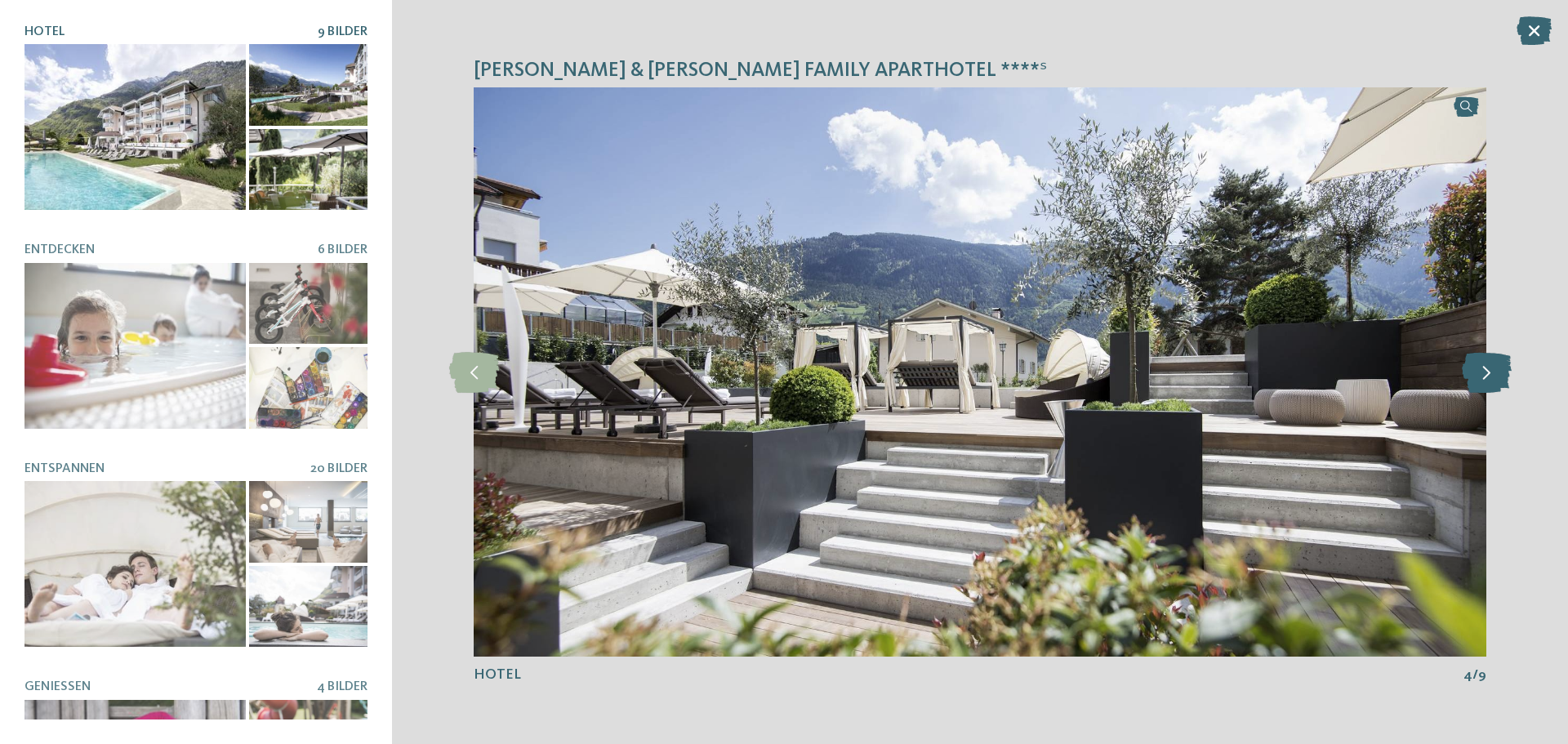
click at [1490, 385] on icon at bounding box center [1487, 372] width 50 height 41
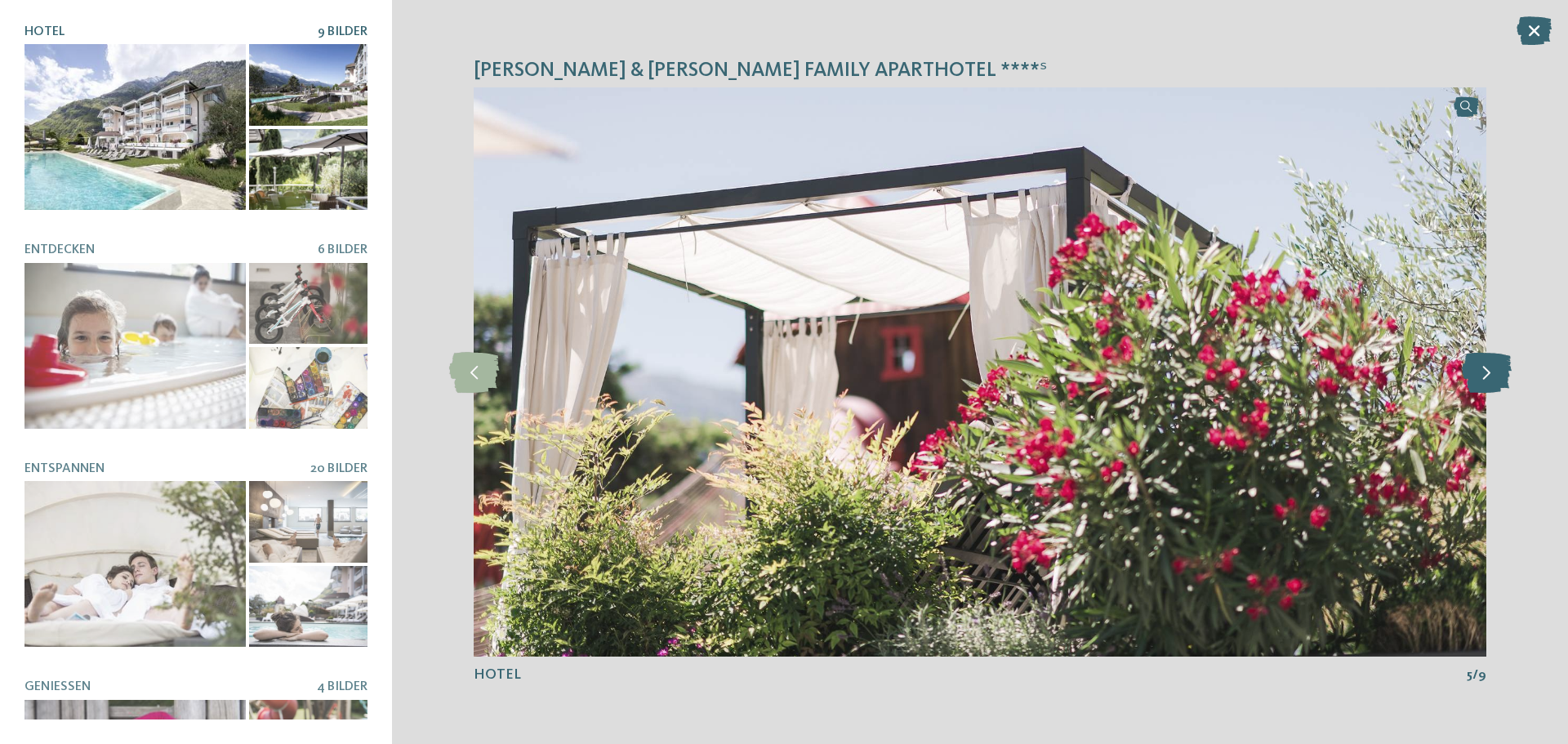
click at [1490, 385] on icon at bounding box center [1487, 372] width 50 height 41
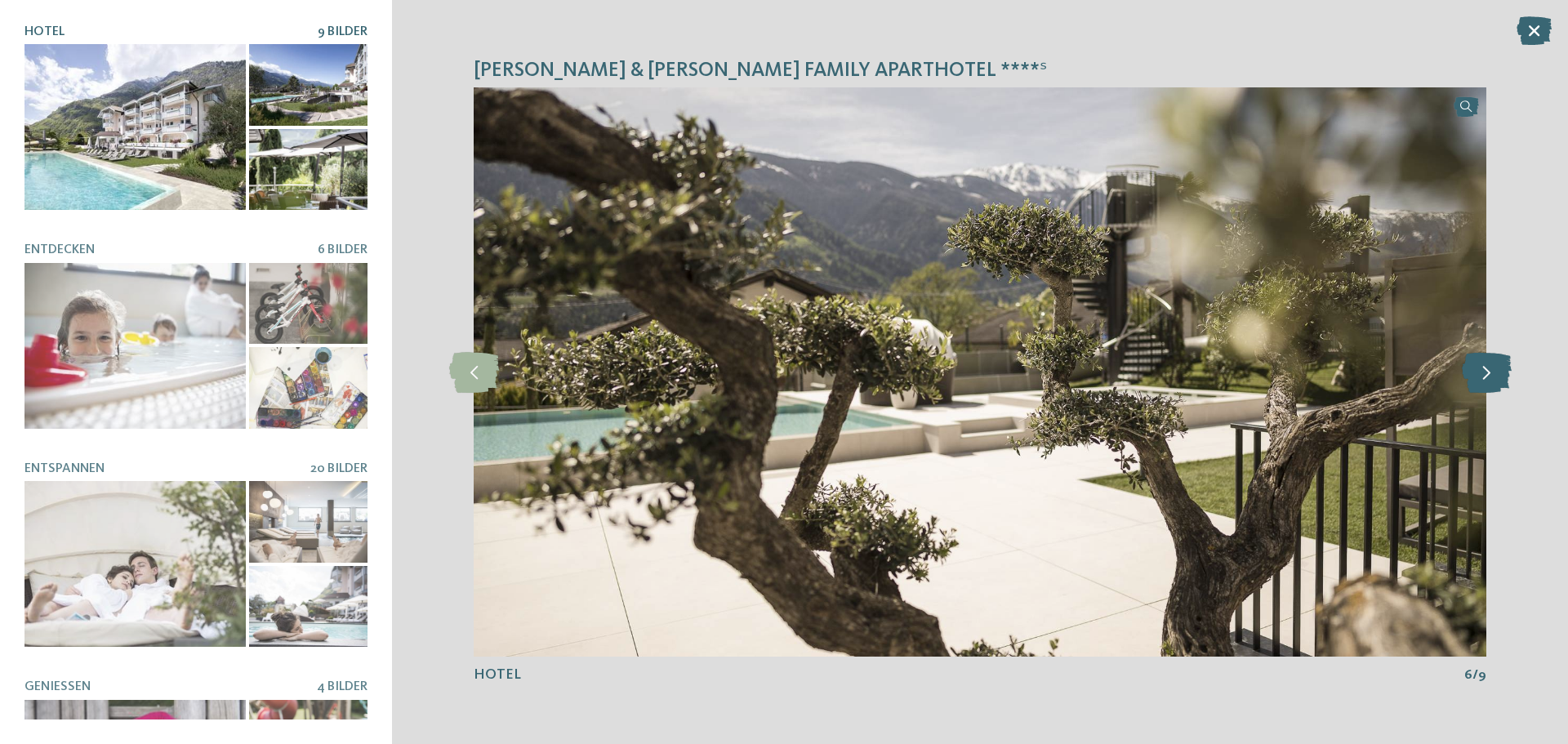
click at [1490, 385] on icon at bounding box center [1487, 372] width 50 height 41
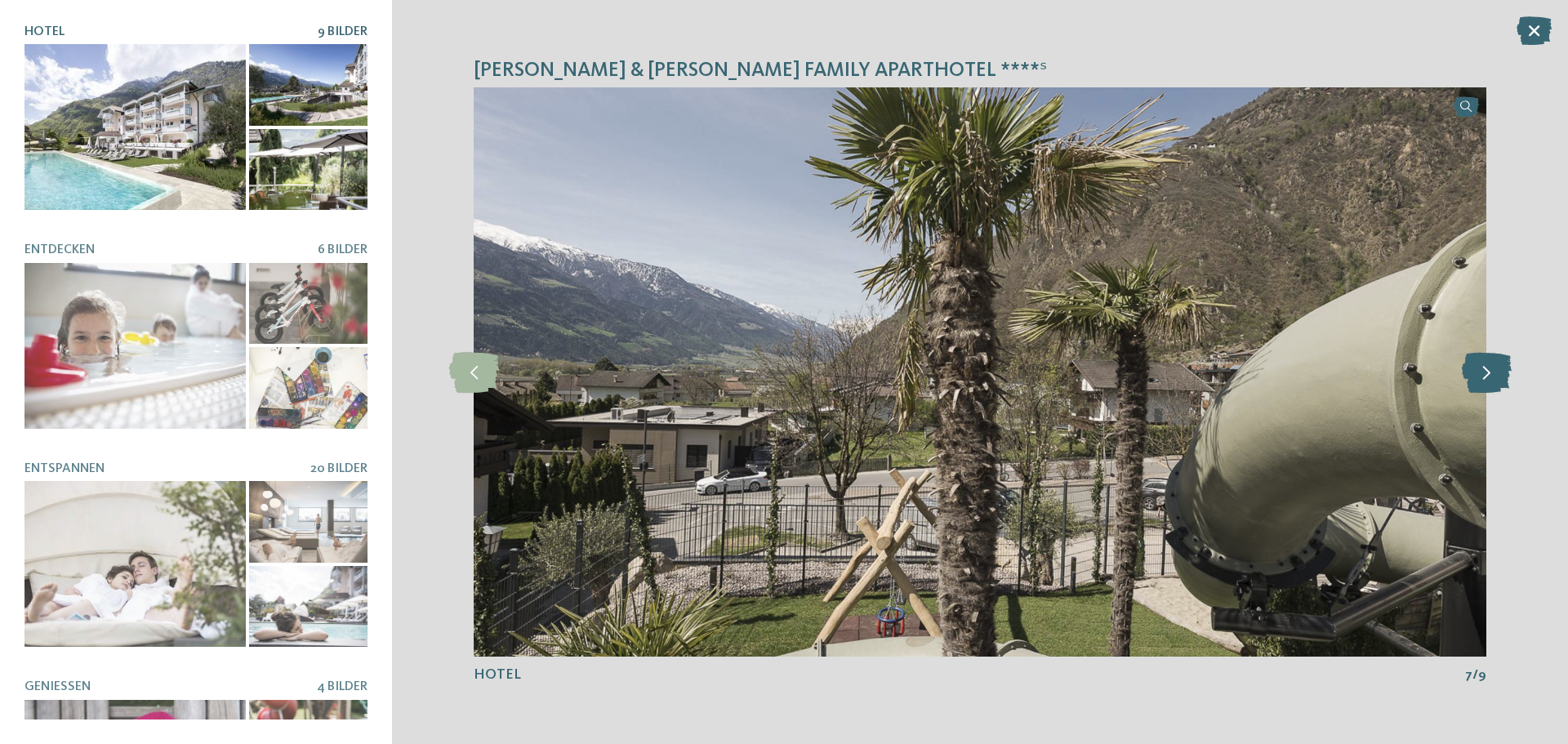
click at [1490, 385] on icon at bounding box center [1487, 372] width 50 height 41
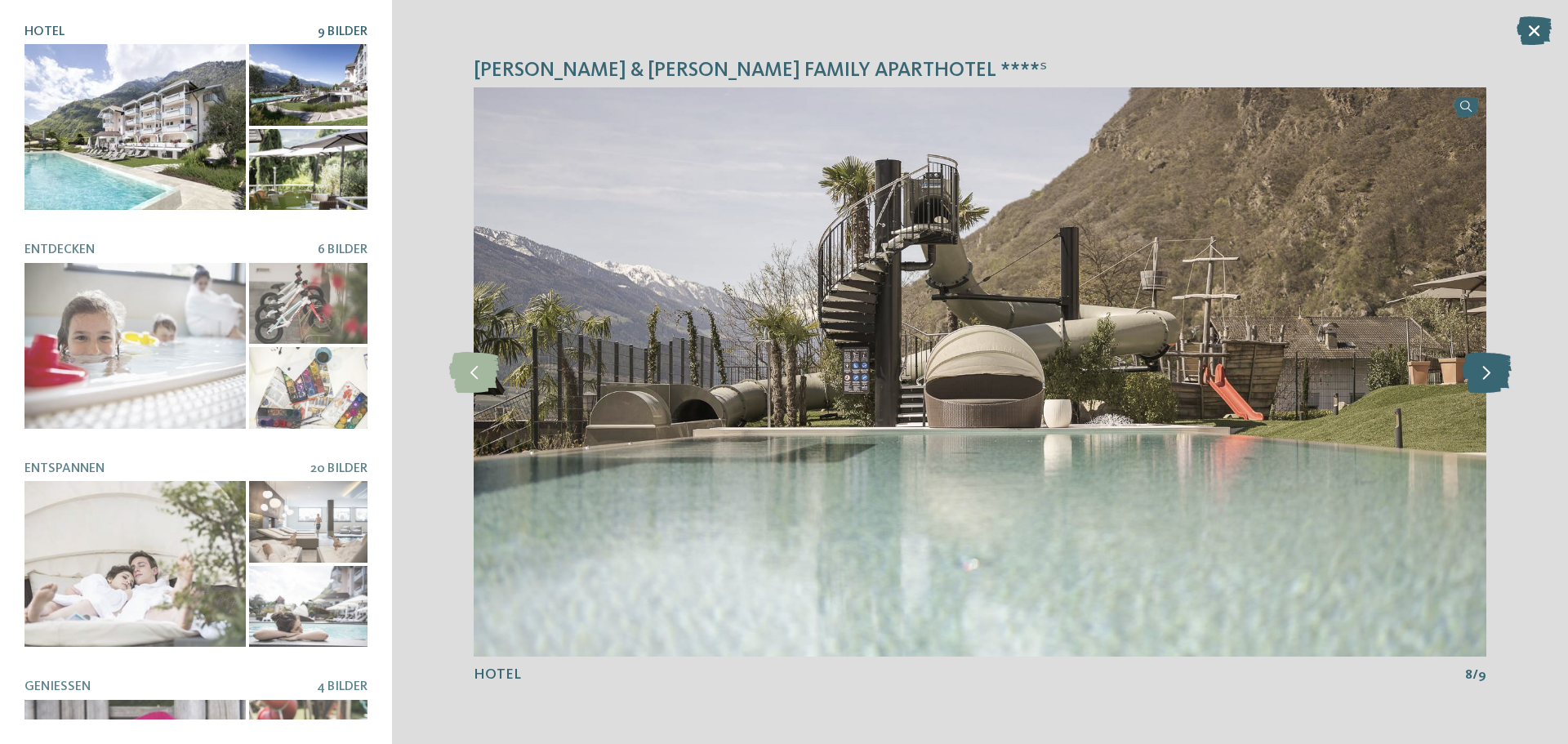
click at [1490, 385] on icon at bounding box center [1487, 372] width 50 height 41
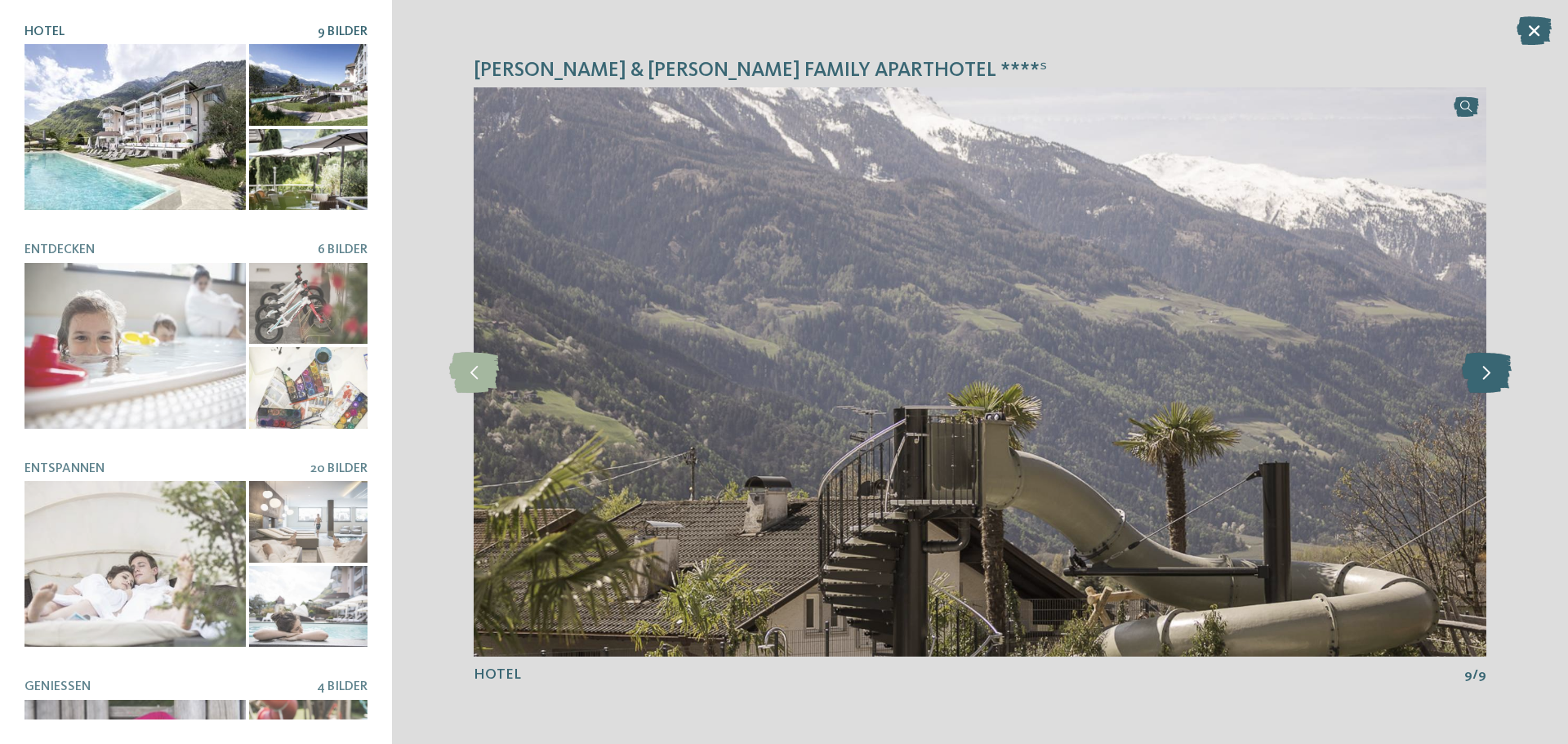
click at [1490, 385] on icon at bounding box center [1487, 372] width 50 height 41
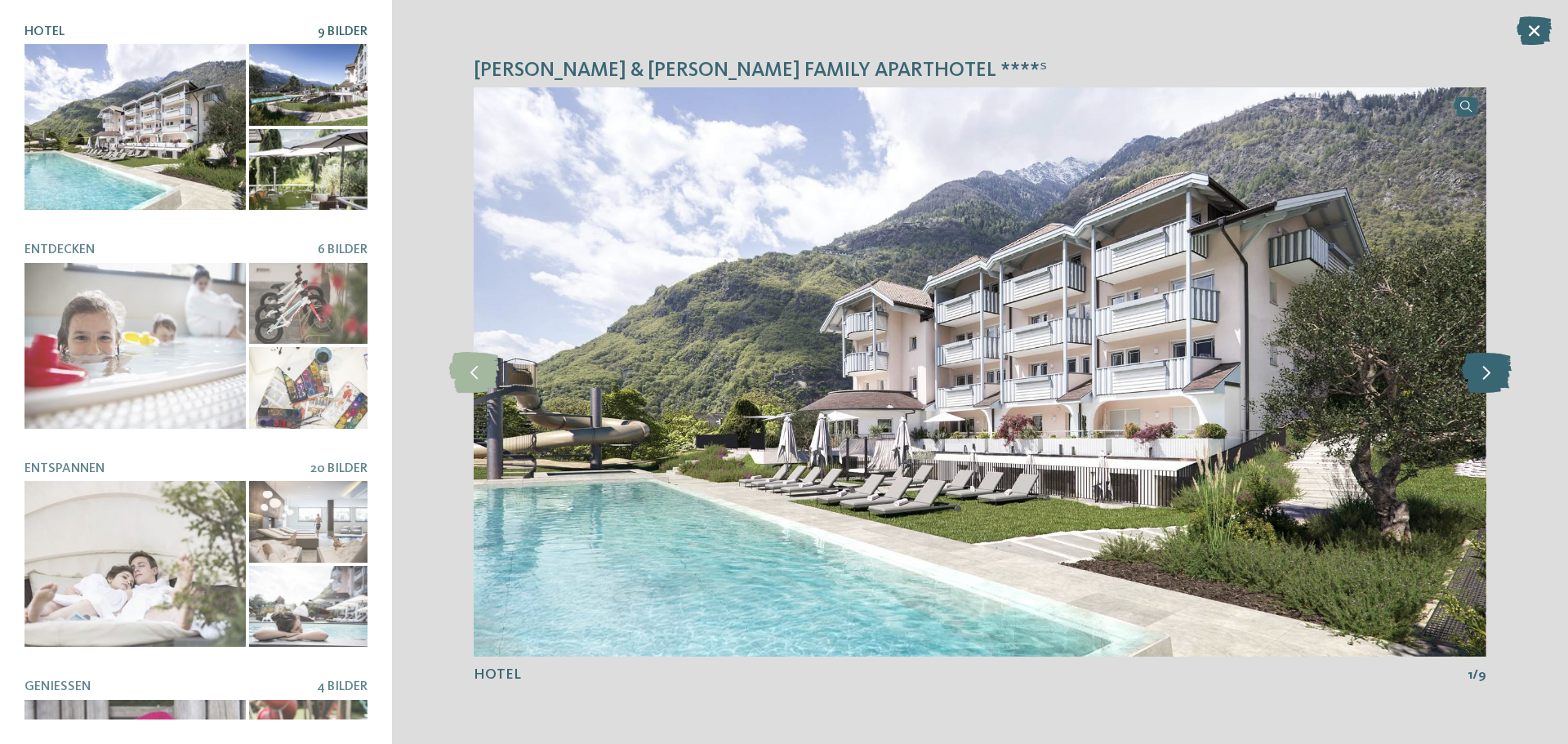
click at [1490, 385] on icon at bounding box center [1487, 372] width 50 height 41
